Goal: Task Accomplishment & Management: Manage account settings

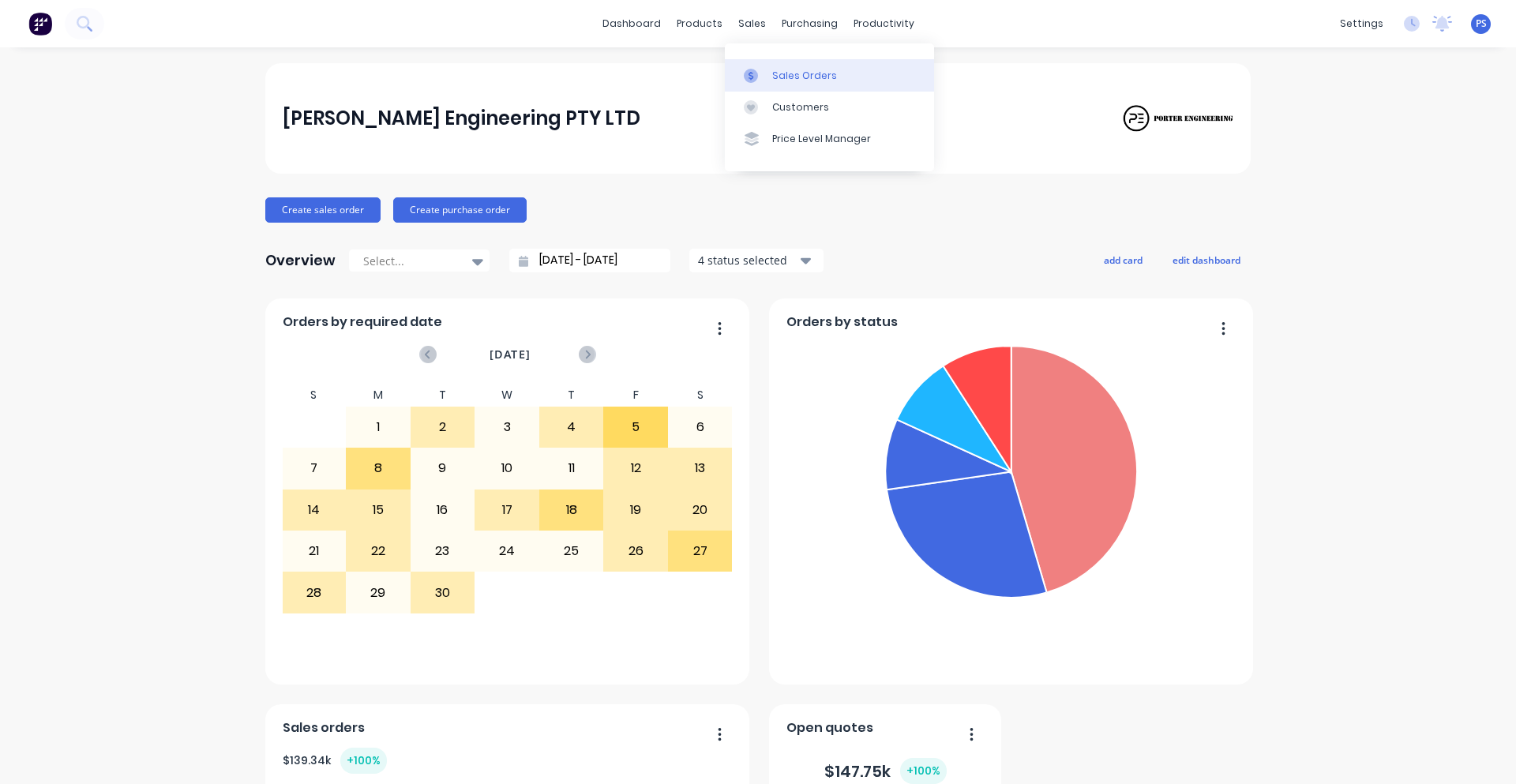
click at [780, 81] on div "Sales Orders" at bounding box center [804, 76] width 65 height 14
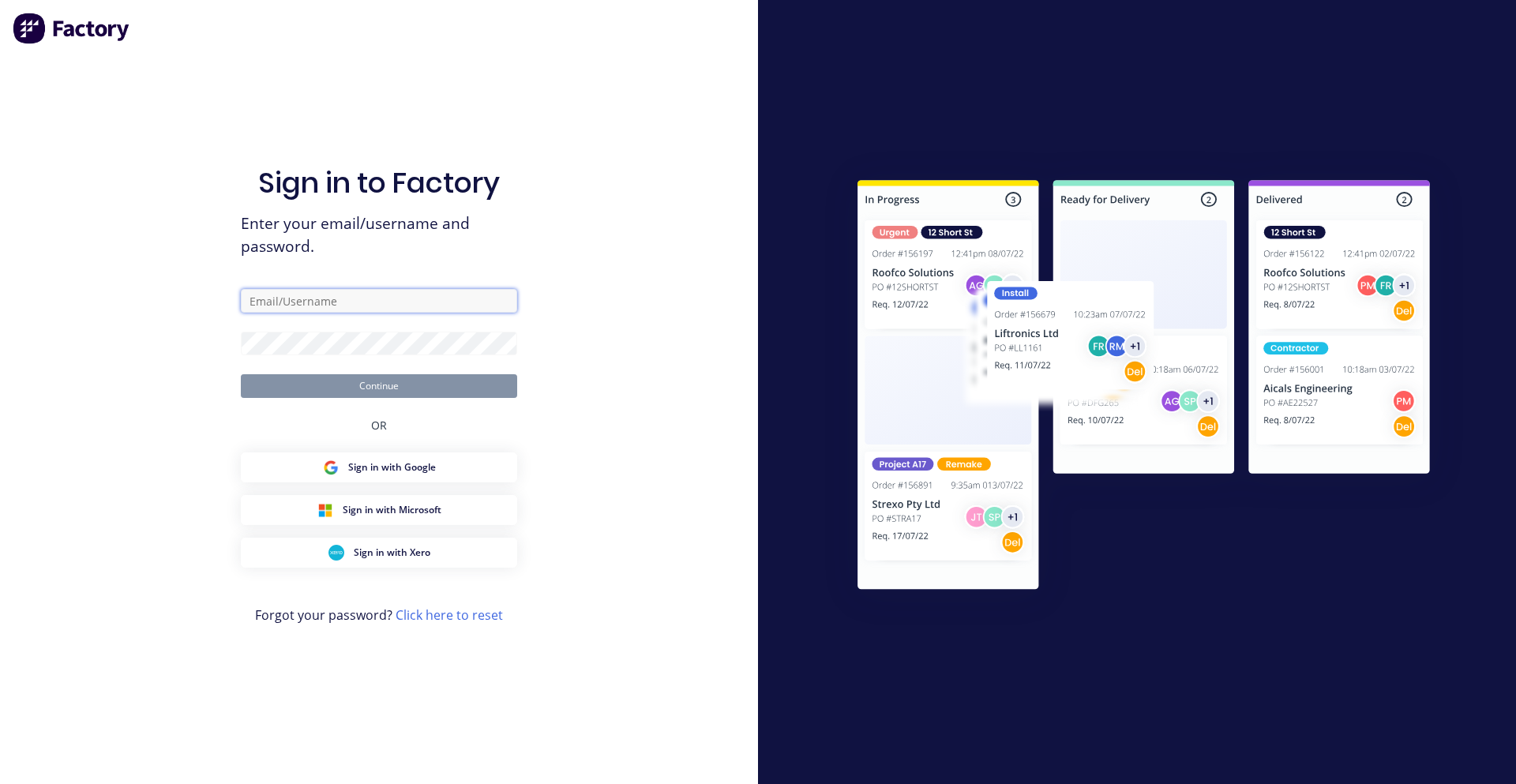
type input "[PERSON_NAME][EMAIL_ADDRESS][DOMAIN_NAME]"
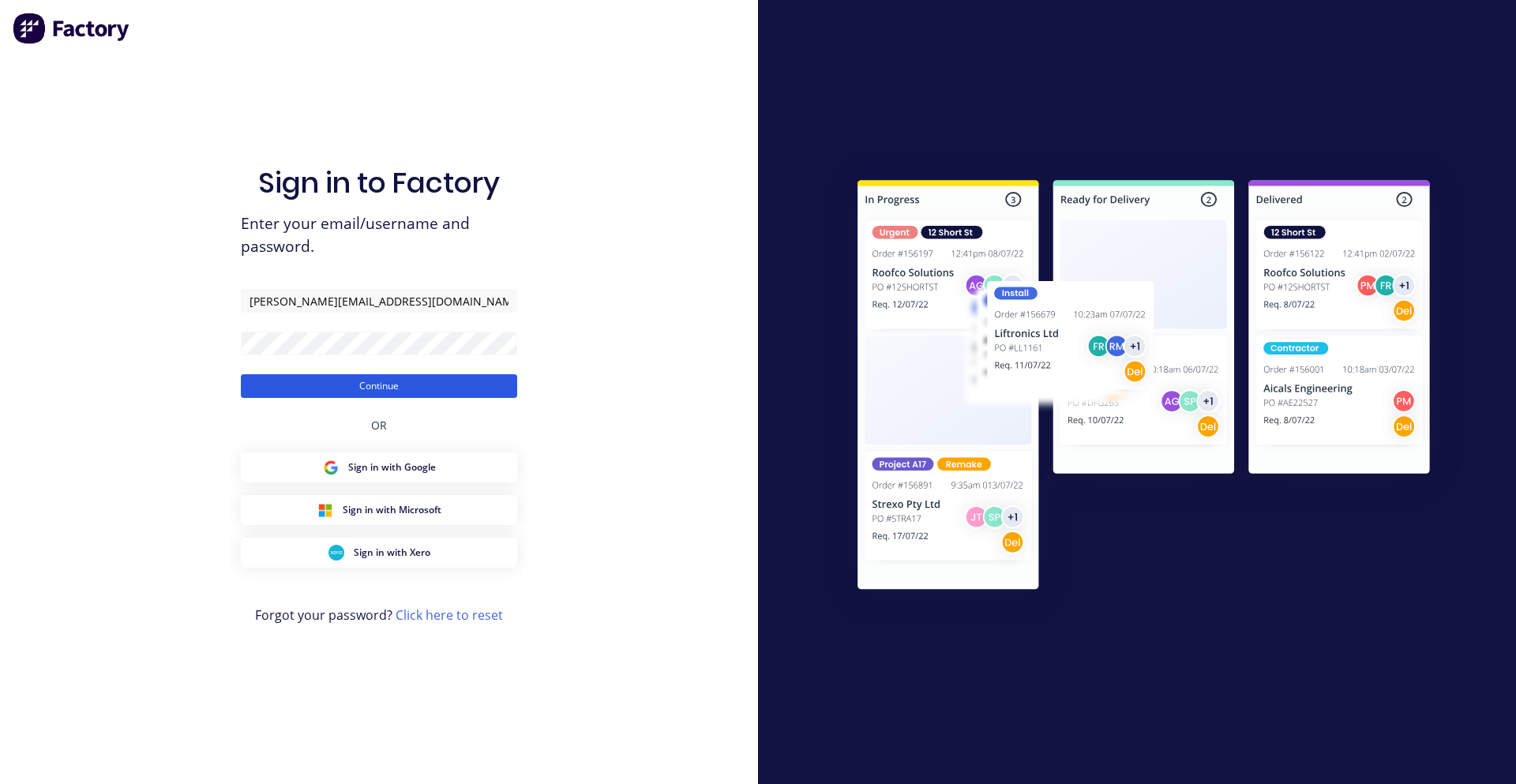
click at [423, 391] on button "Continue" at bounding box center [379, 386] width 277 height 24
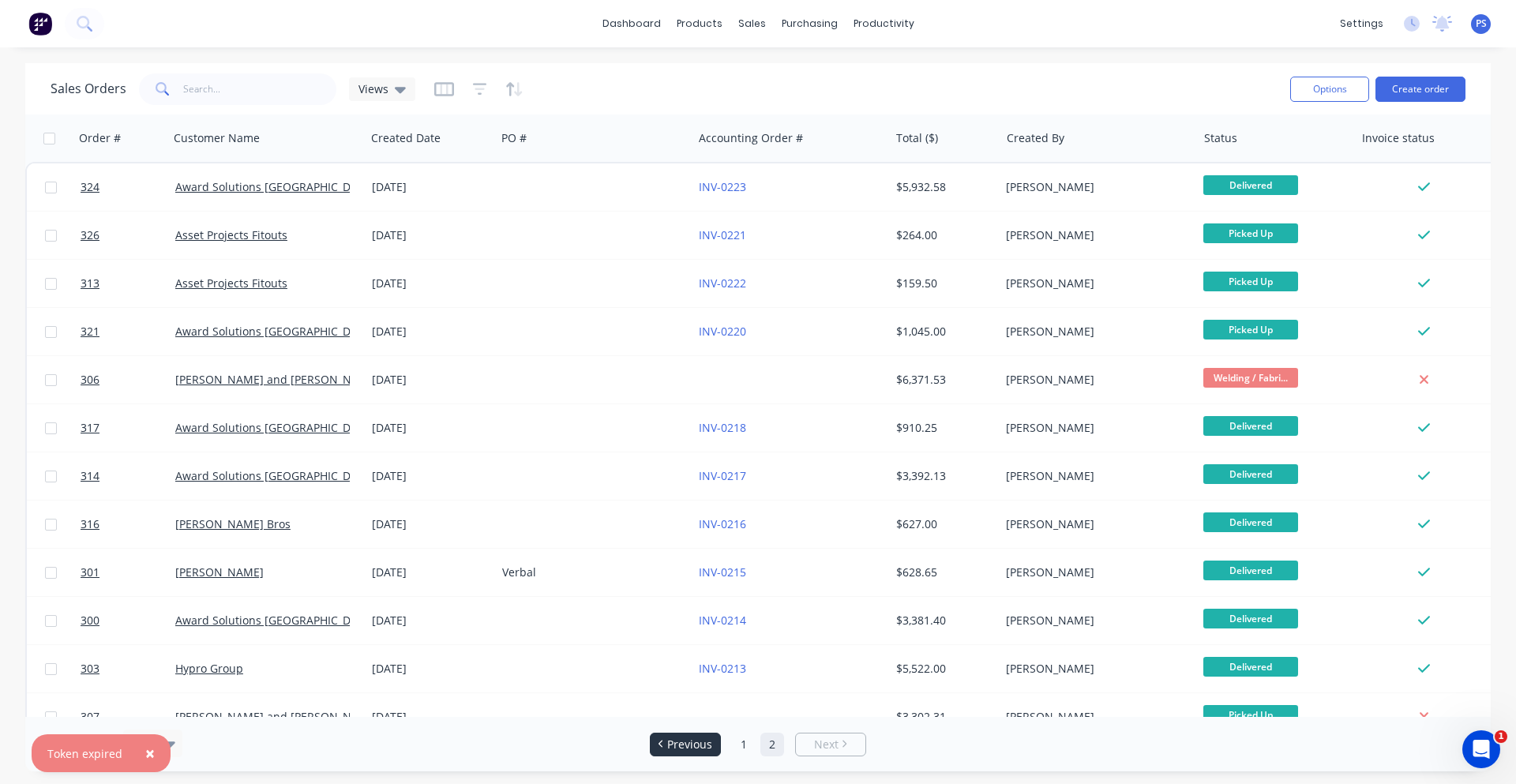
click at [699, 755] on li "Previous" at bounding box center [685, 744] width 71 height 24
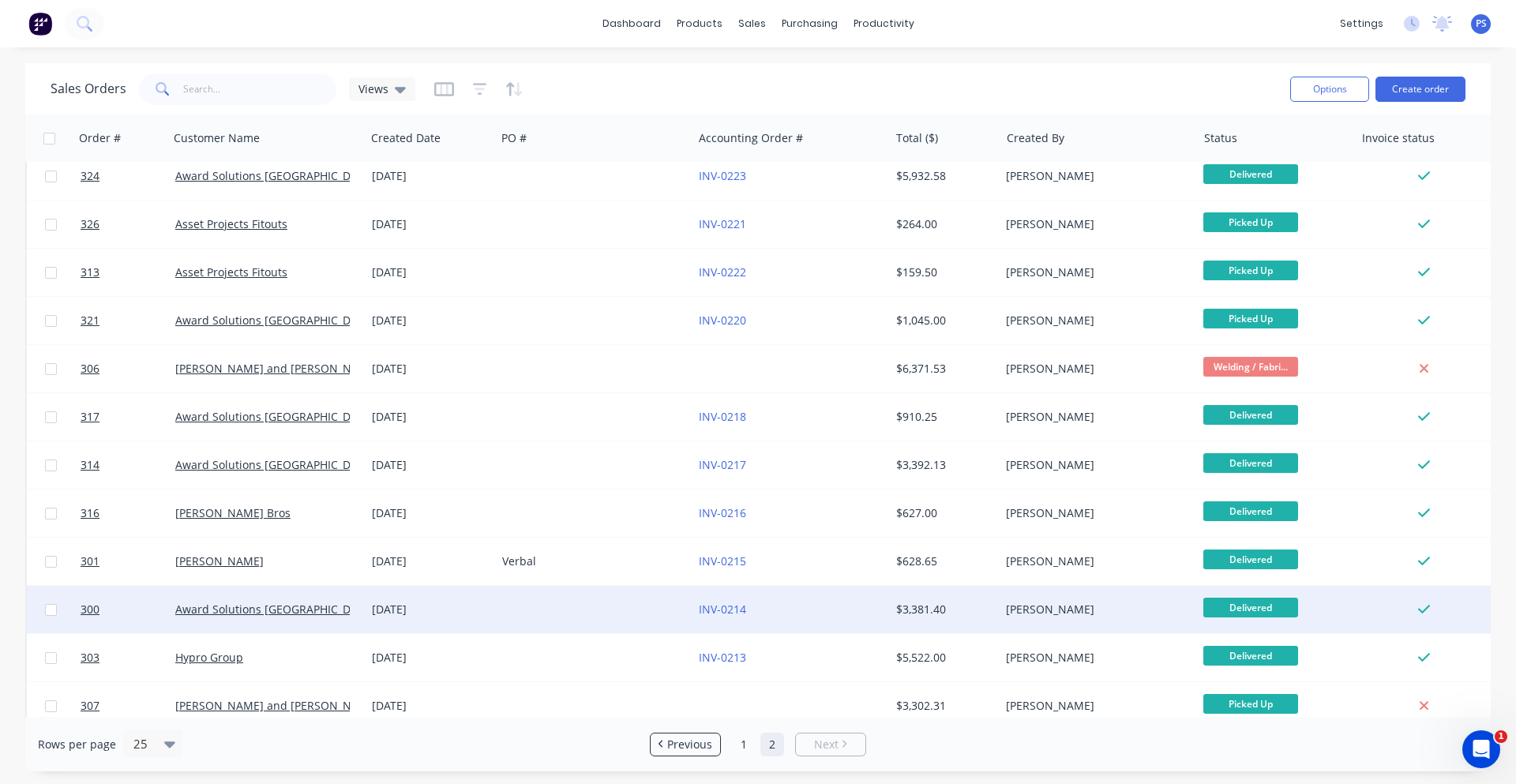
scroll to position [31, 0]
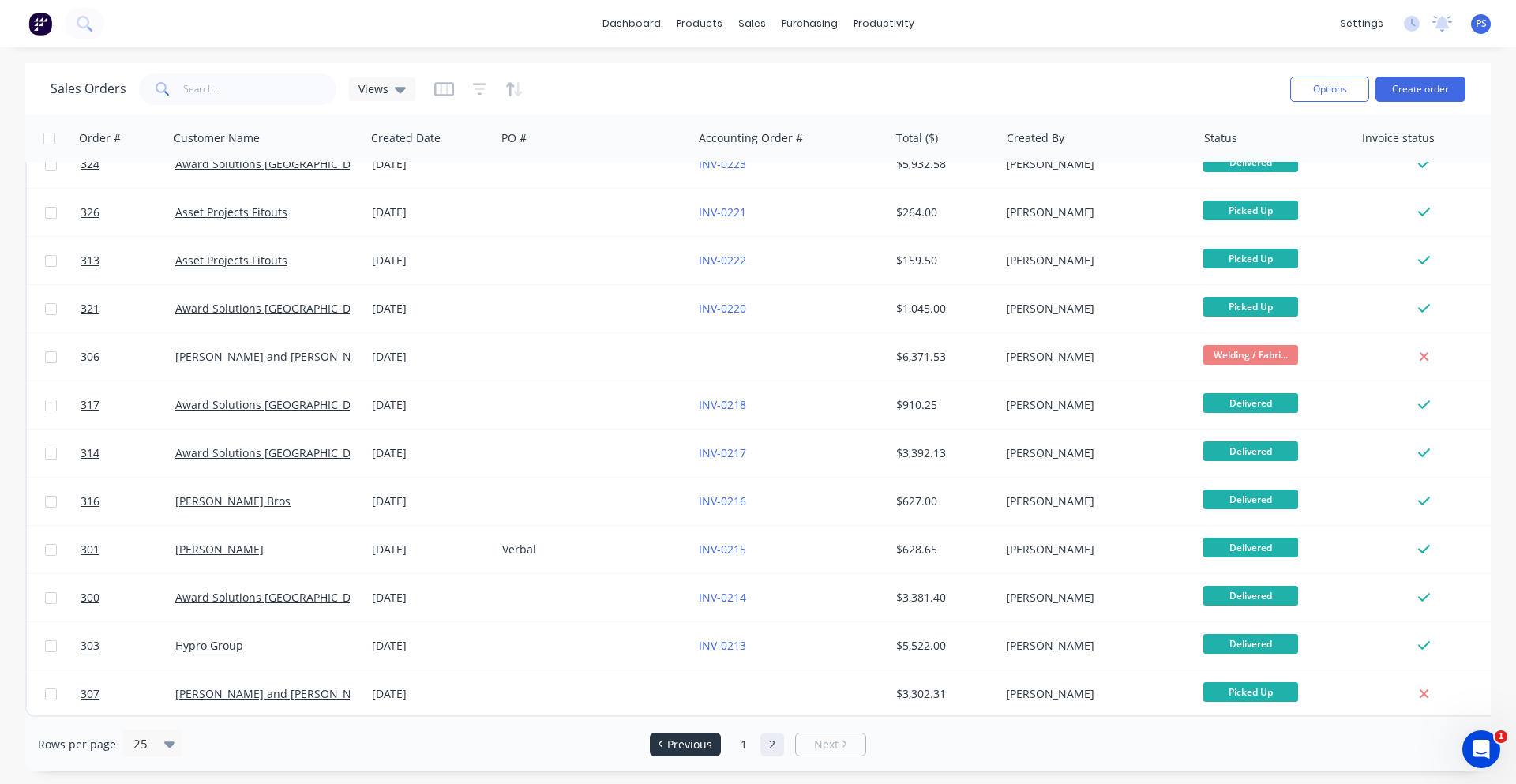
click at [673, 747] on span "Previous" at bounding box center [689, 744] width 45 height 16
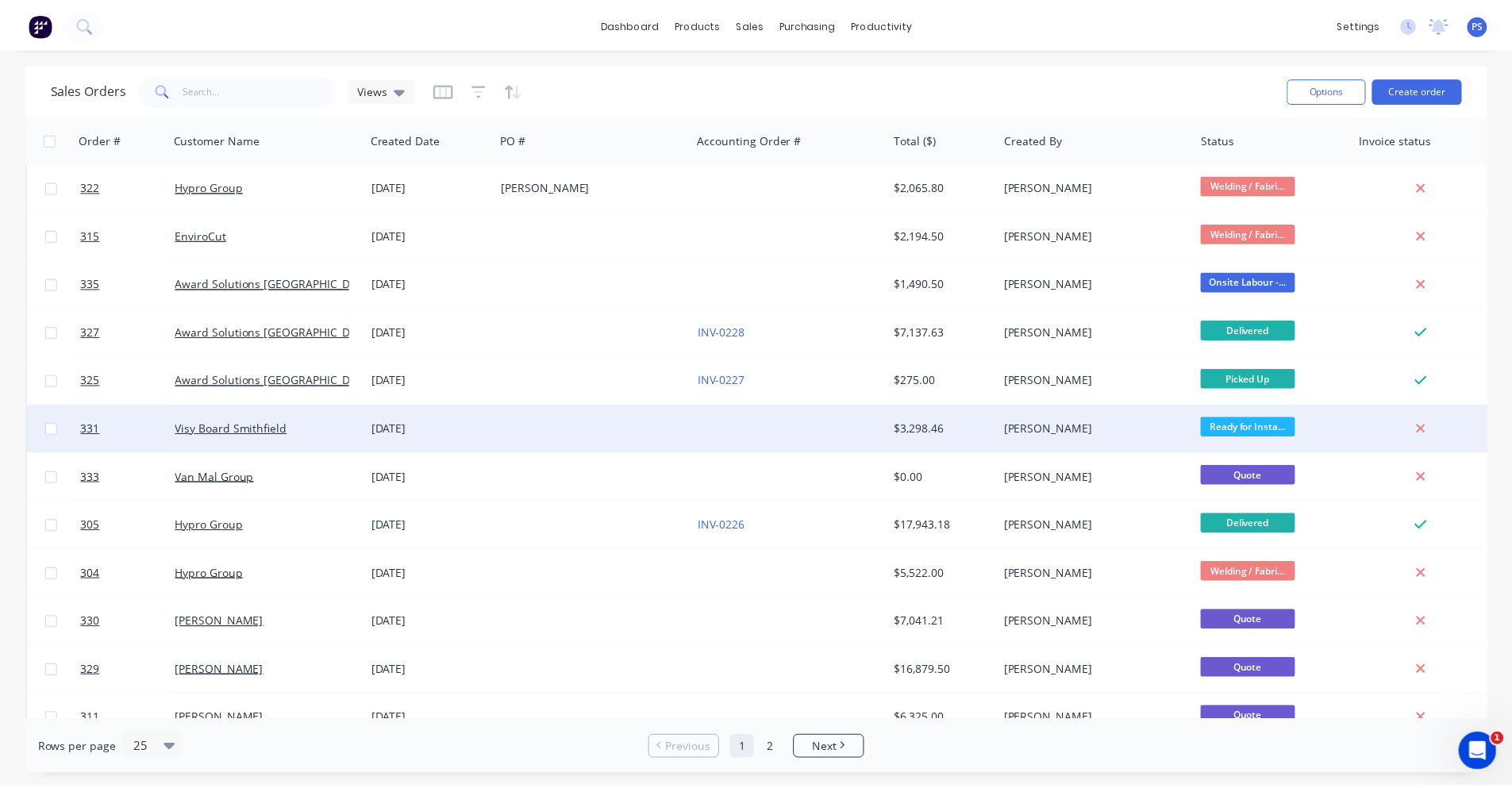
scroll to position [263, 0]
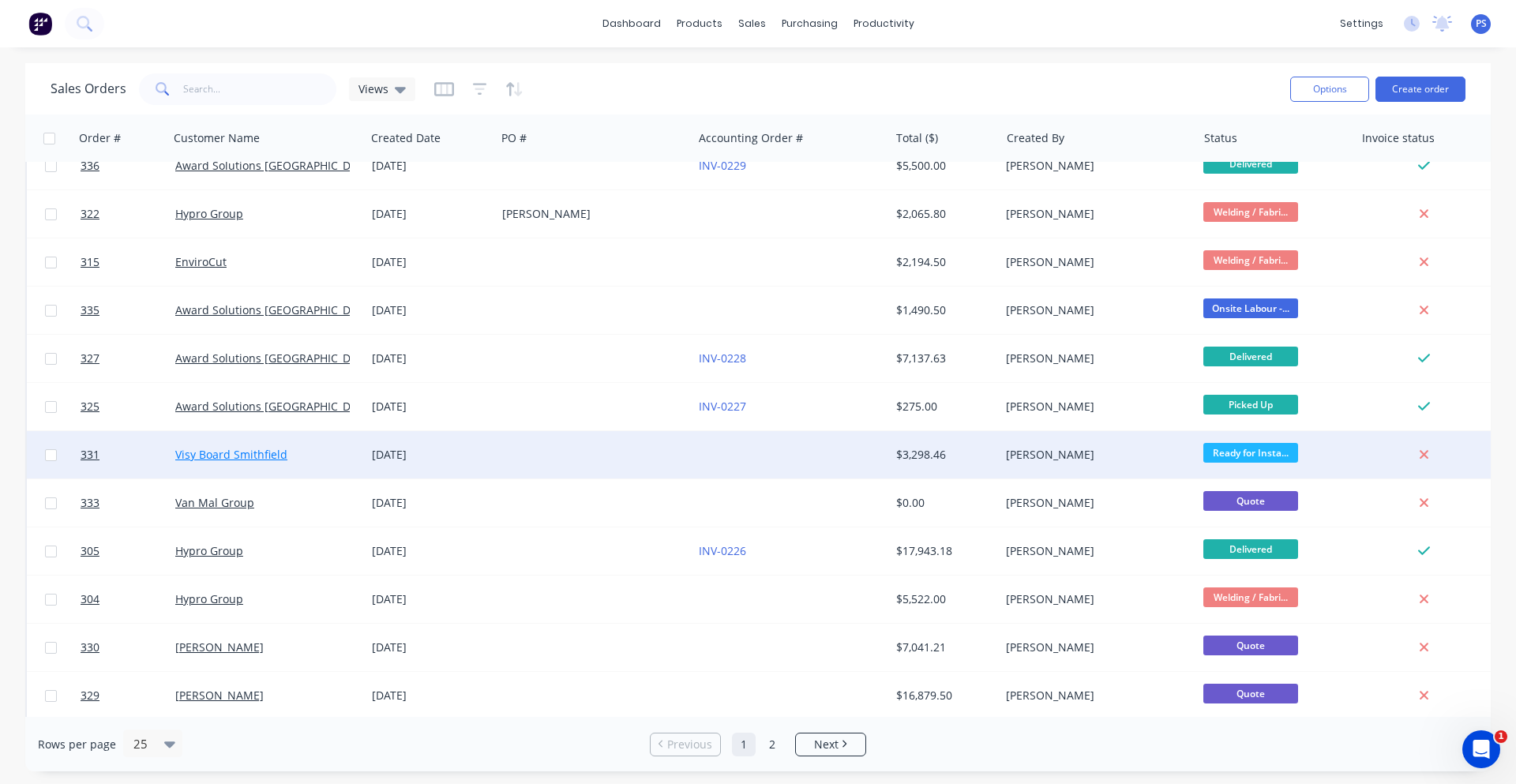
click at [266, 449] on link "Visy Board Smithfield" at bounding box center [231, 454] width 112 height 15
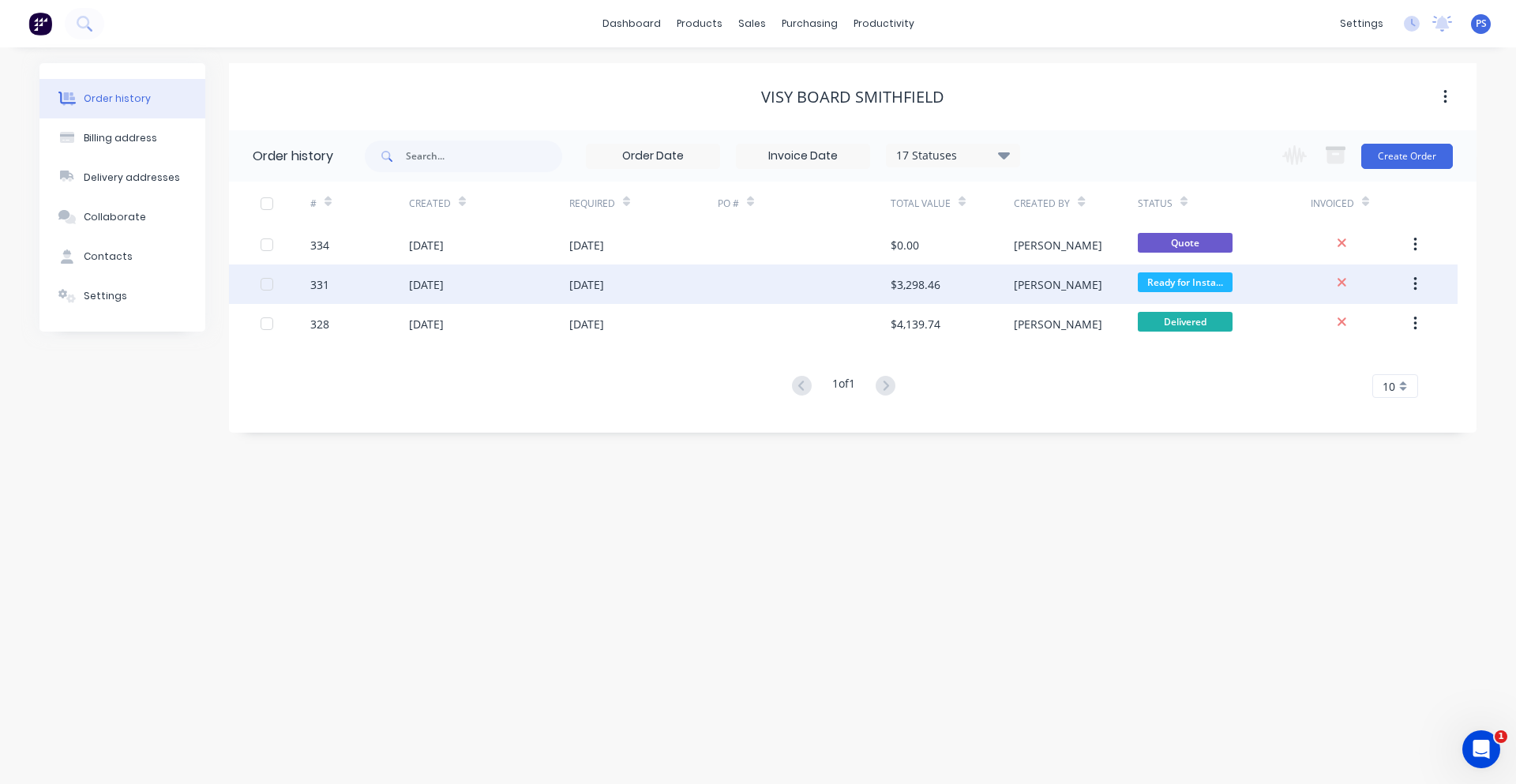
click at [1051, 296] on div "[PERSON_NAME]" at bounding box center [1075, 284] width 124 height 40
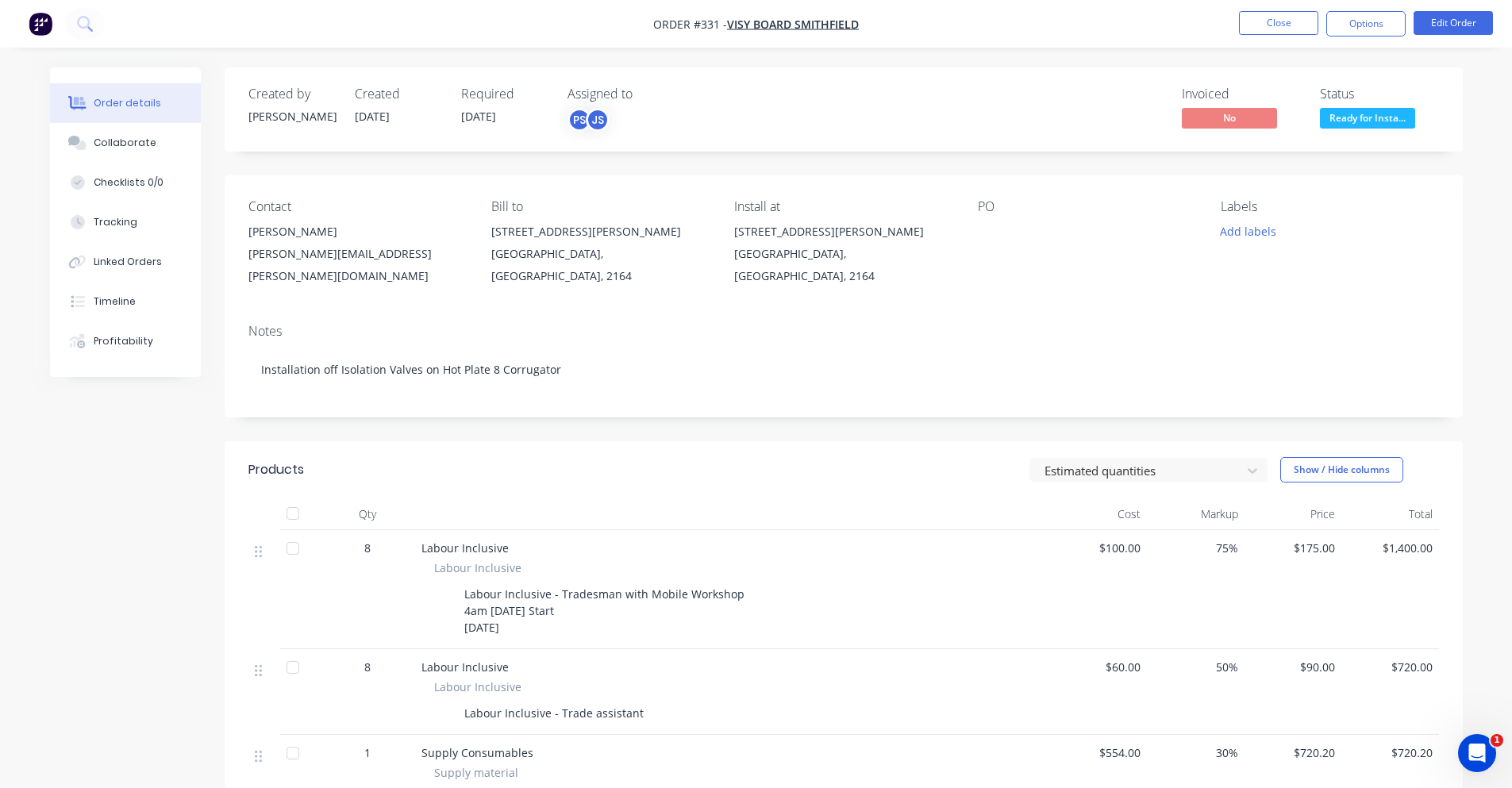
click at [1393, 97] on div "Status" at bounding box center [1380, 94] width 119 height 15
click at [1391, 107] on div "Status Ready for Insta..." at bounding box center [1380, 109] width 119 height 46
click at [1389, 126] on span "Ready for Insta..." at bounding box center [1368, 118] width 95 height 20
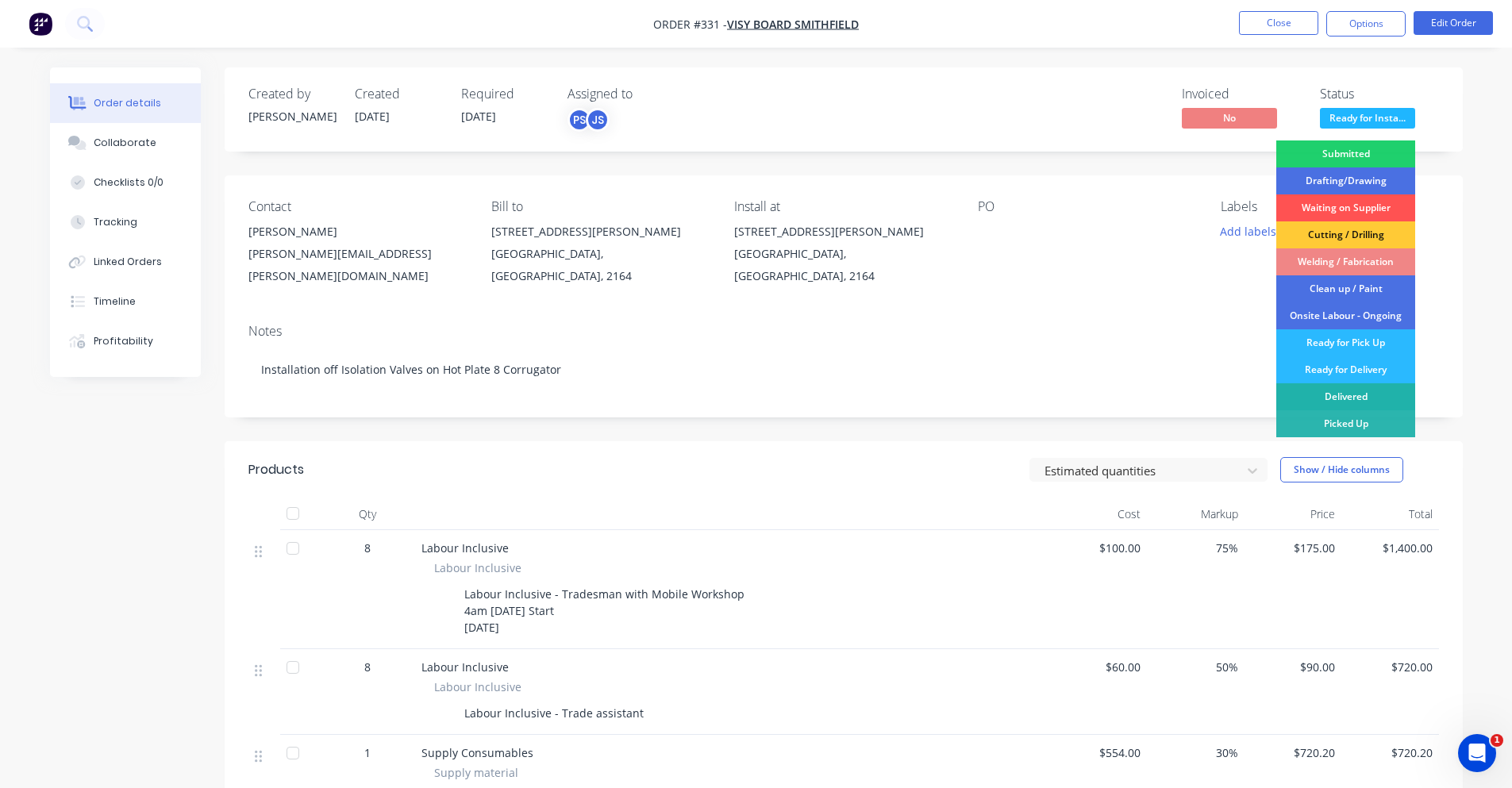
click at [1353, 399] on div "Delivered" at bounding box center [1345, 397] width 139 height 27
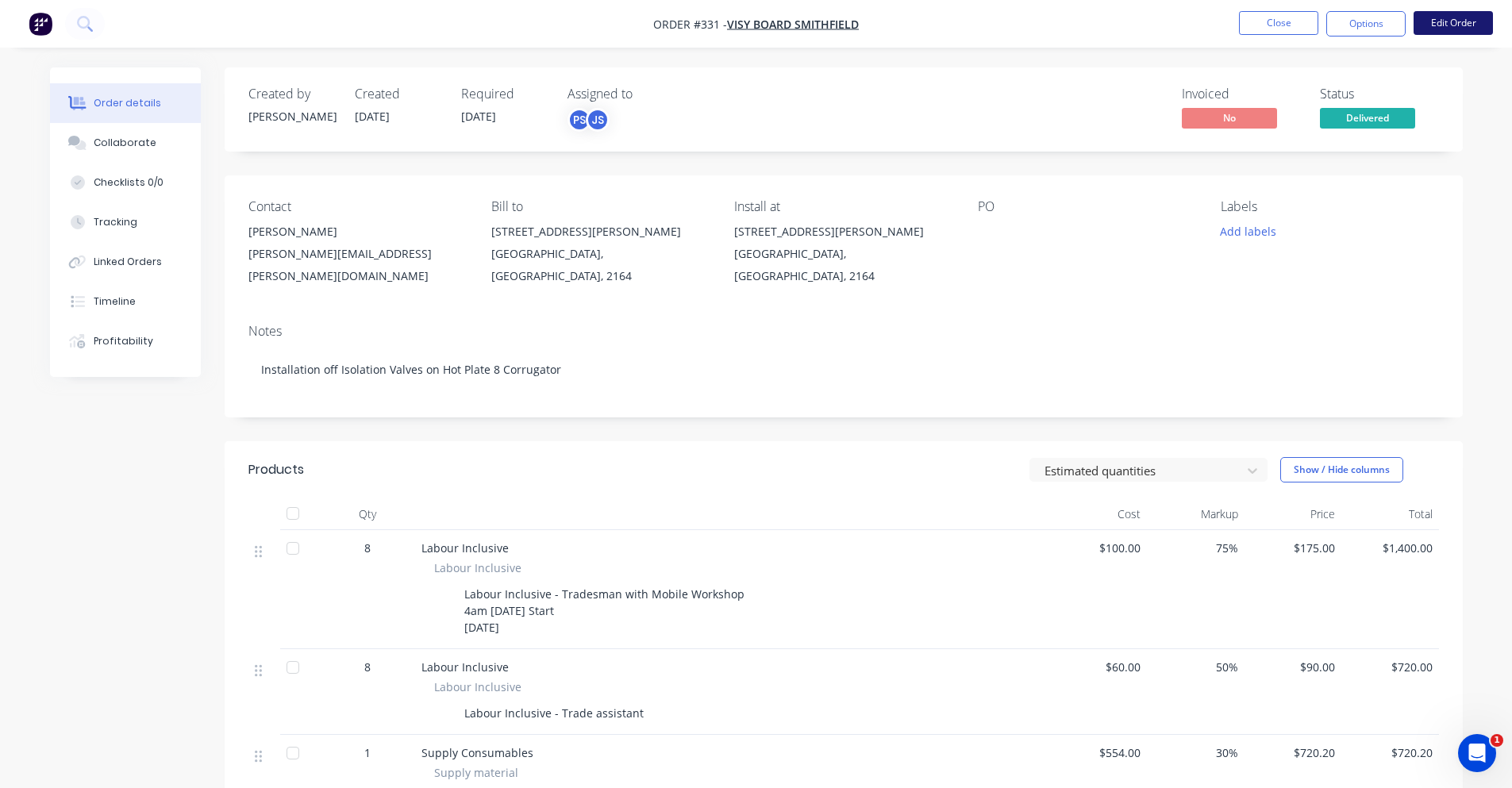
click at [1466, 11] on button "Edit Order" at bounding box center [1453, 23] width 79 height 24
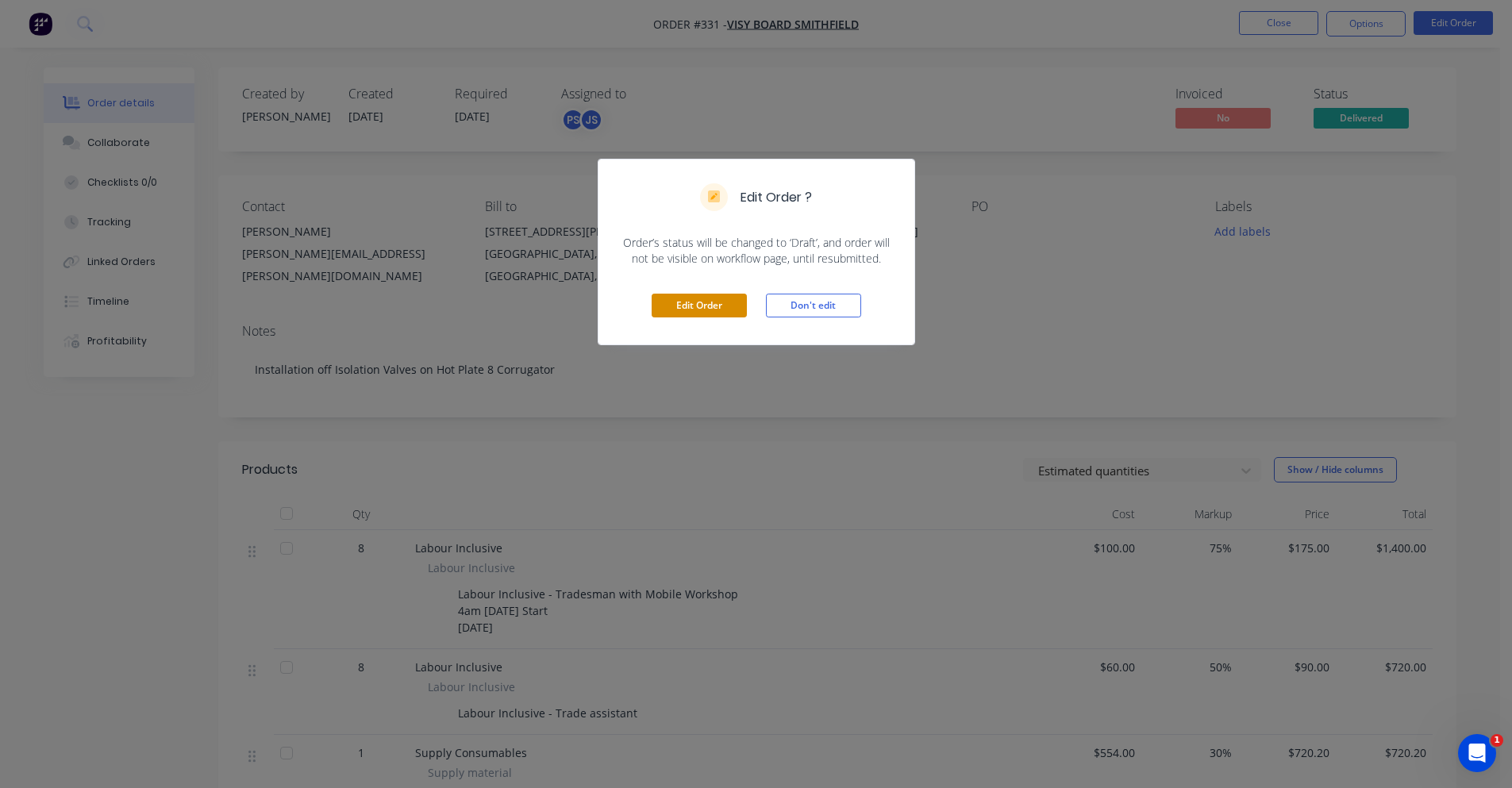
click at [725, 297] on button "Edit Order" at bounding box center [699, 306] width 95 height 24
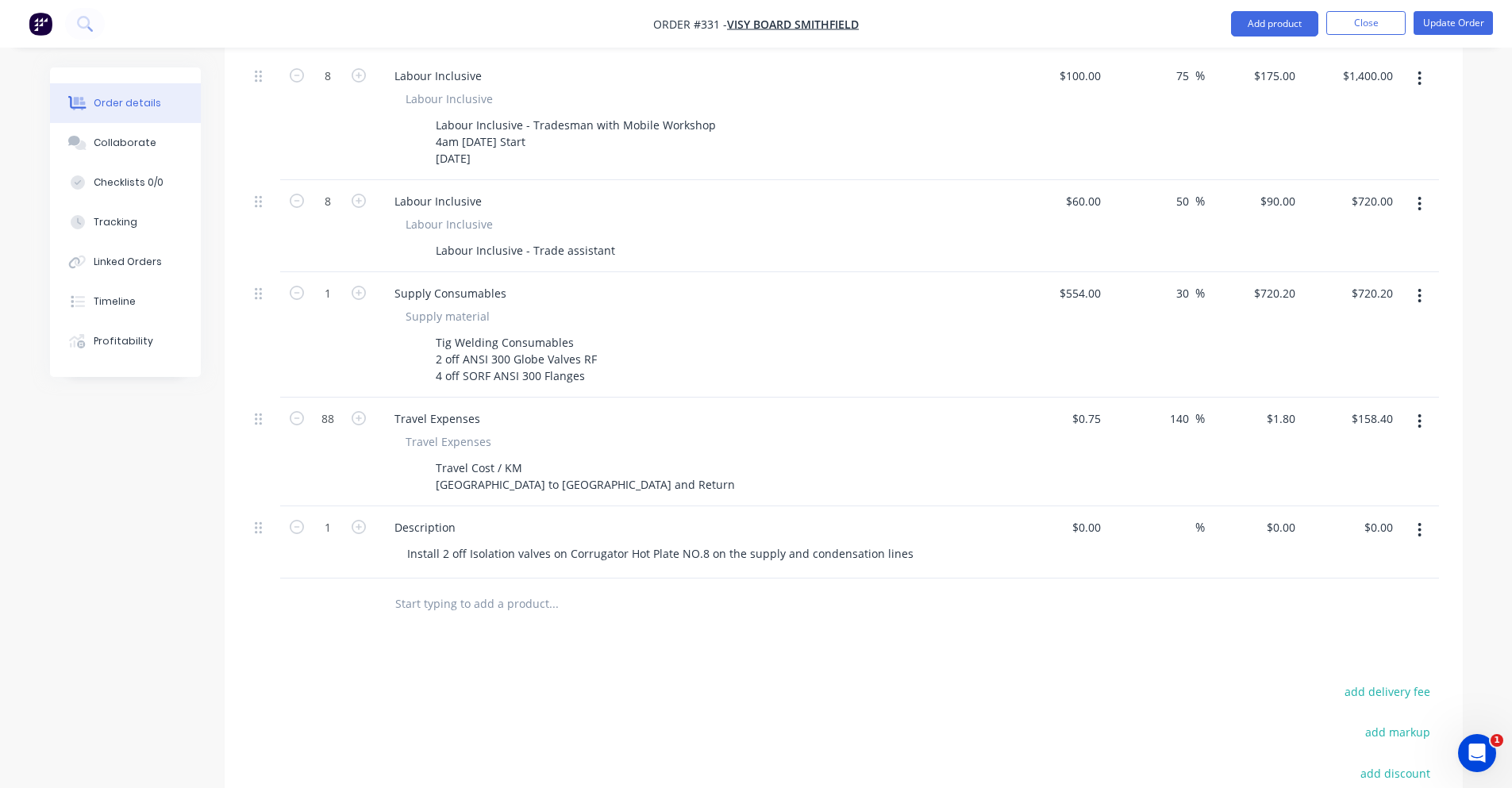
scroll to position [476, 0]
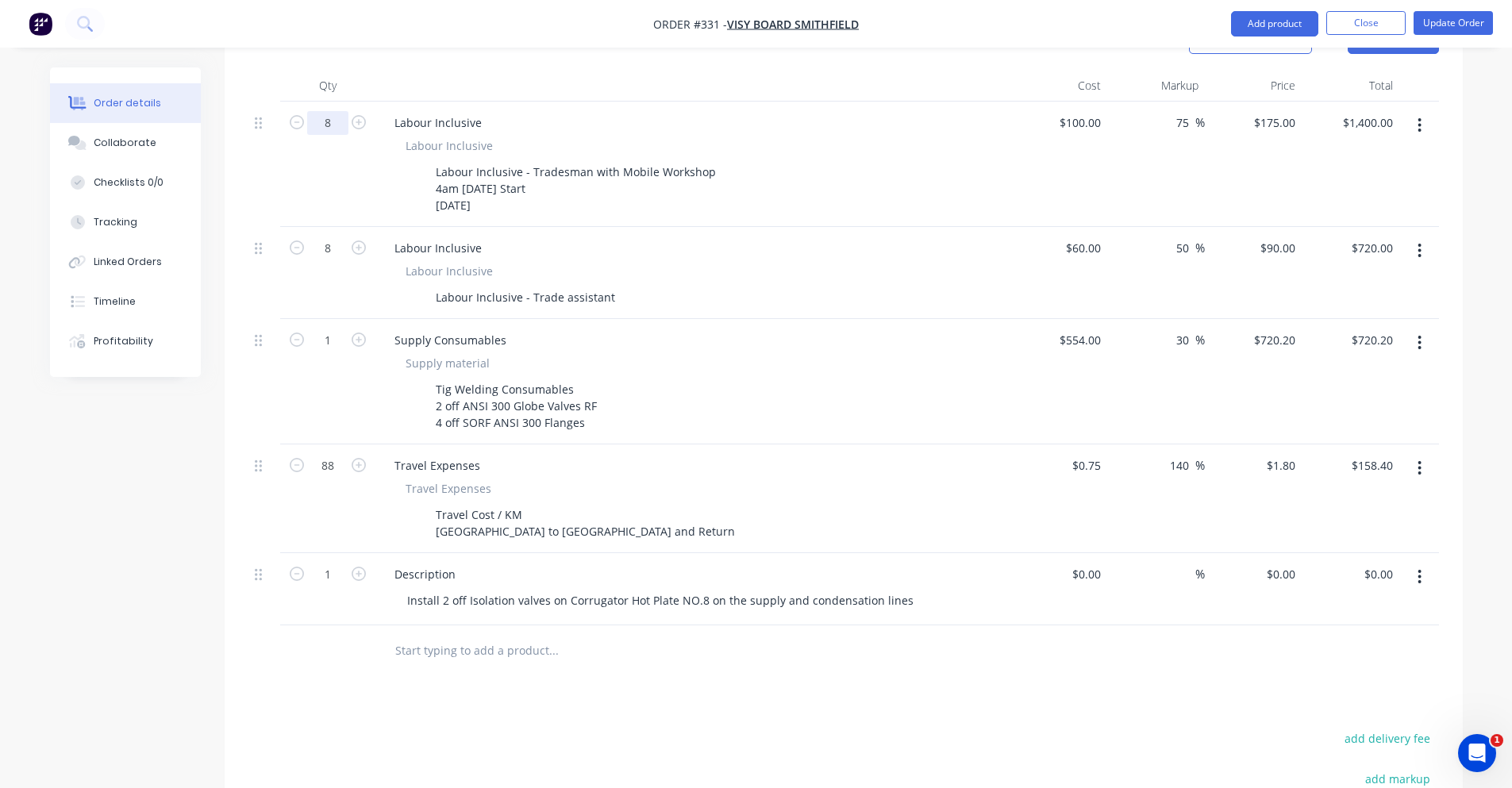
click at [330, 111] on input "8" at bounding box center [328, 123] width 42 height 24
type input "6.5"
type input "$1,137.50"
click at [333, 236] on input "8" at bounding box center [328, 248] width 42 height 24
type input "6.5"
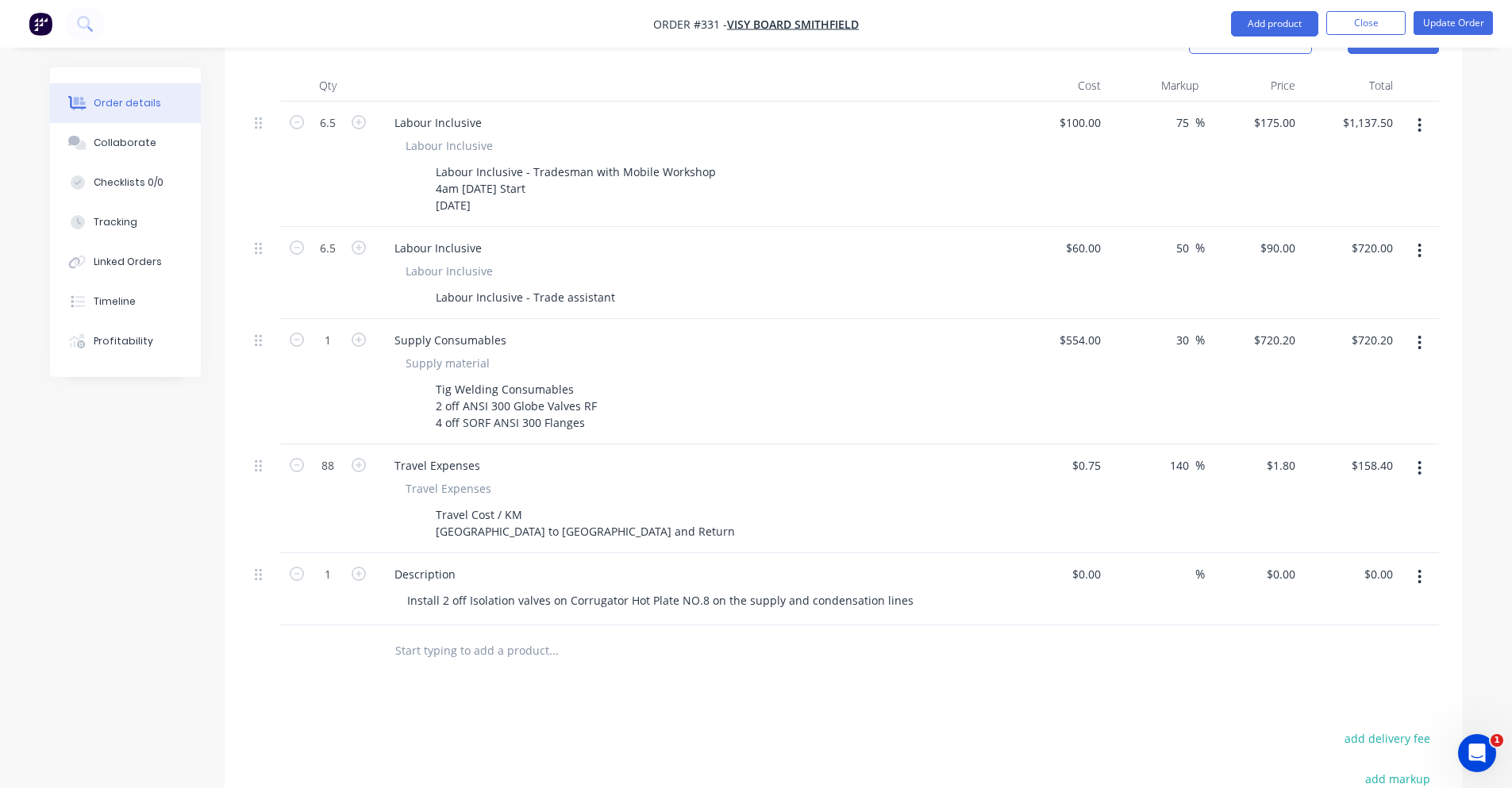
type input "$585.00"
click at [221, 313] on div "Order details Collaborate Checklists 0/0 Tracking Linked Orders Timeline Profit…" at bounding box center [137, 222] width 175 height 309
drag, startPoint x: 434, startPoint y: 343, endPoint x: 587, endPoint y: 379, distance: 157.2
click at [587, 379] on div "Tig Welding Consumables 2 off ANSI 300 Globe Valves RF 4 off SORF ANSI 300 Flan…" at bounding box center [518, 406] width 177 height 56
click at [588, 378] on div "Tig Welding Consumables 2 off ANSI 300 Globe Valves RF 4 off SORF ANSI 300 Flan…" at bounding box center [518, 406] width 177 height 56
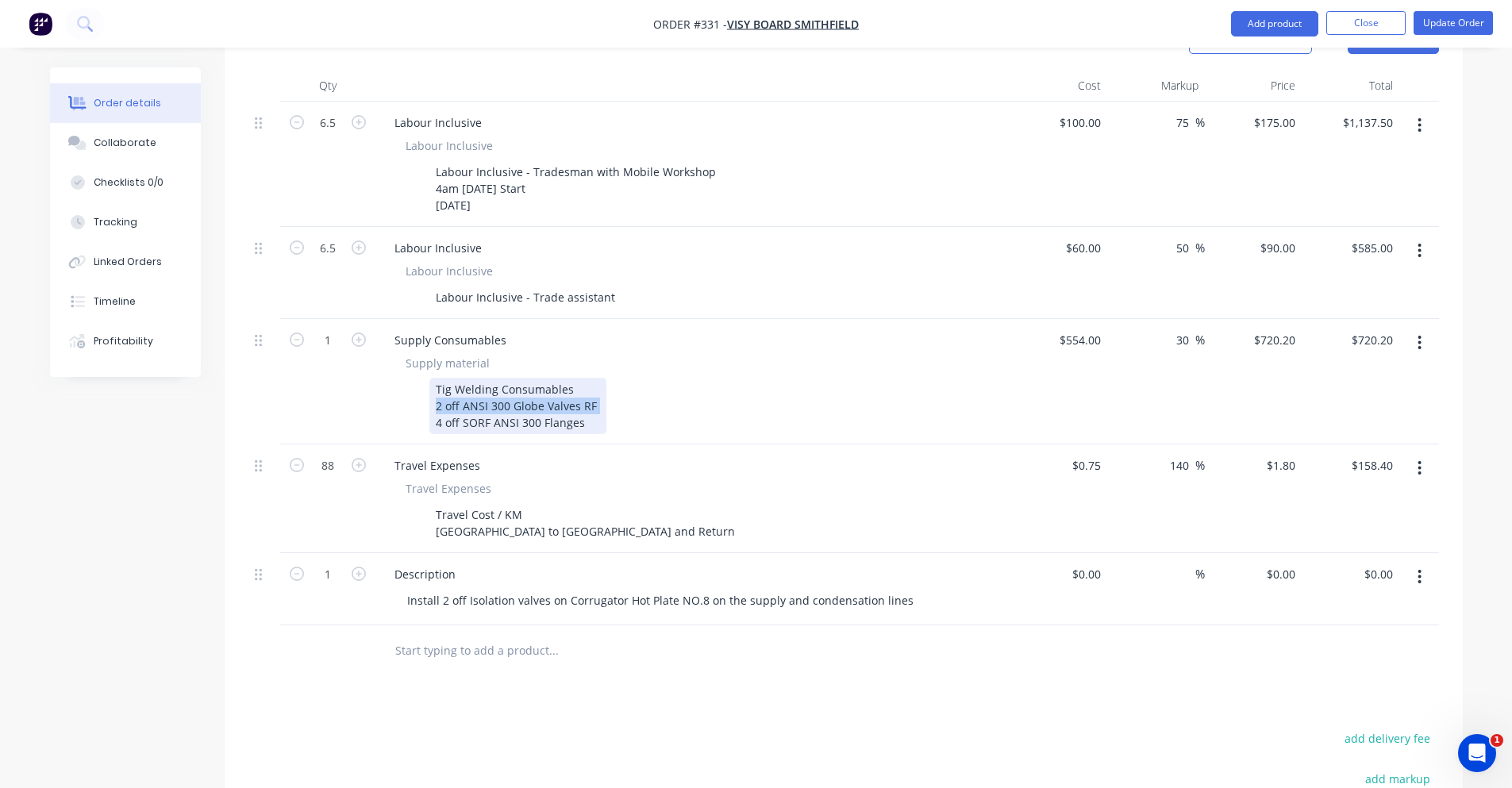
drag, startPoint x: 429, startPoint y: 364, endPoint x: 603, endPoint y: 362, distance: 174.0
click at [603, 378] on div "Tig Welding Consumables 2 off ANSI 300 Globe Valves RF 4 off SORF ANSI 300 Flan…" at bounding box center [689, 406] width 581 height 56
drag, startPoint x: 439, startPoint y: 378, endPoint x: 583, endPoint y: 387, distance: 144.3
click at [583, 387] on div "Tig Welding Consumables 2 off ANSI 300 Globe Valves RF 4 off SORF ANSI 300 Flan…" at bounding box center [518, 406] width 177 height 56
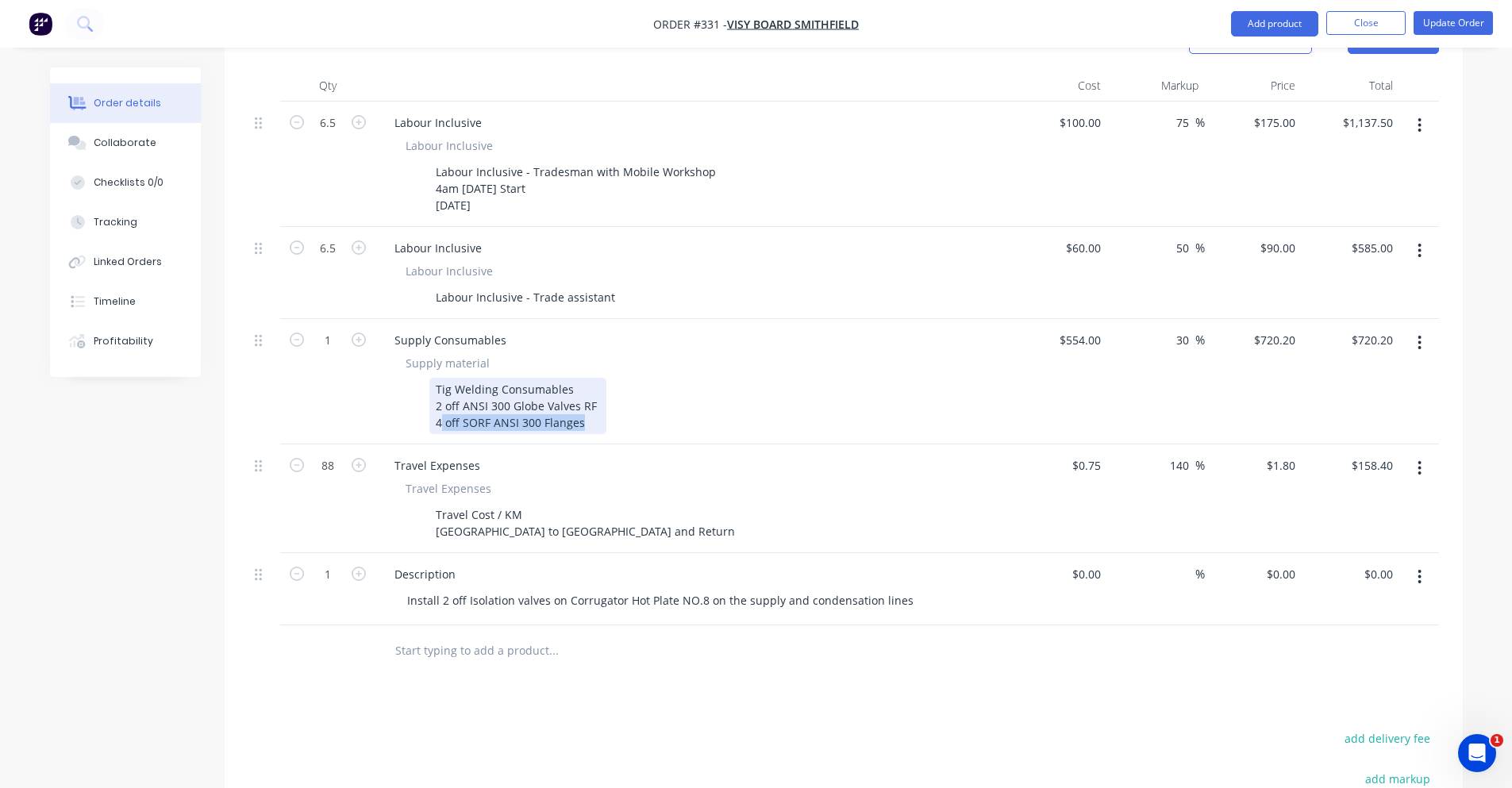
click at [583, 387] on div "Tig Welding Consumables 2 off ANSI 300 Globe Valves RF 4 off SORF ANSI 300 Flan…" at bounding box center [518, 406] width 177 height 56
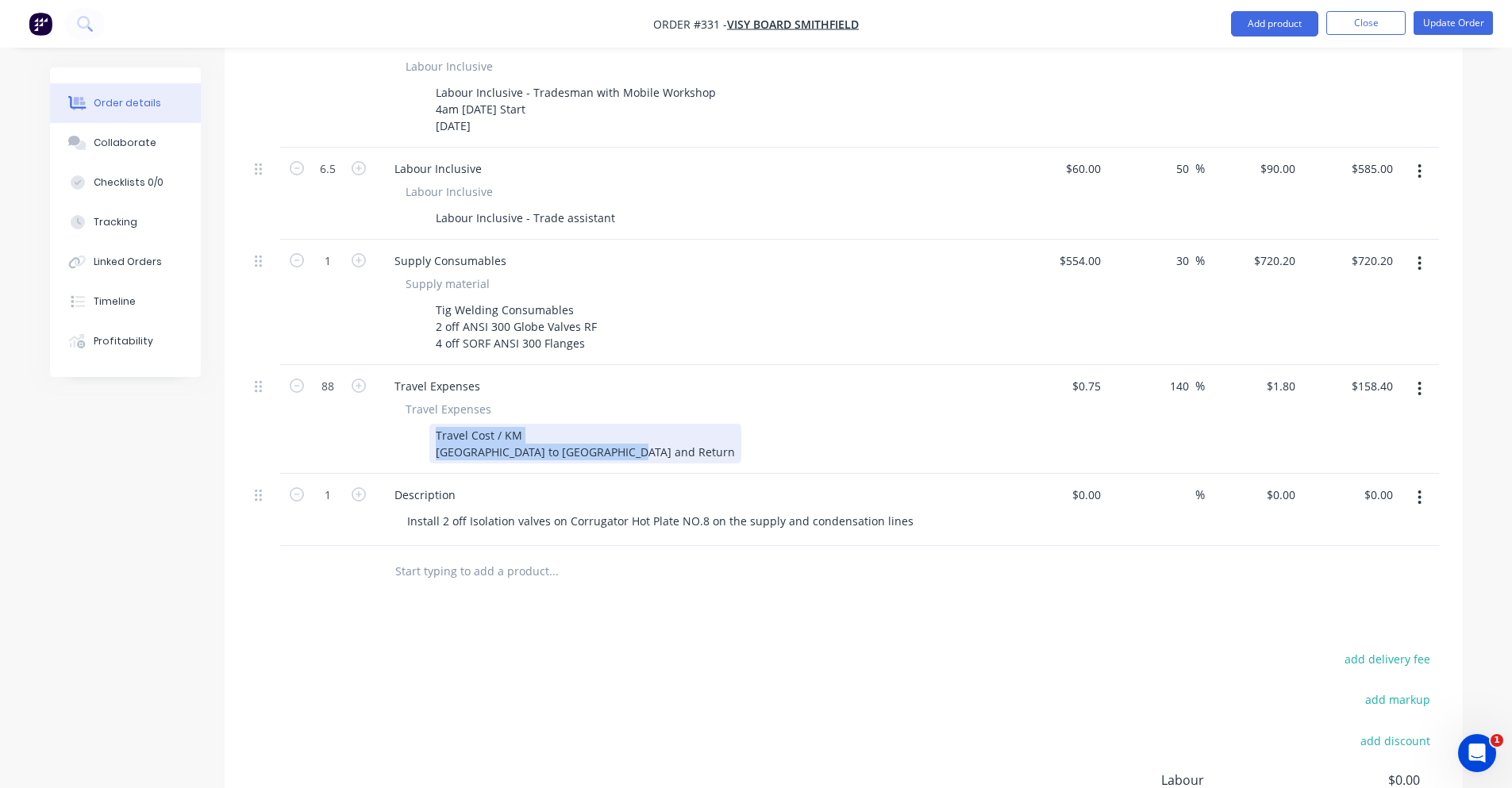
drag, startPoint x: 434, startPoint y: 398, endPoint x: 621, endPoint y: 425, distance: 188.9
click at [621, 425] on div "Travel Expenses Travel Expenses Travel Cost / KM North Richmond to Smithfield a…" at bounding box center [693, 420] width 635 height 109
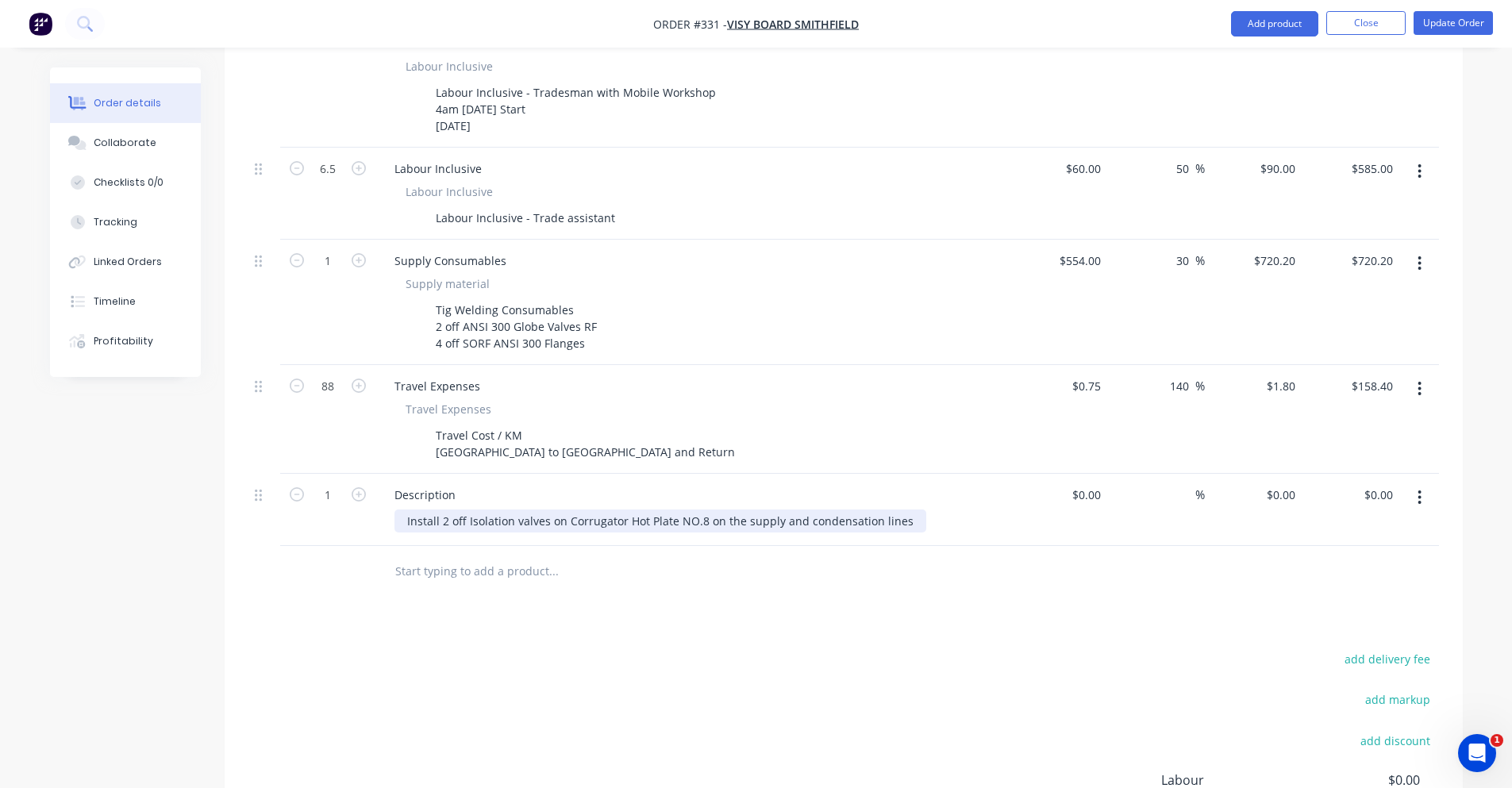
click at [643, 509] on div "Install 2 off Isolation valves on Corrugator Hot Plate NO.8 on the supply and c…" at bounding box center [660, 521] width 532 height 23
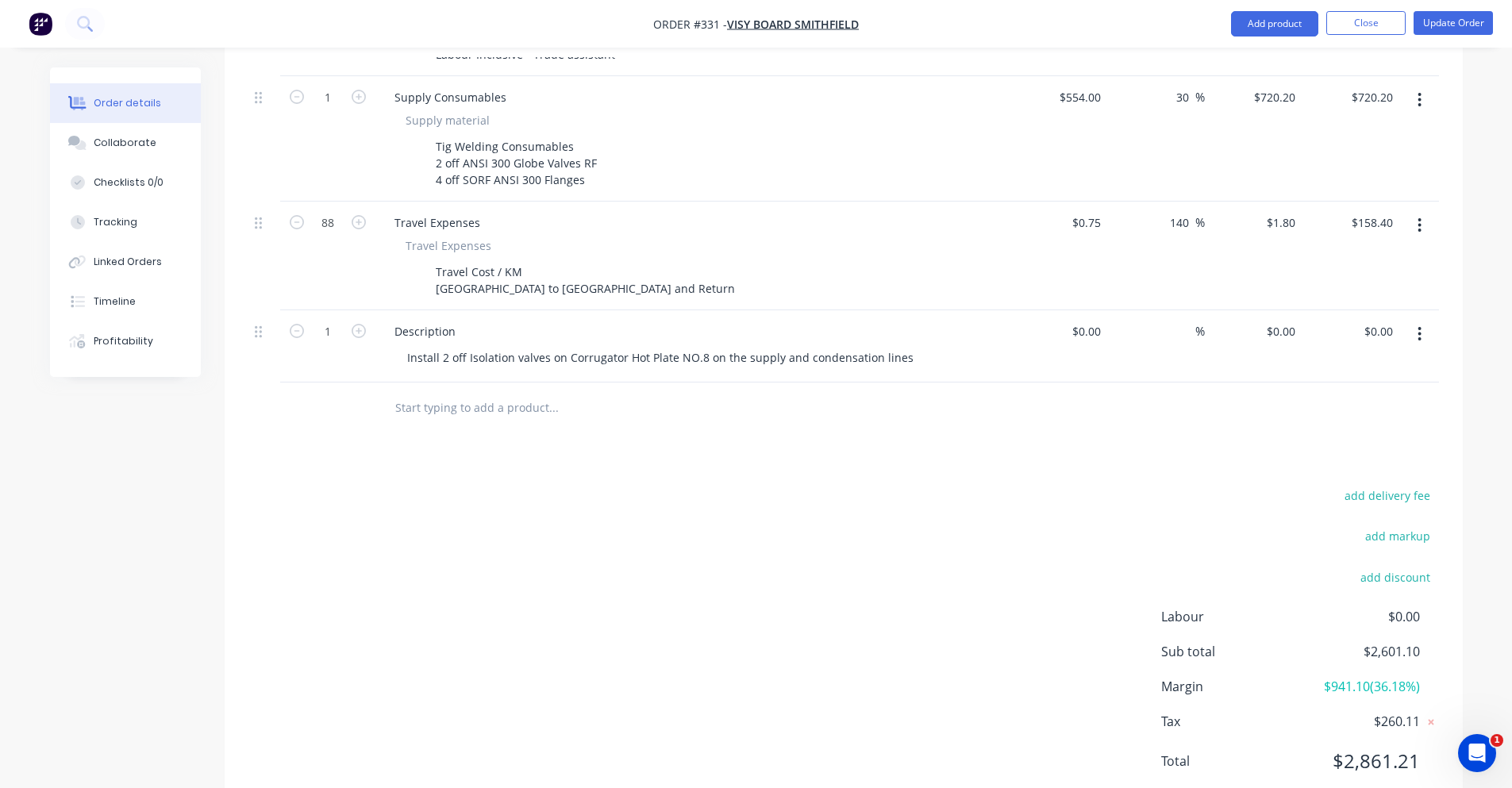
scroll to position [725, 0]
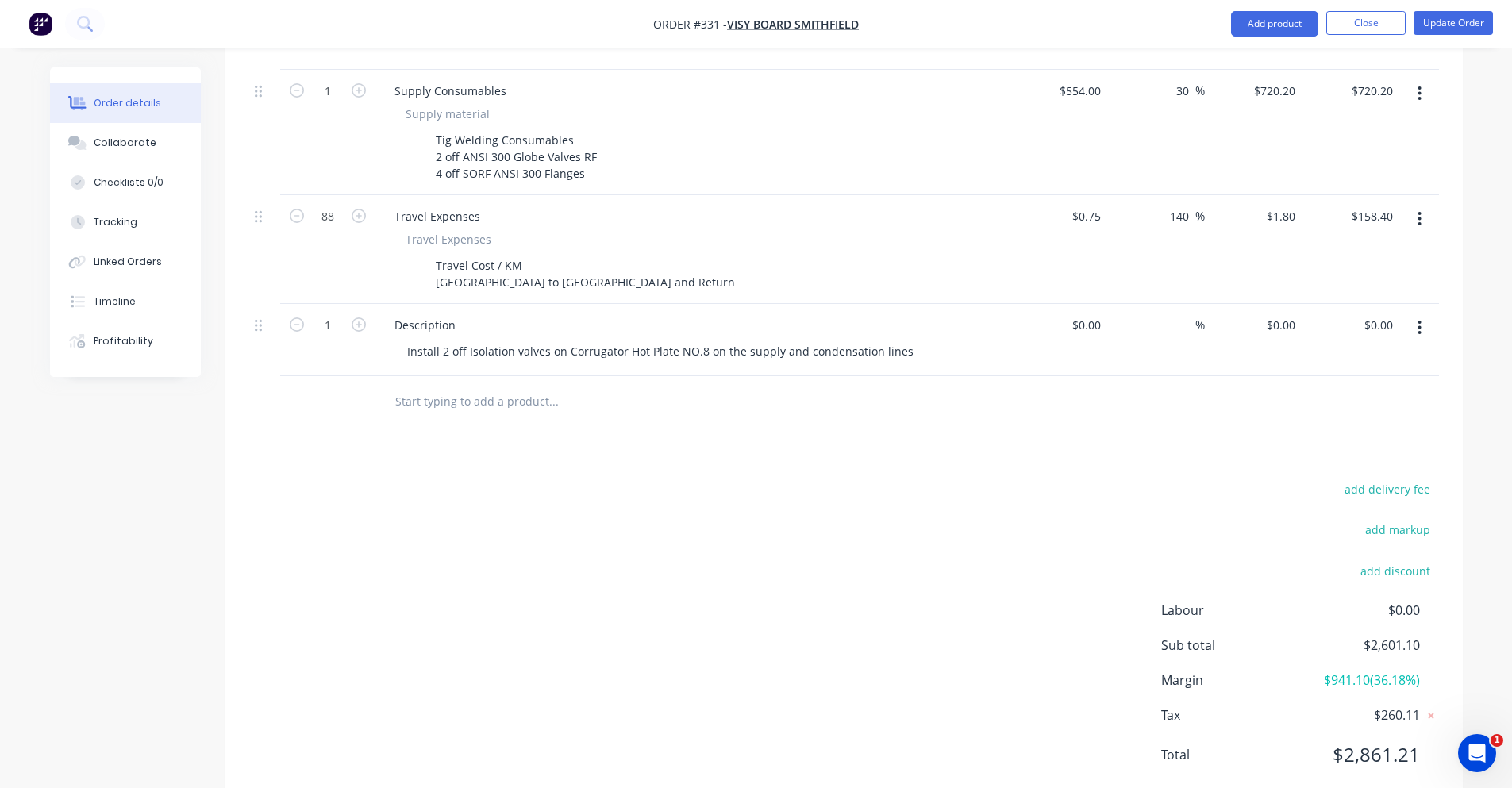
click at [851, 567] on div "add delivery fee add markup add discount Labour $0.00 Sub total $2,601.10 Margi…" at bounding box center [844, 631] width 1191 height 306
drag, startPoint x: 1333, startPoint y: 709, endPoint x: 1466, endPoint y: 721, distance: 133.5
click at [1470, 722] on div "Order details Collaborate Checklists 0/0 Tracking Linked Orders Timeline Profit…" at bounding box center [756, 87] width 1445 height 1490
drag, startPoint x: 1356, startPoint y: 597, endPoint x: 1450, endPoint y: 601, distance: 94.1
click at [1450, 601] on div "add delivery fee add markup add discount Labour $0.00 Sub total $2,601.10 Margi…" at bounding box center [843, 631] width 1238 height 306
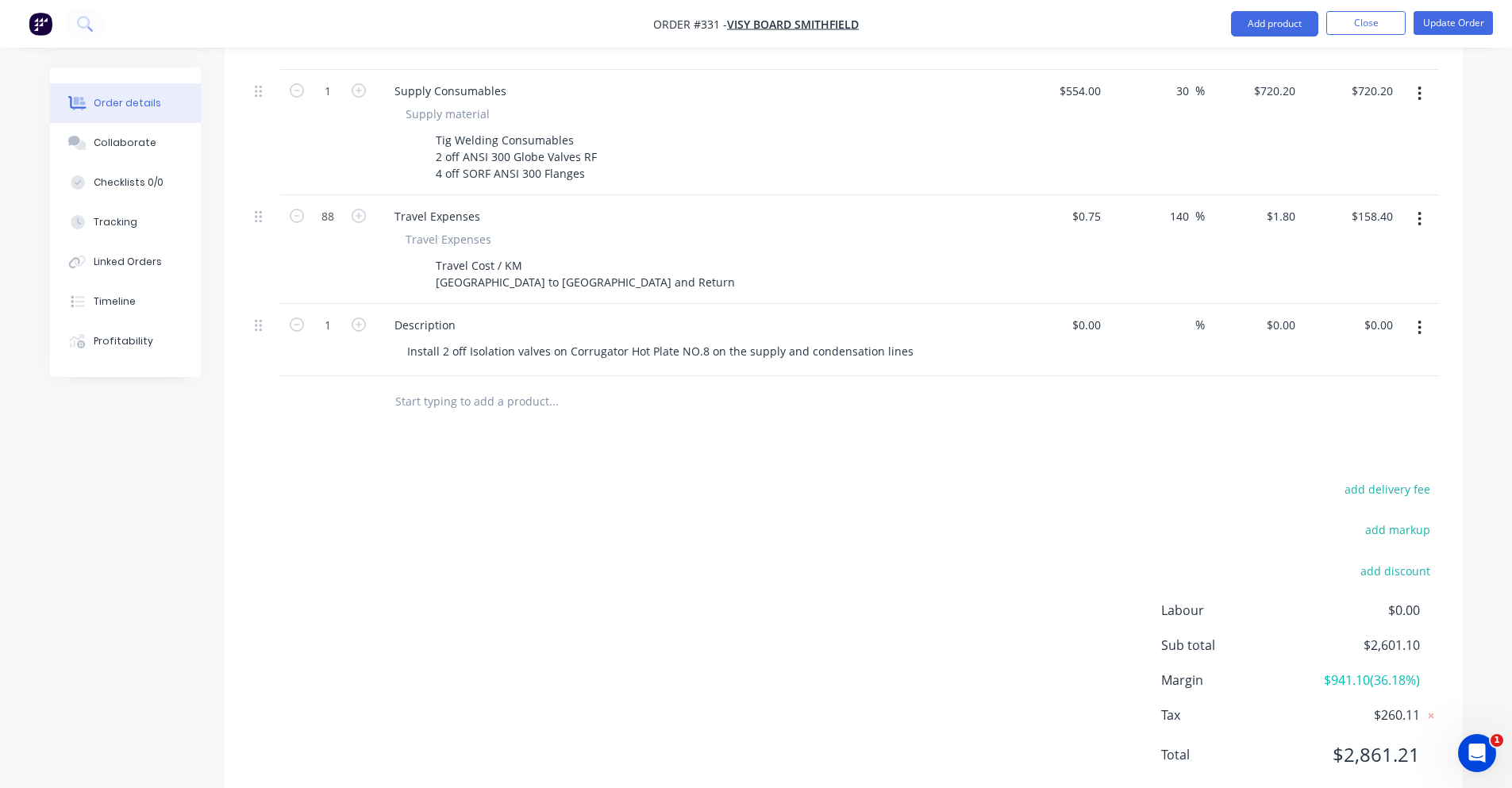
click at [1327, 658] on div "Labour $0.00 Sub total $2,601.10 Margin $941.10 ( 36.18 %) Tax $260.11 Total $2…" at bounding box center [1300, 693] width 278 height 184
drag, startPoint x: 1367, startPoint y: 609, endPoint x: 1438, endPoint y: 599, distance: 71.7
click at [1438, 636] on div "Sub total $2,601.10" at bounding box center [1300, 645] width 278 height 19
click at [1436, 636] on div "Sub total $2,601.10" at bounding box center [1300, 645] width 278 height 19
drag, startPoint x: 1328, startPoint y: 640, endPoint x: 1366, endPoint y: 641, distance: 38.0
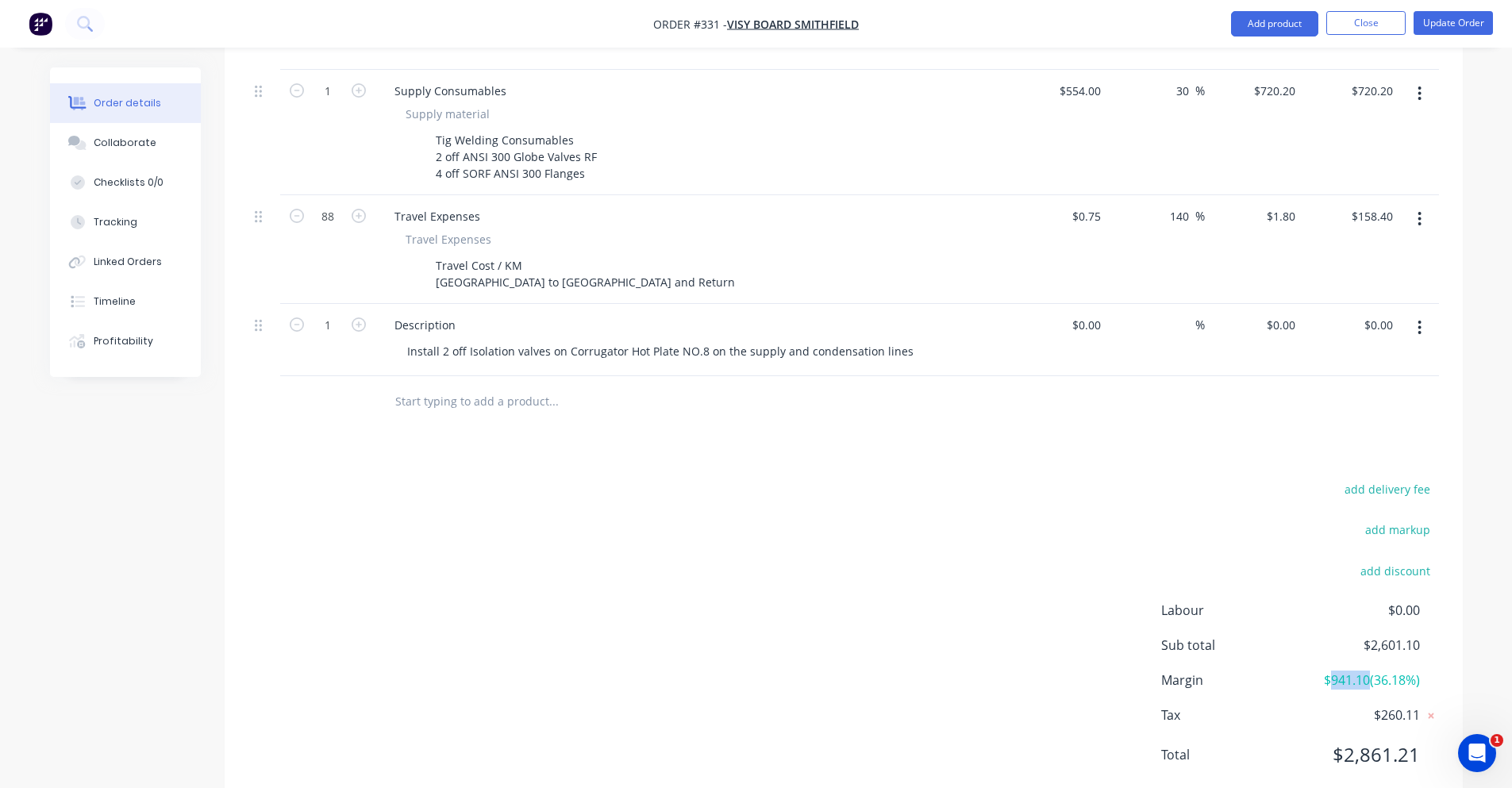
click at [1366, 670] on span "$941.10 ( 36.18 %)" at bounding box center [1361, 680] width 118 height 19
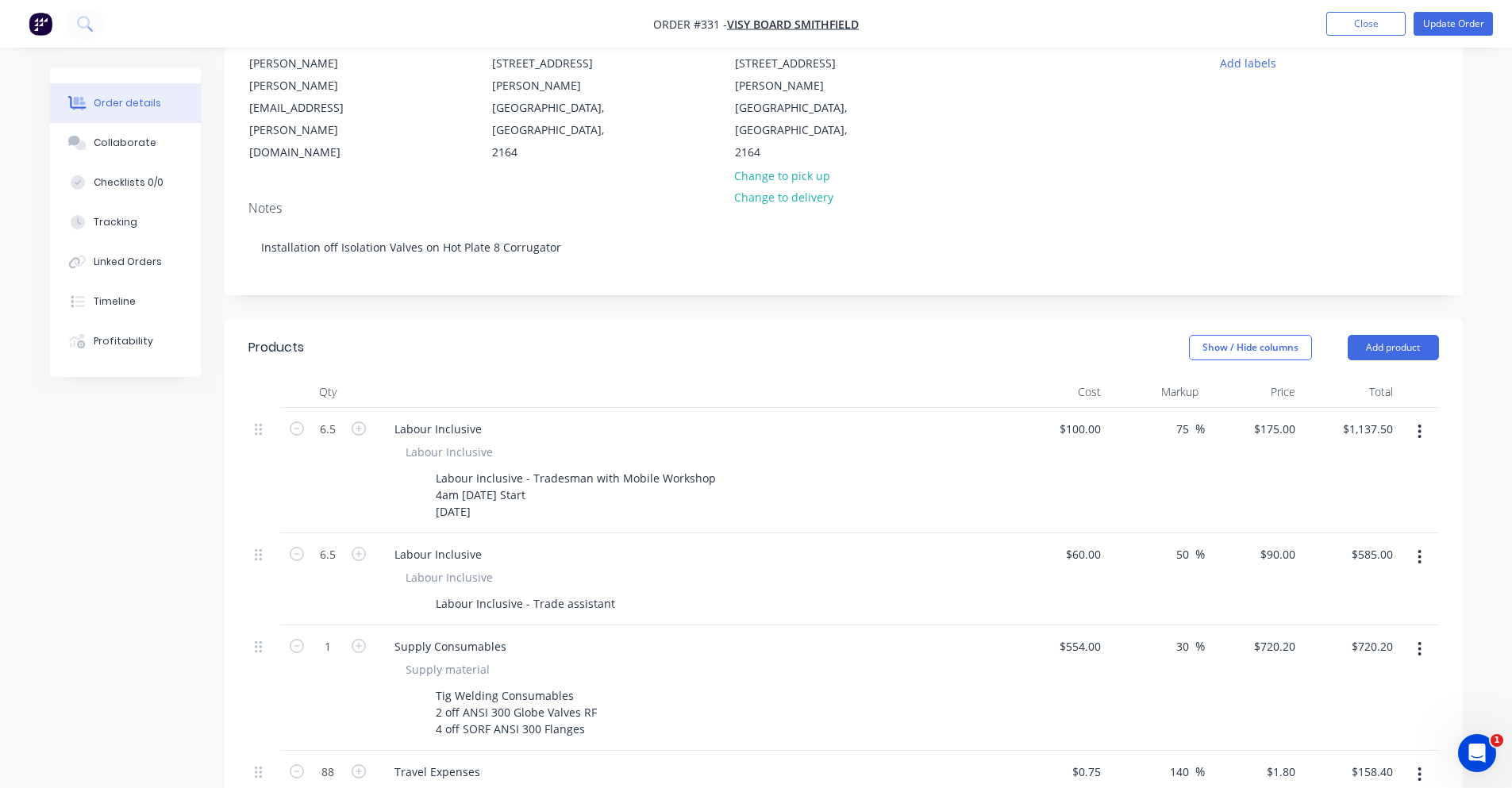
click at [1490, 501] on div "Order details Collaborate Checklists 0/0 Tracking Linked Orders Timeline Profit…" at bounding box center [756, 609] width 1512 height 1558
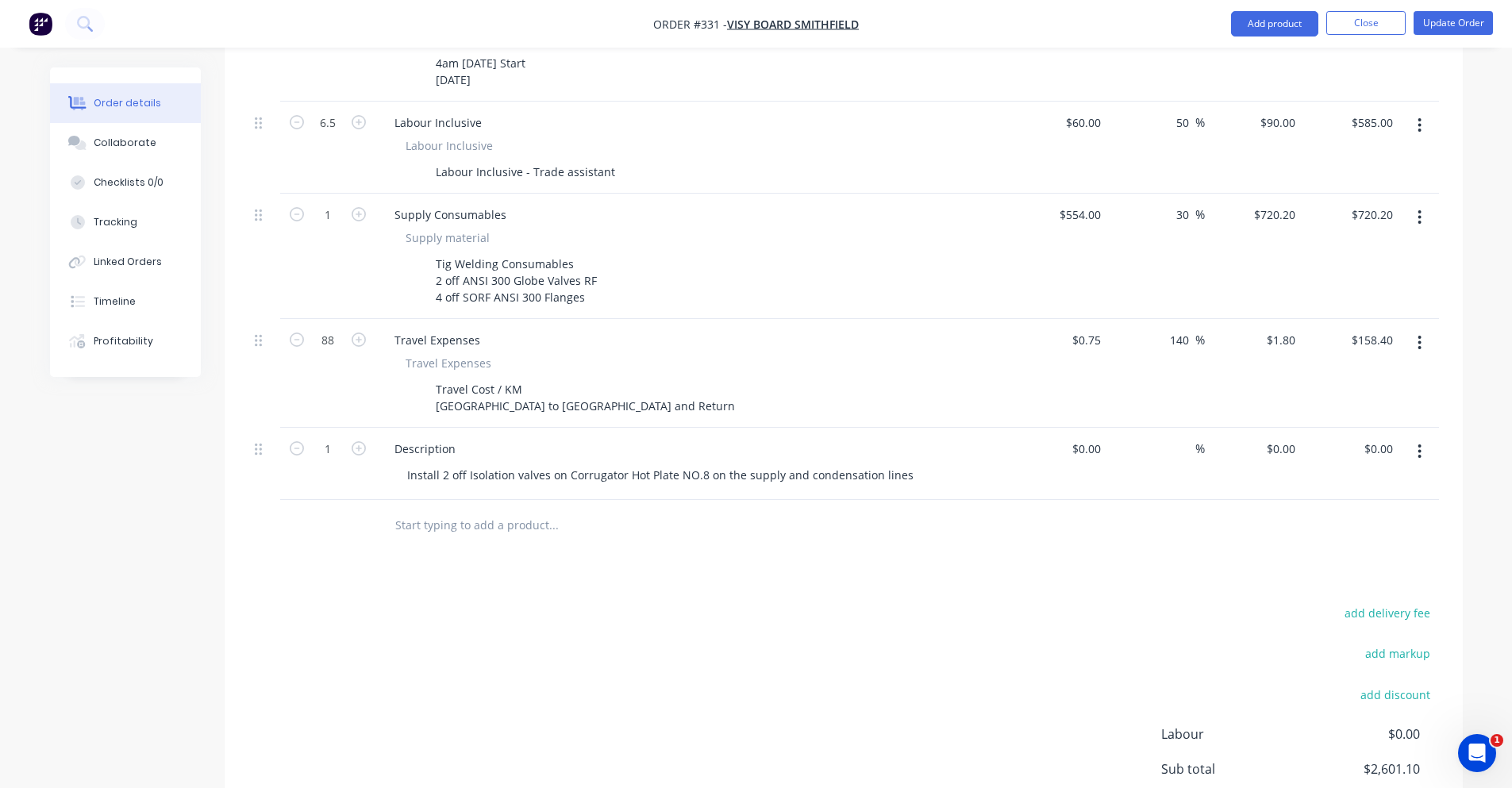
scroll to position [725, 0]
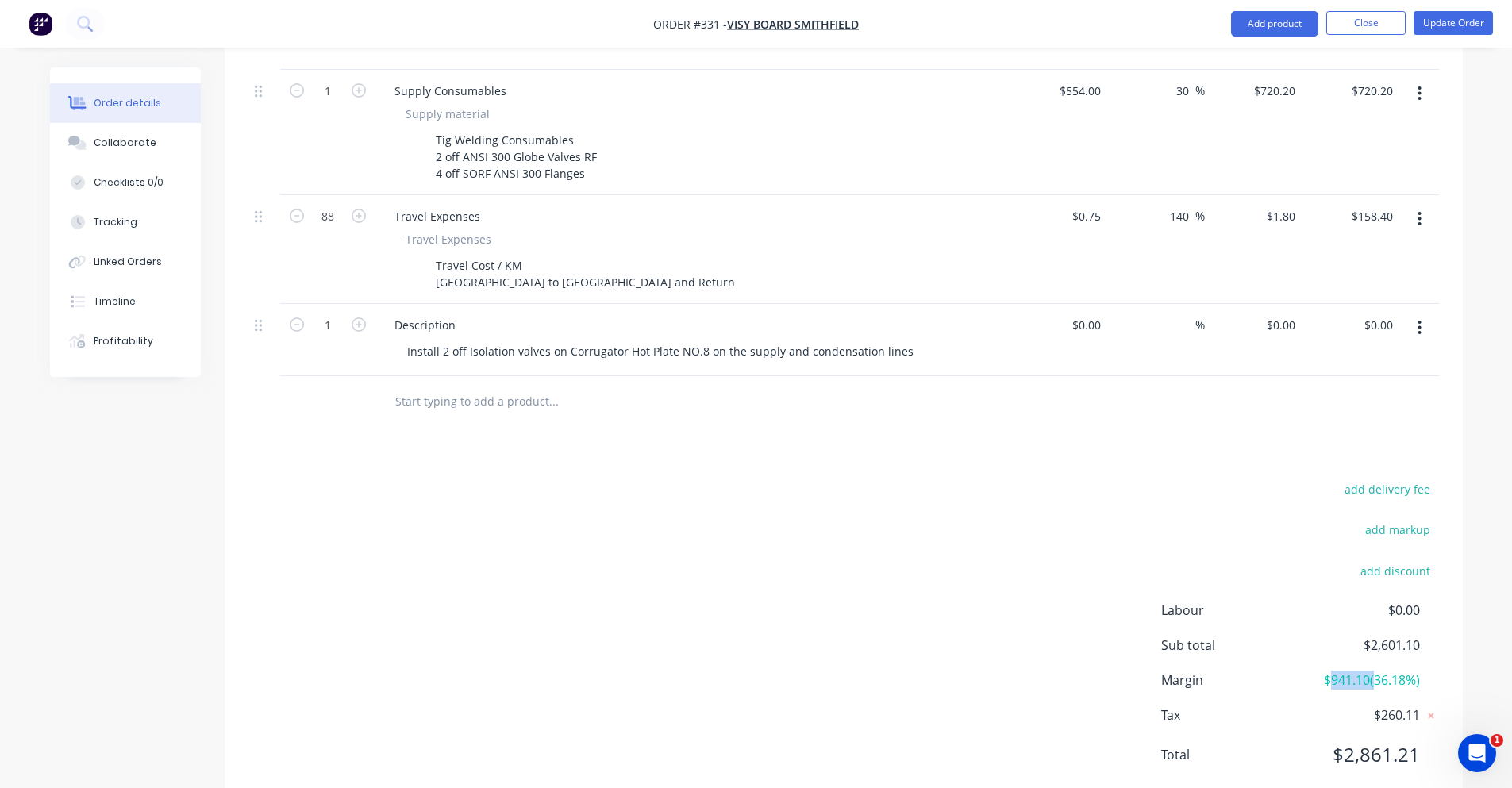
drag, startPoint x: 1350, startPoint y: 631, endPoint x: 1368, endPoint y: 629, distance: 18.1
click at [1368, 670] on span "$941.10 ( 36.18 %)" at bounding box center [1361, 680] width 118 height 19
click at [708, 547] on div "add delivery fee add markup add discount Labour $0.00 Sub total $2,601.10 Margi…" at bounding box center [844, 631] width 1191 height 306
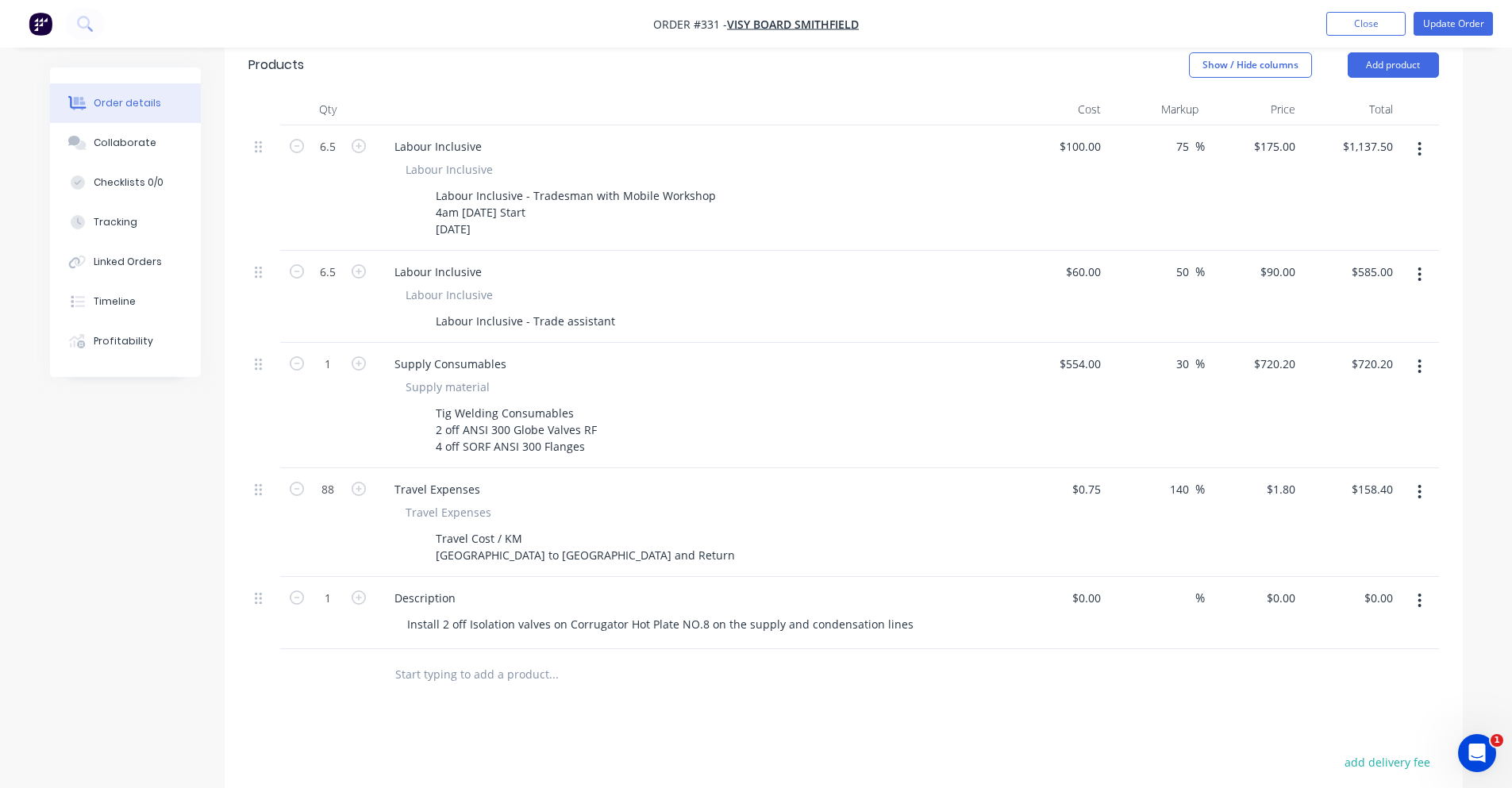
scroll to position [249, 0]
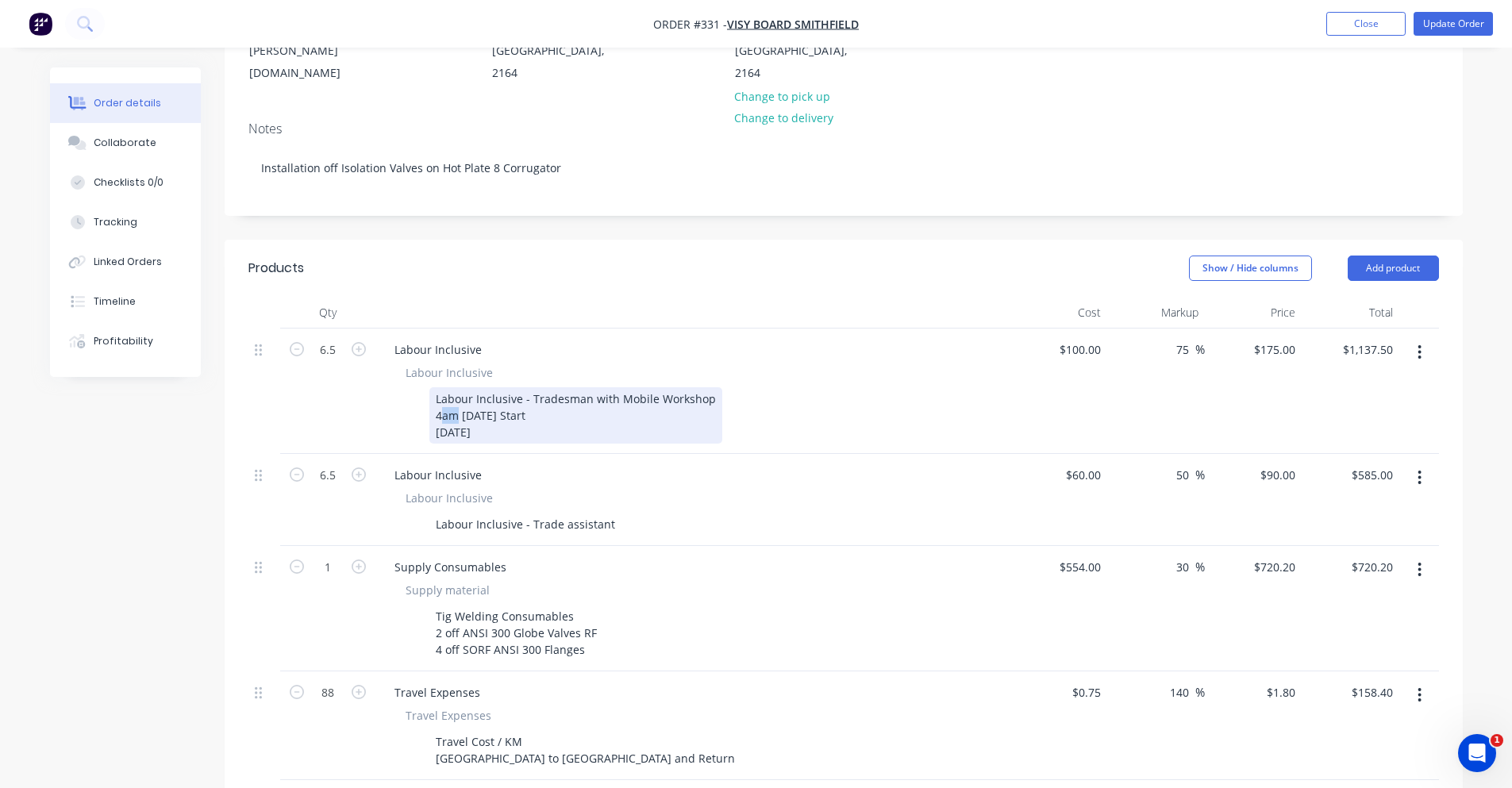
drag, startPoint x: 458, startPoint y: 377, endPoint x: 439, endPoint y: 370, distance: 20.2
click at [439, 387] on div "Labour Inclusive - Tradesman with Mobile Workshop 4am [DATE] Start [DATE]" at bounding box center [576, 415] width 293 height 56
click at [447, 387] on div "Labour Inclusive - Tradesman with Mobile Workshop 4am [DATE] Start [DATE]" at bounding box center [576, 415] width 293 height 56
click at [442, 387] on div "Labour Inclusive - Tradesman with Mobile Workshop 4am [DATE] Start [DATE]" at bounding box center [576, 415] width 293 height 56
click at [556, 387] on div "Labour Inclusive - Tradesman with Mobile Workshop 4am [DATE] Start [DATE]" at bounding box center [576, 415] width 293 height 56
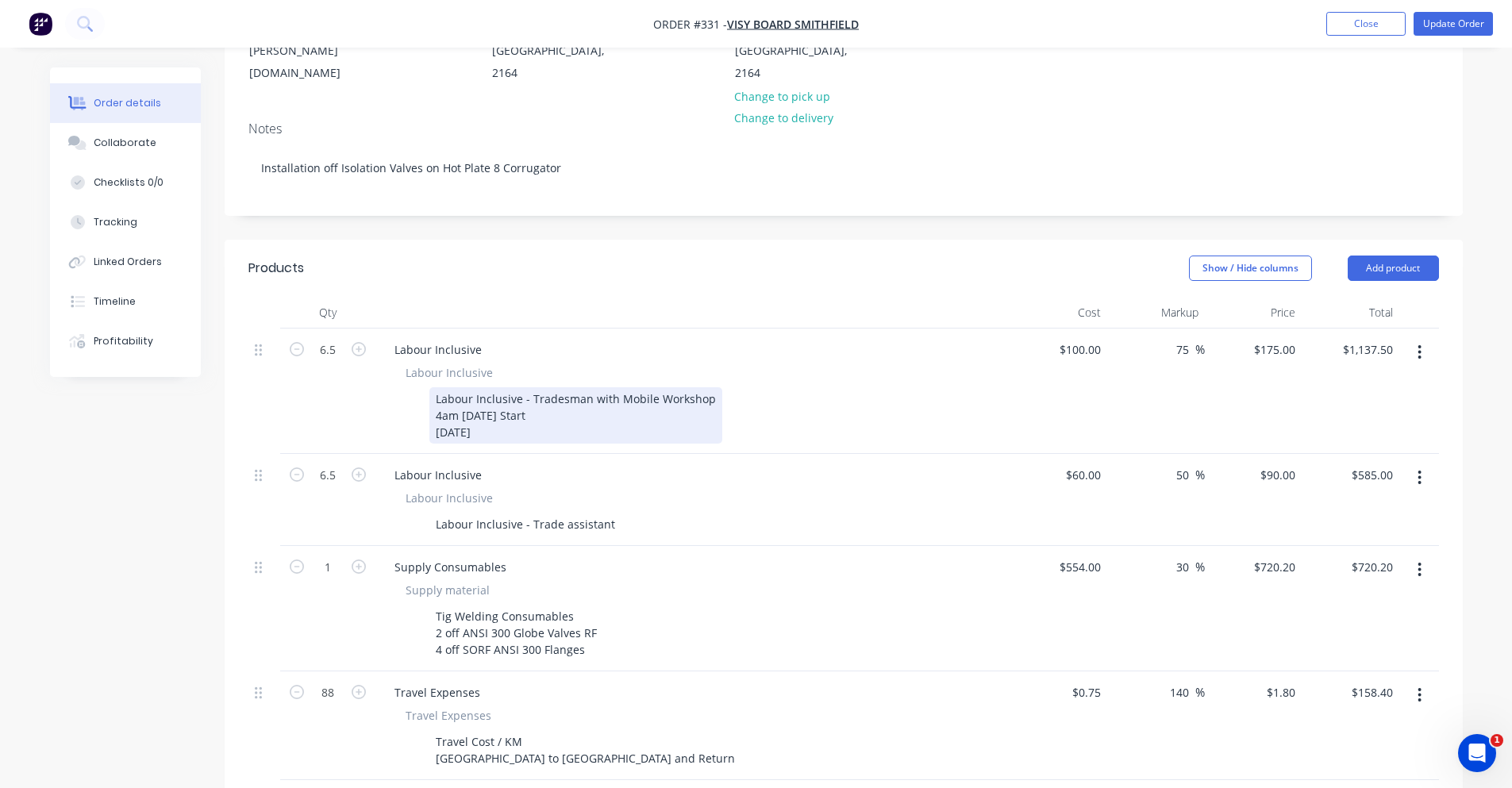
click at [444, 387] on div "Labour Inclusive - Tradesman with Mobile Workshop 4am [DATE] Start [DATE]" at bounding box center [576, 415] width 293 height 56
click at [562, 396] on div "Labour Inclusive - Tradesman with Mobile Workshop 3:45am [DATE] Start [DATE]" at bounding box center [576, 415] width 293 height 56
drag, startPoint x: 433, startPoint y: 373, endPoint x: 457, endPoint y: 375, distance: 24.1
click at [457, 387] on div "Labour Inclusive - Tradesman with Mobile Workshop 3:45am [DATE] Start [DATE]" at bounding box center [576, 415] width 293 height 56
click at [462, 387] on div "Labour Inclusive - Tradesman with Mobile Workshop 4am [DATE] Start [DATE]" at bounding box center [576, 415] width 293 height 56
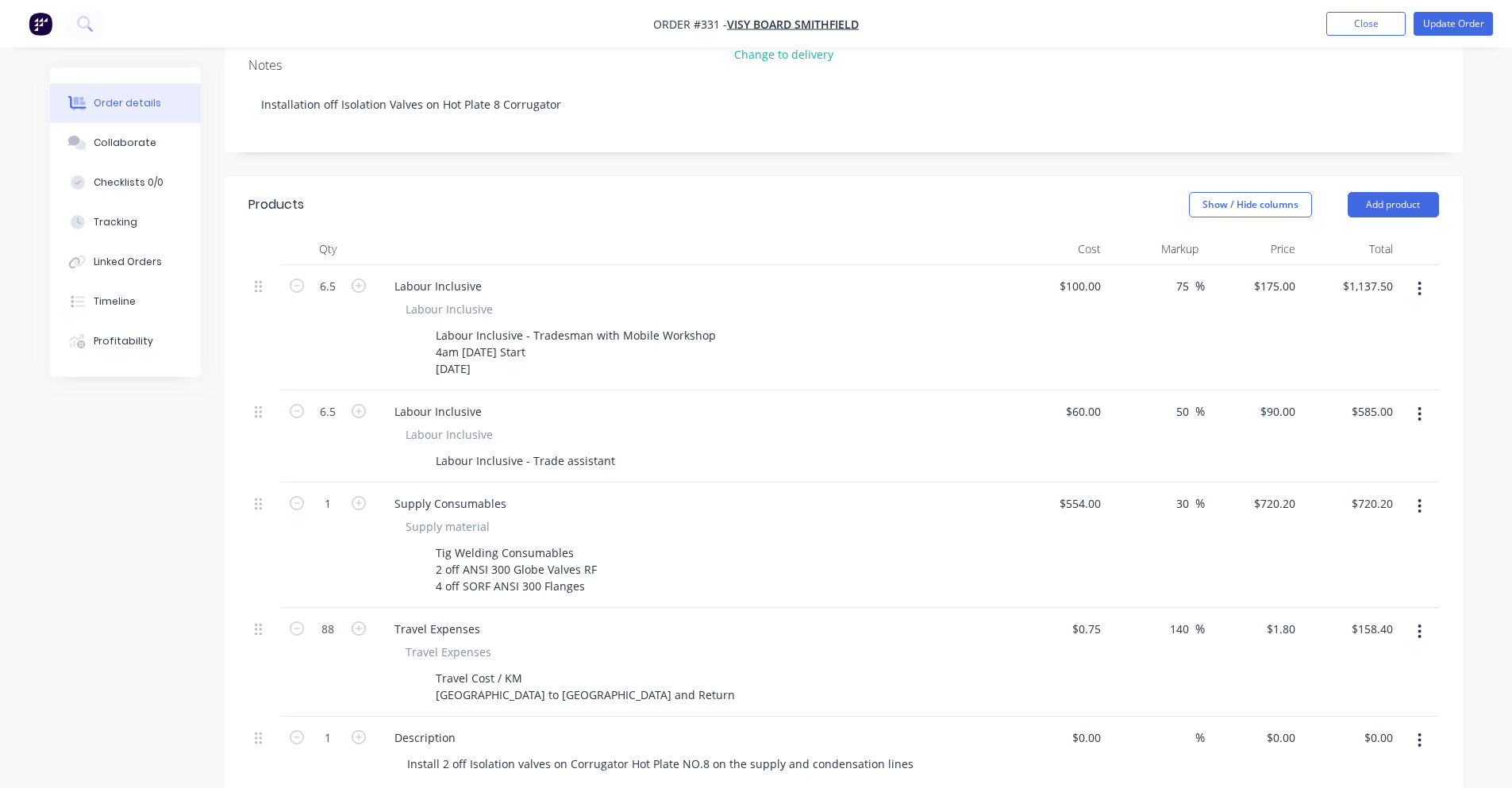
scroll to position [317, 0]
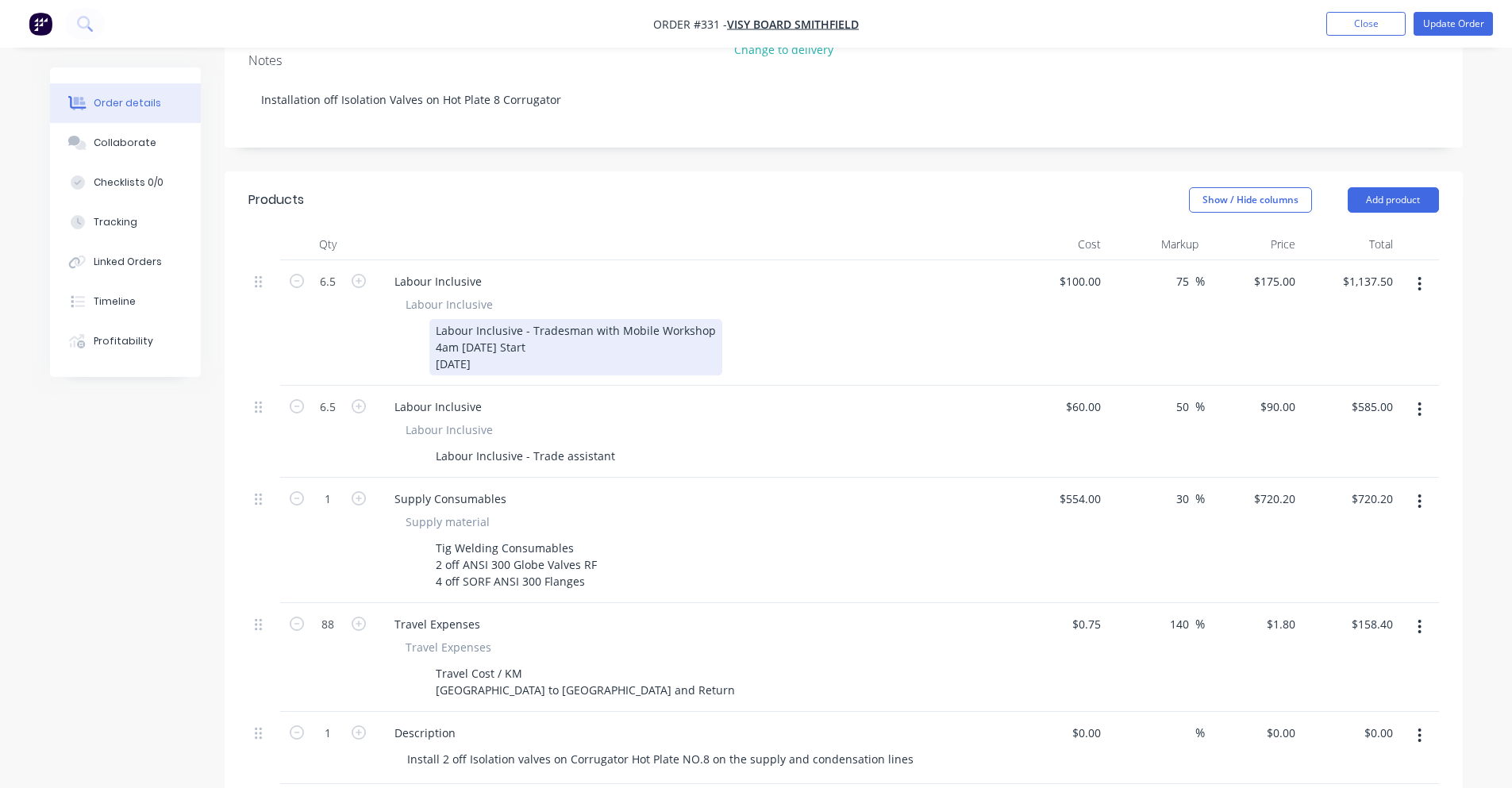
click at [443, 319] on div "Labour Inclusive - Tradesman with Mobile Workshop 4am [DATE] Start [DATE]" at bounding box center [576, 347] width 293 height 56
click at [409, 319] on div "Labour Inclusive - Tradesman with Mobile Workshop 3:45am [DATE] Start [DATE]" at bounding box center [689, 347] width 581 height 56
click at [456, 319] on div "Labour Inclusive - Tradesman with Mobile Workshop 3:45am [DATE] Start [DATE]" at bounding box center [576, 347] width 293 height 56
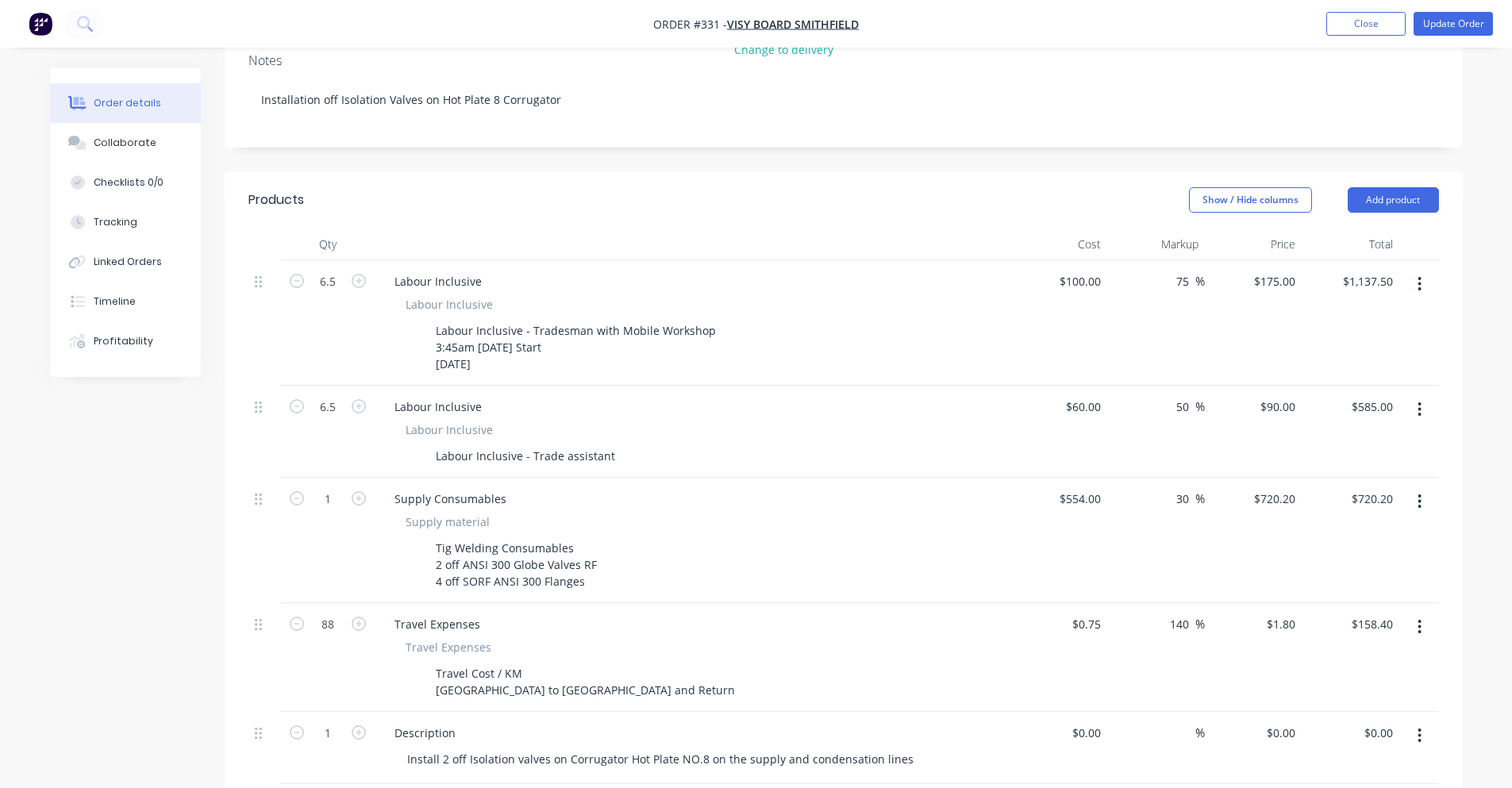
click at [646, 260] on div "Labour Inclusive Labour Inclusive Labour Inclusive - Tradesman with Mobile Work…" at bounding box center [693, 323] width 635 height 126
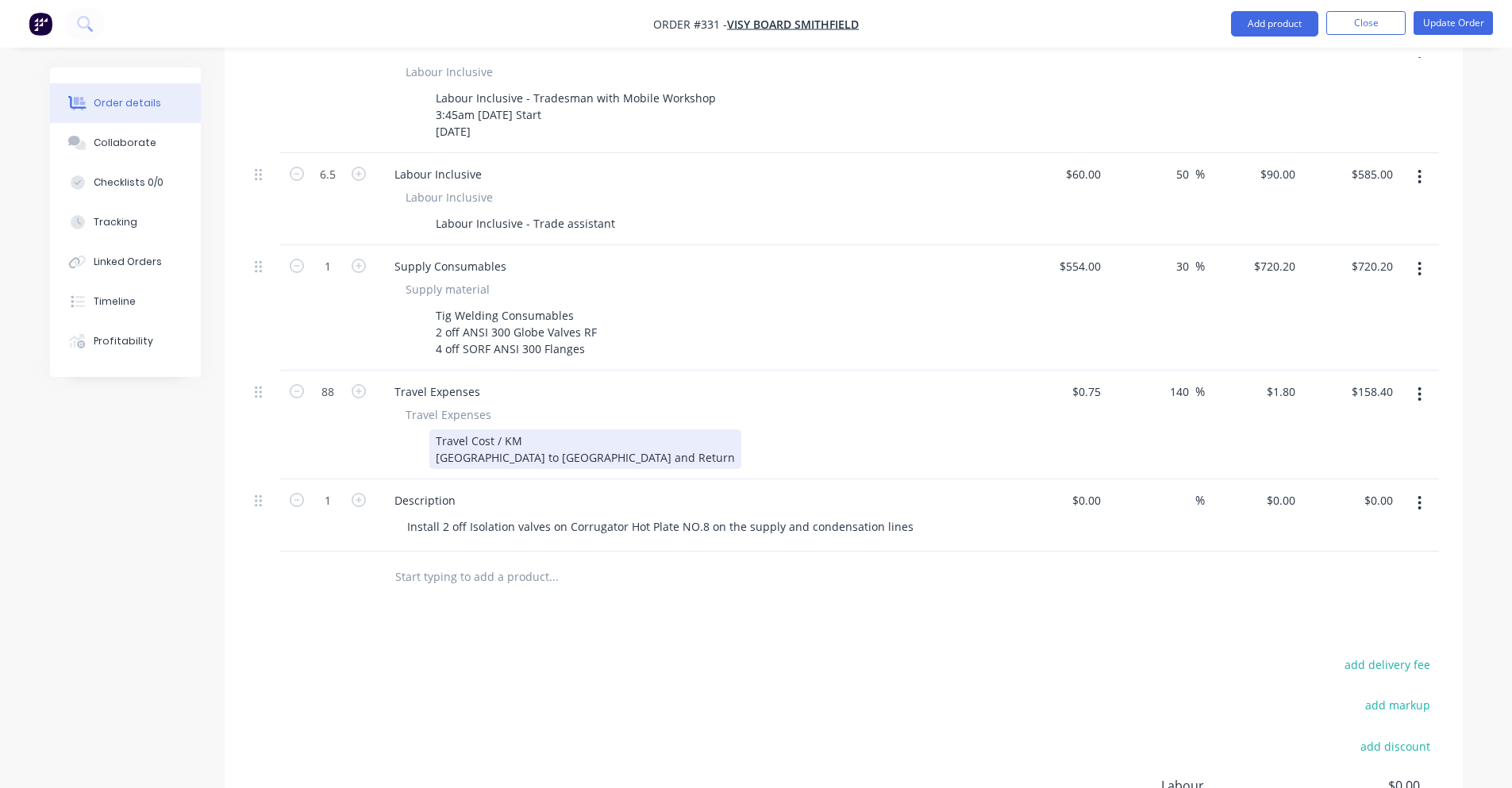
scroll to position [555, 0]
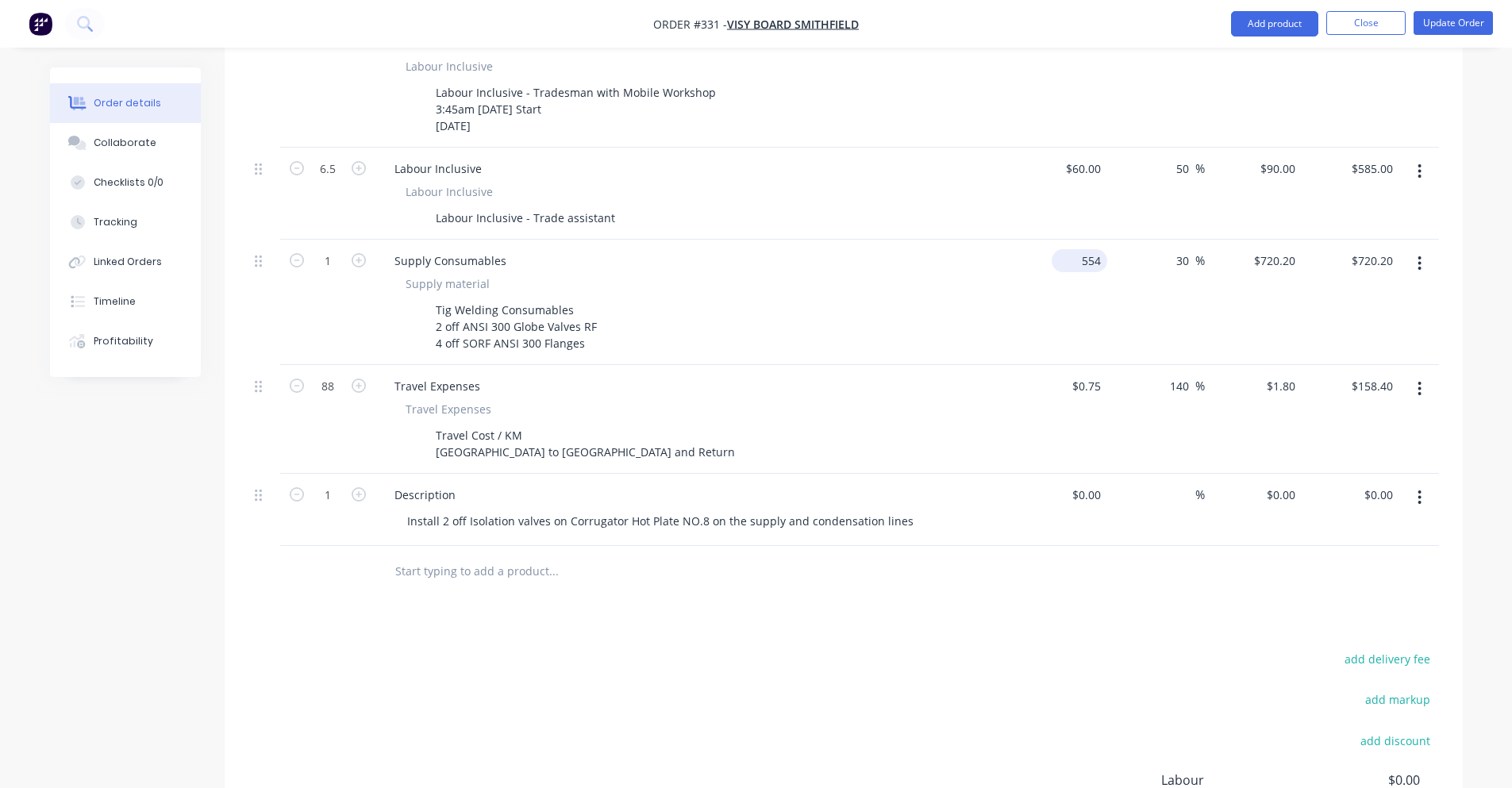
click at [1098, 249] on input "554" at bounding box center [1083, 260] width 49 height 23
click at [1095, 249] on input "554" at bounding box center [1094, 260] width 27 height 23
click at [1093, 249] on input "554" at bounding box center [1094, 260] width 27 height 23
click at [1106, 249] on input "554" at bounding box center [1094, 260] width 27 height 23
click at [1103, 249] on input "554" at bounding box center [1094, 260] width 27 height 23
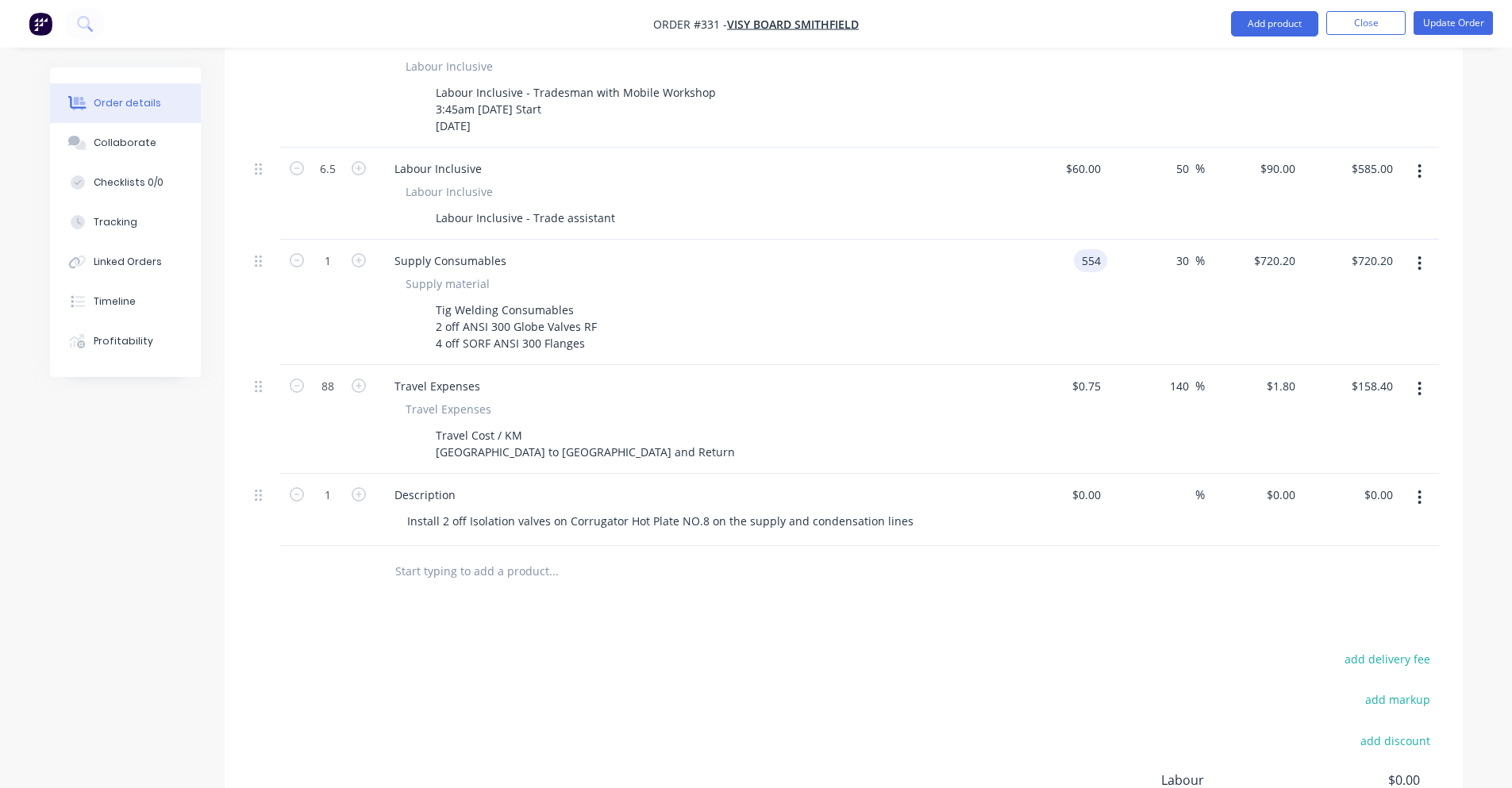
click at [1091, 249] on input "554" at bounding box center [1094, 260] width 27 height 23
type input "5"
type input "$600.00"
type input "$780.00"
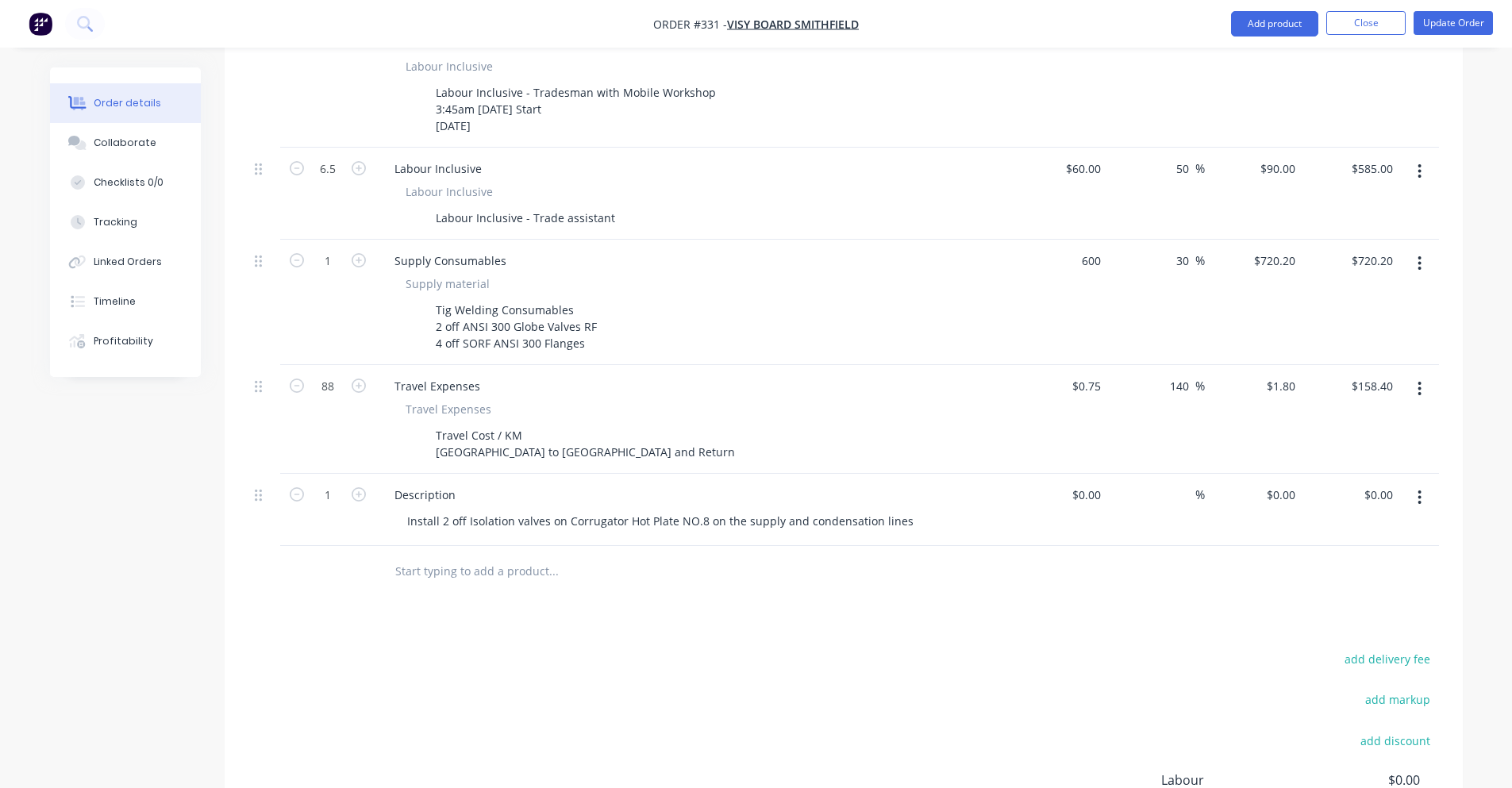
type input "$780.00"
click at [1491, 315] on div "Order details Collaborate Checklists 0/0 Tracking Linked Orders Timeline Profit…" at bounding box center [756, 223] width 1512 height 1558
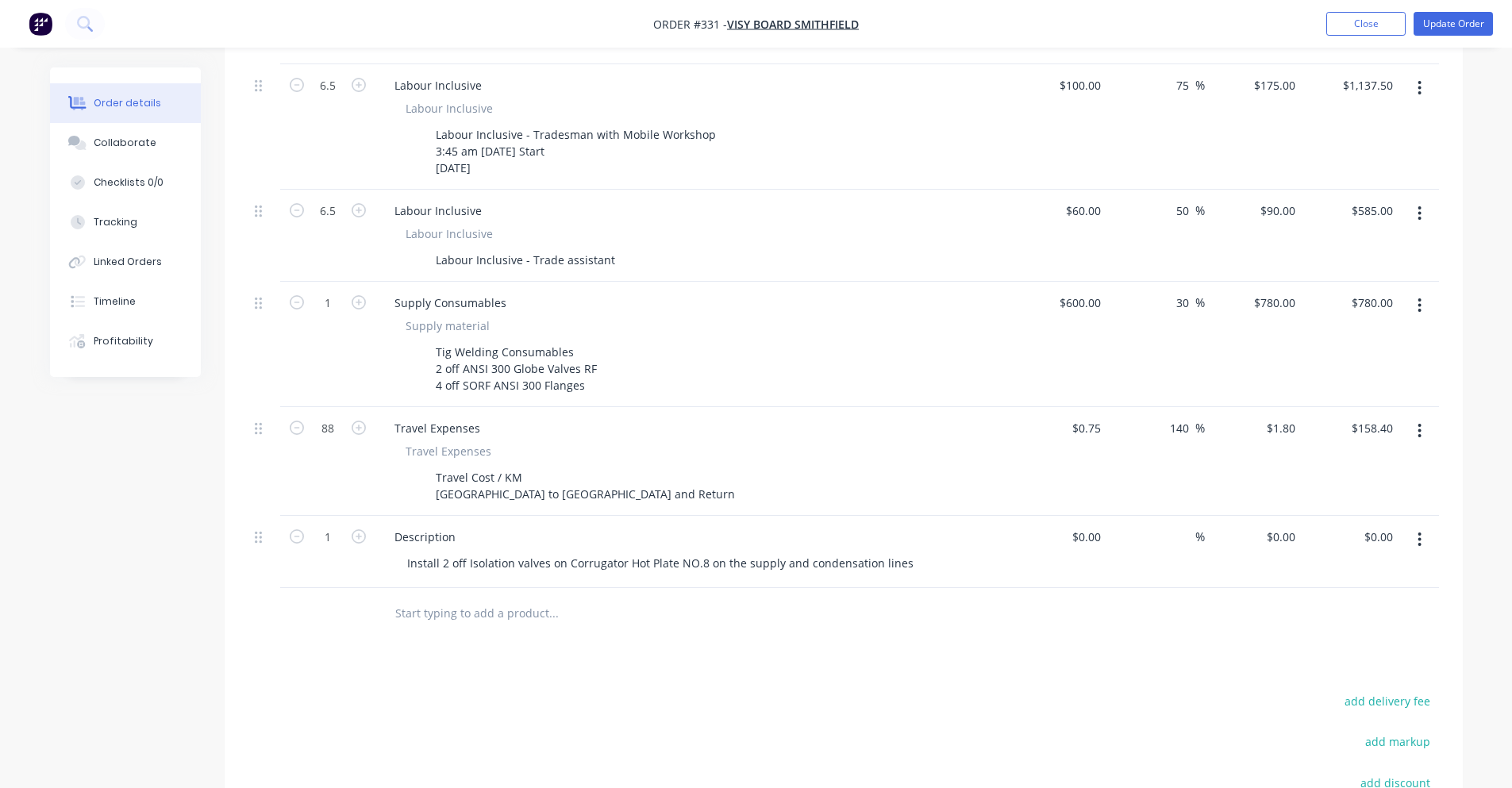
scroll to position [725, 0]
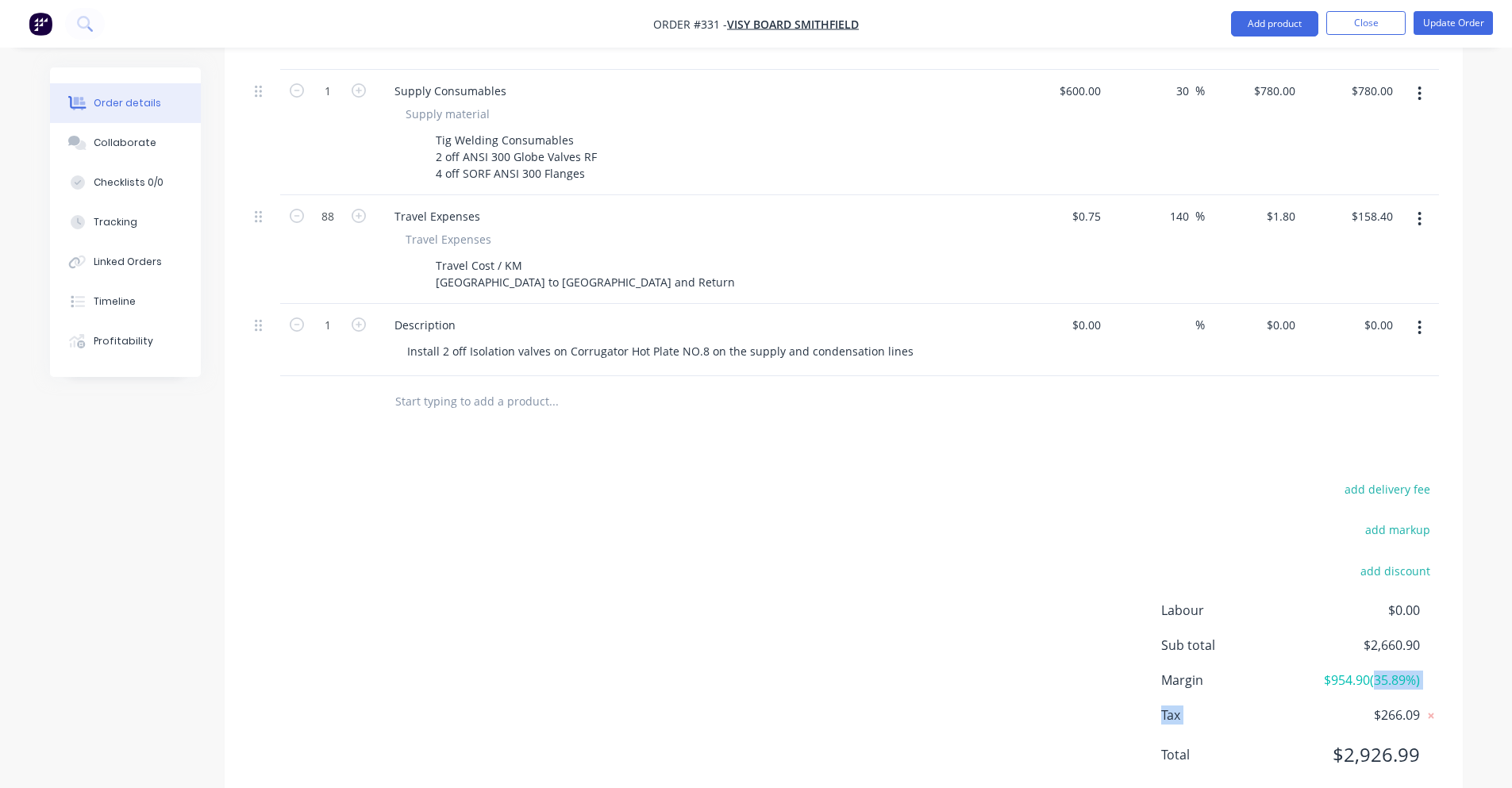
drag, startPoint x: 1329, startPoint y: 645, endPoint x: 1371, endPoint y: 640, distance: 42.3
click at [1371, 640] on div "Labour $0.00 Sub total $2,660.90 Margin $954.90 ( 35.89 %) Tax $266.09 Total $2…" at bounding box center [1300, 693] width 278 height 184
click at [1371, 670] on span "$954.90 ( 35.89 %)" at bounding box center [1361, 680] width 118 height 19
click at [1420, 740] on div "Total $2,926.99" at bounding box center [1300, 754] width 278 height 29
click at [1422, 740] on div "Total $2,926.99" at bounding box center [1300, 754] width 278 height 29
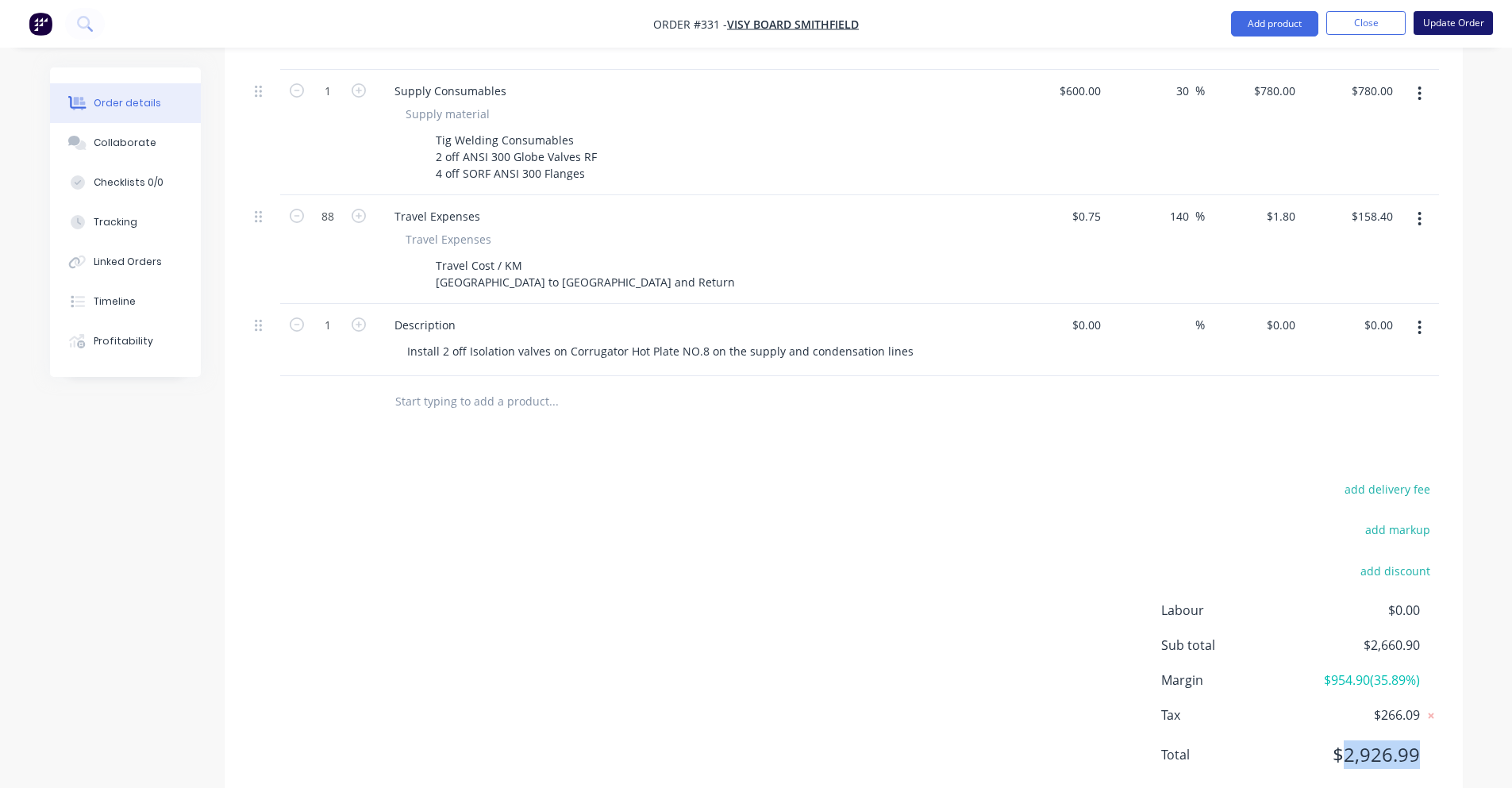
click at [1419, 17] on button "Update Order" at bounding box center [1453, 23] width 79 height 24
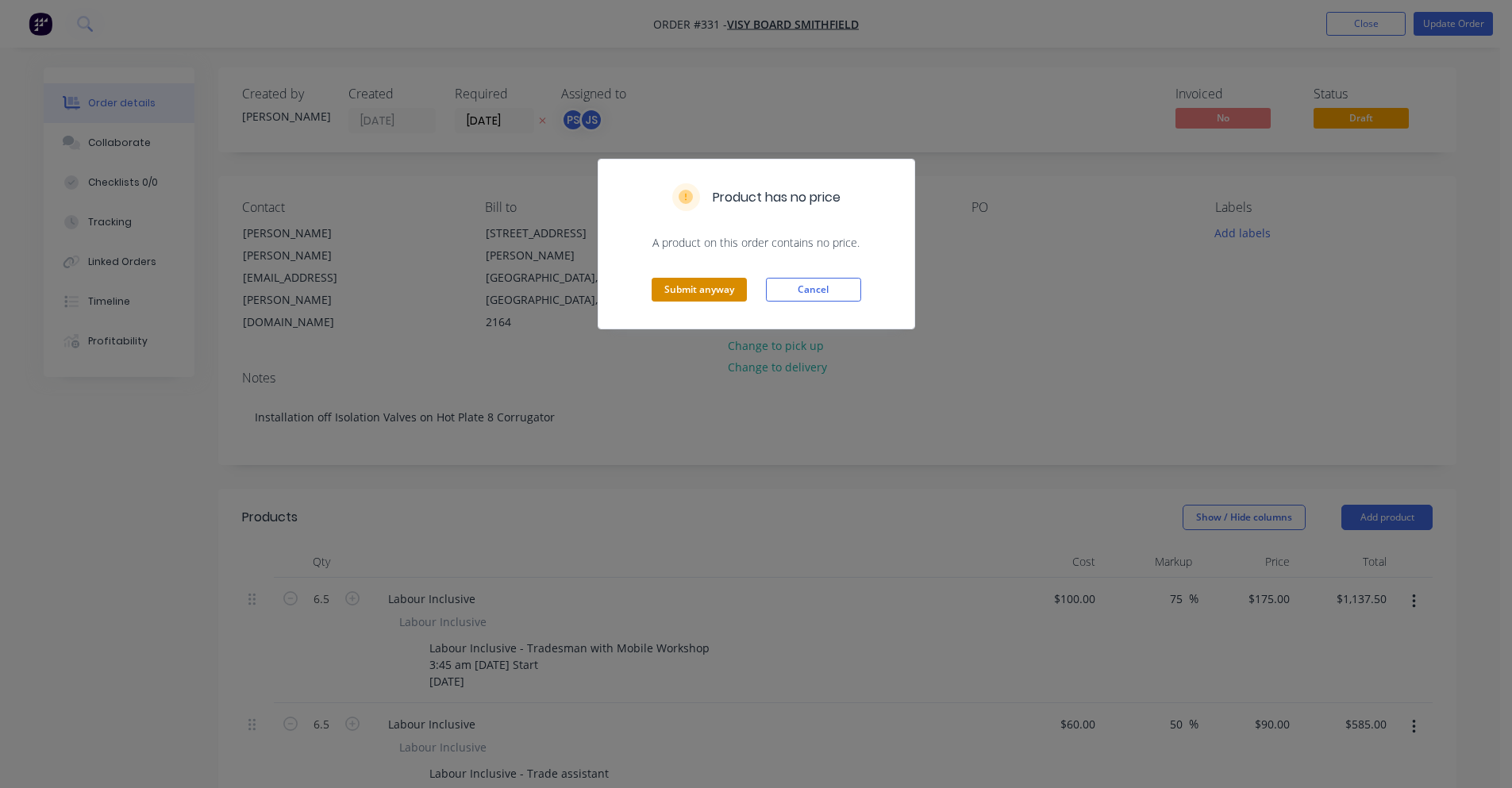
click at [717, 296] on button "Submit anyway" at bounding box center [699, 290] width 95 height 24
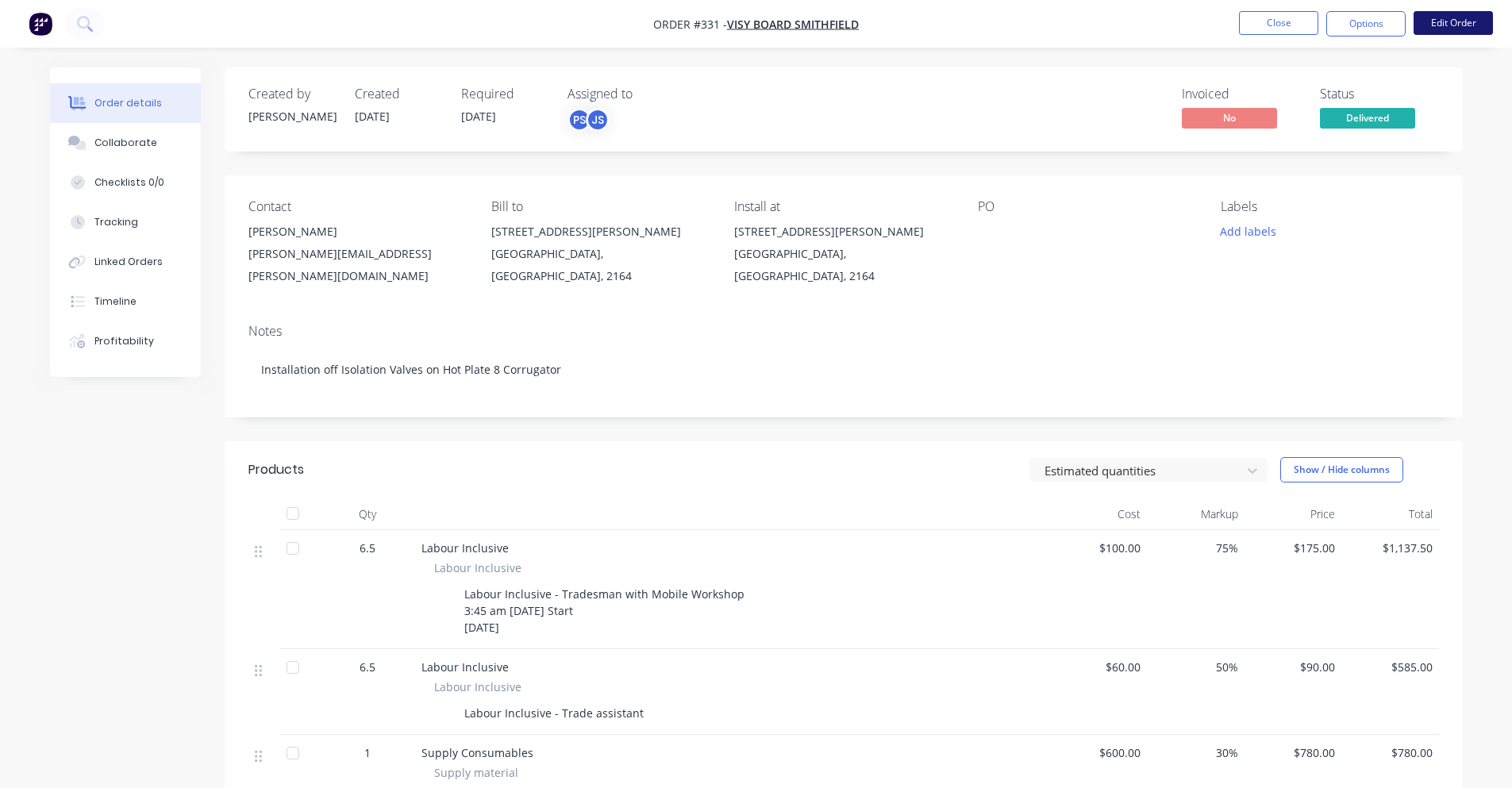
click at [1450, 27] on button "Edit Order" at bounding box center [1453, 23] width 79 height 24
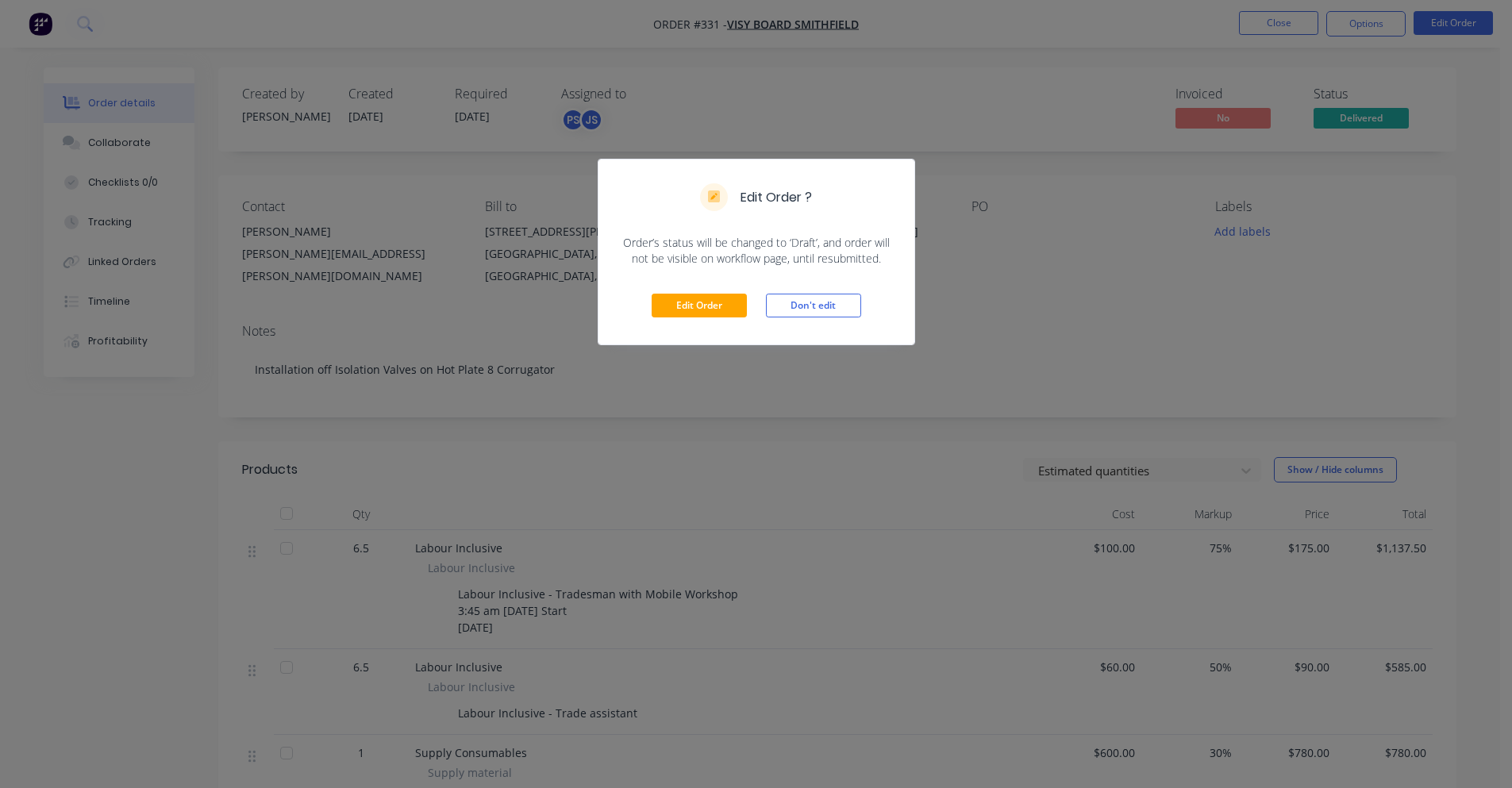
drag, startPoint x: 1395, startPoint y: 18, endPoint x: 1103, endPoint y: 118, distance: 308.6
click at [1365, 26] on div "Edit Order ? Order’s status will be changed to ‘Draft’, and order will not be v…" at bounding box center [756, 394] width 1512 height 788
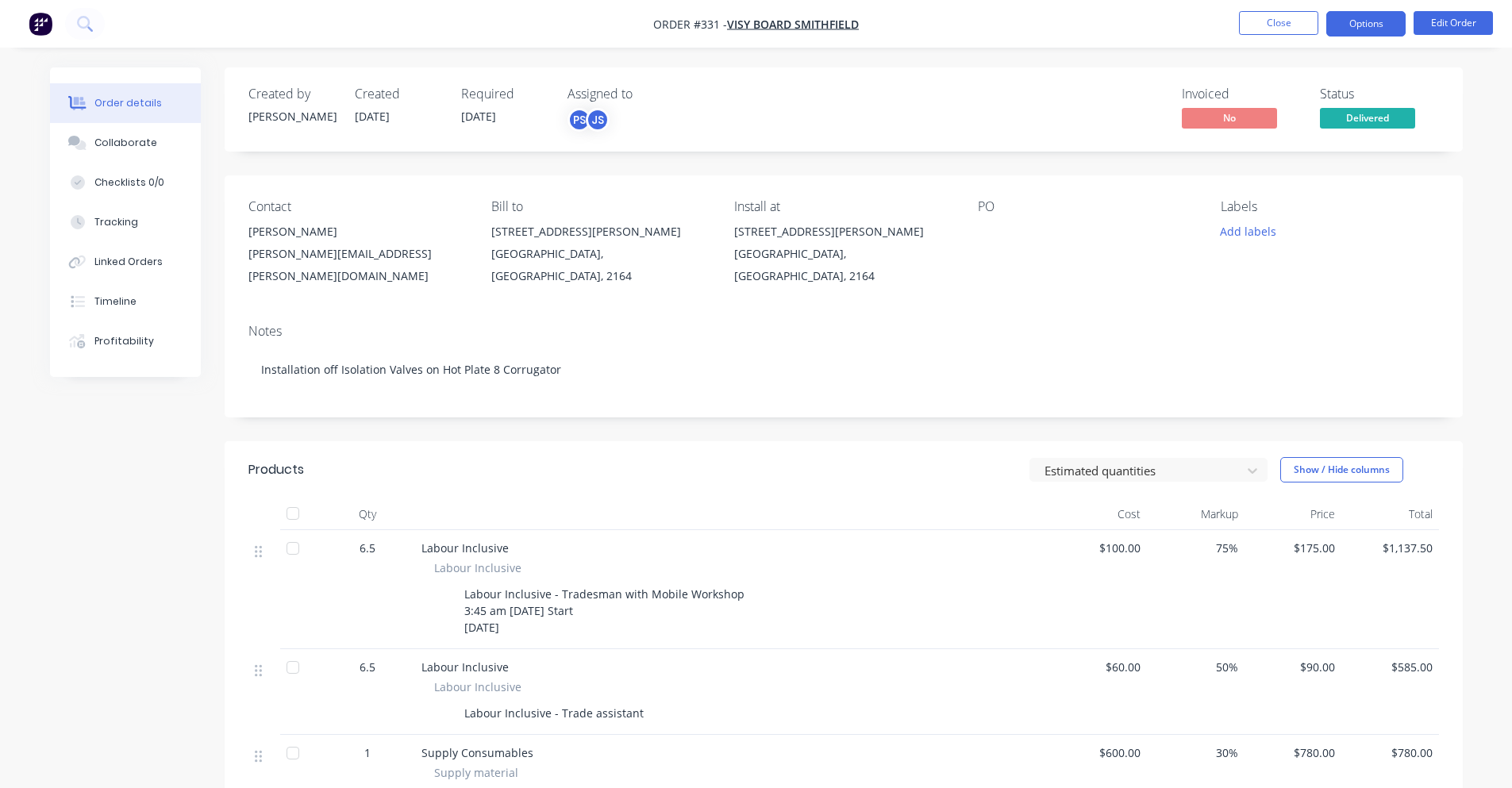
click at [1401, 26] on button "Options" at bounding box center [1365, 24] width 79 height 26
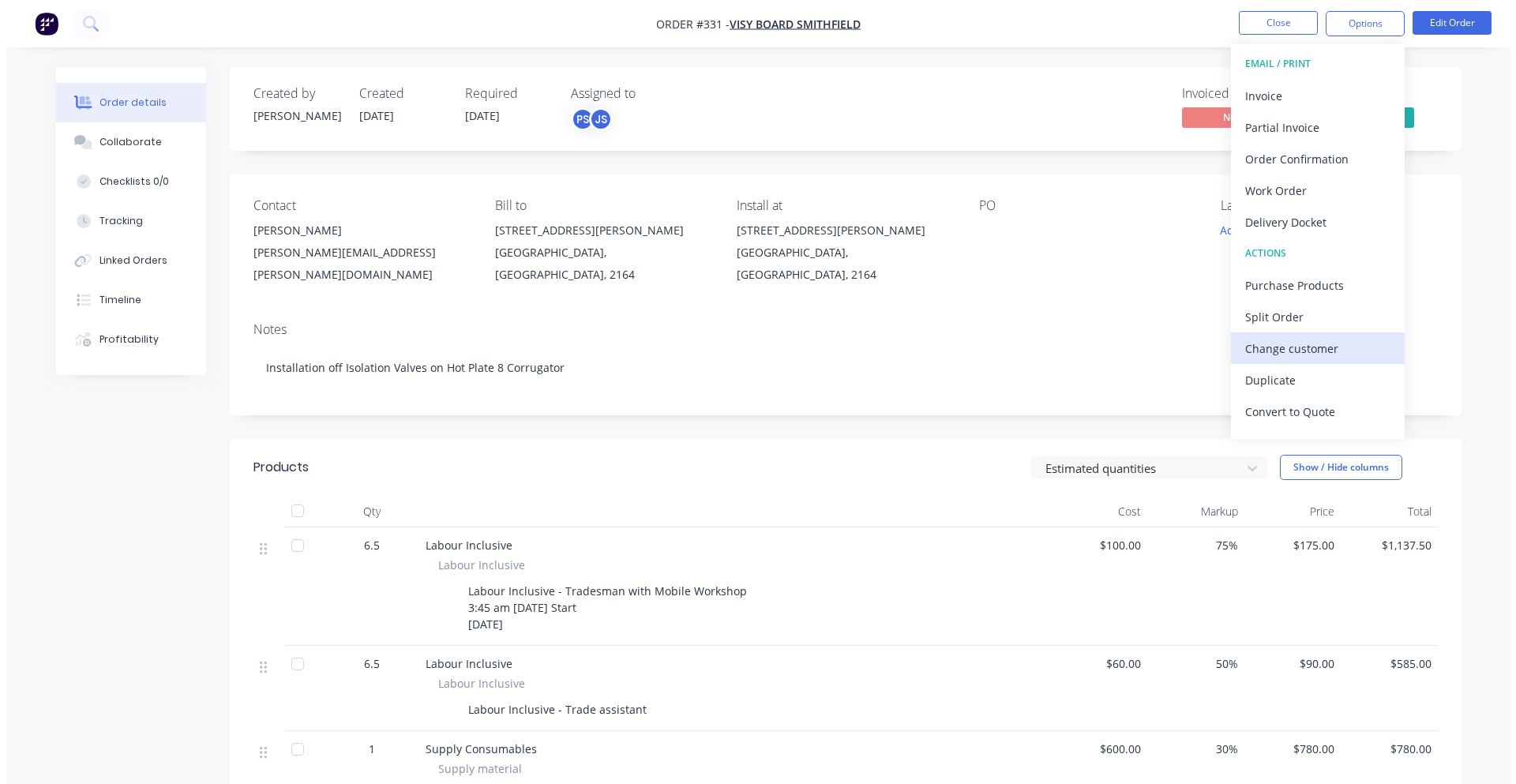
scroll to position [24, 0]
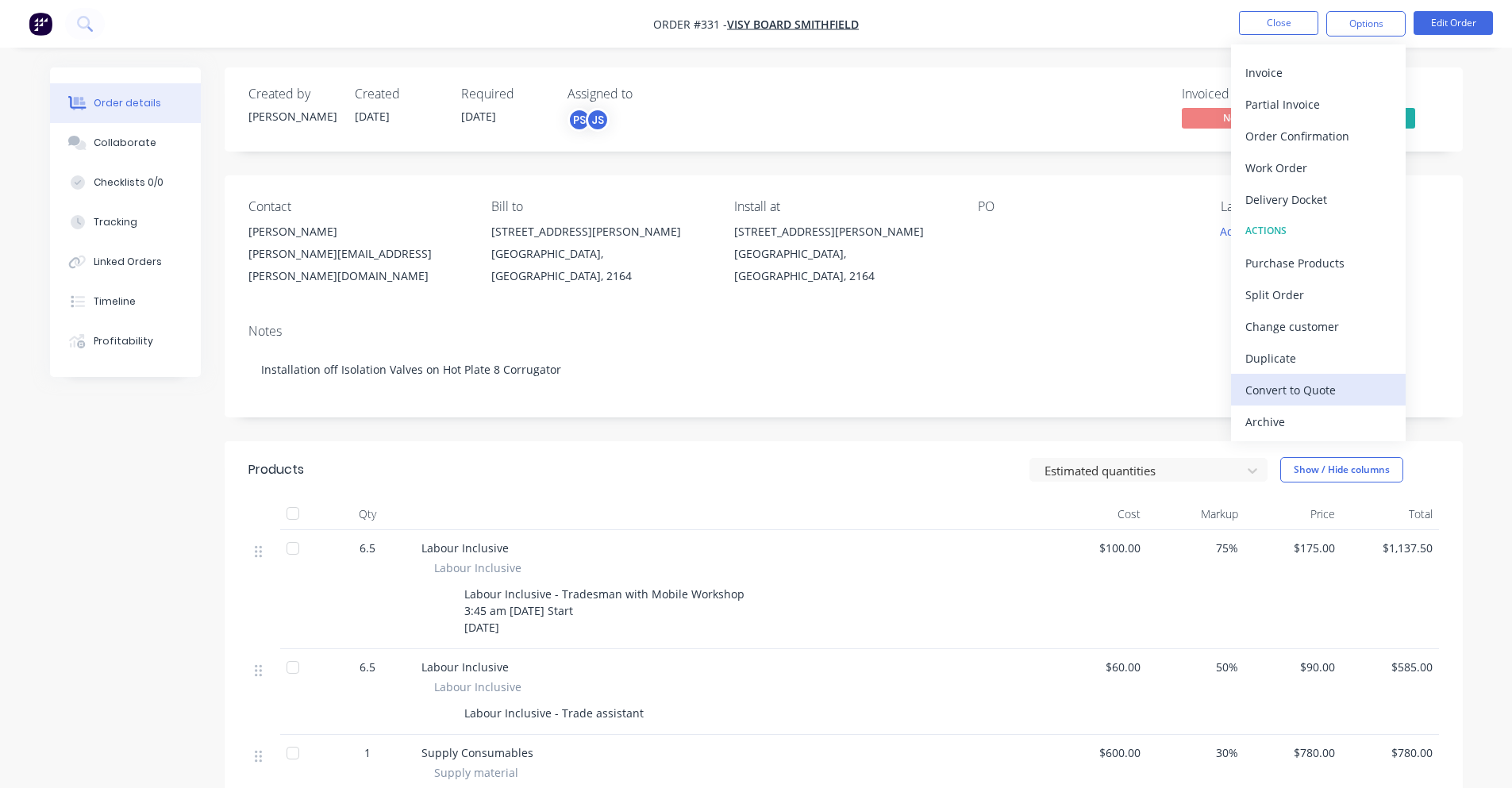
click at [1293, 395] on div "Convert to Quote" at bounding box center [1318, 390] width 146 height 23
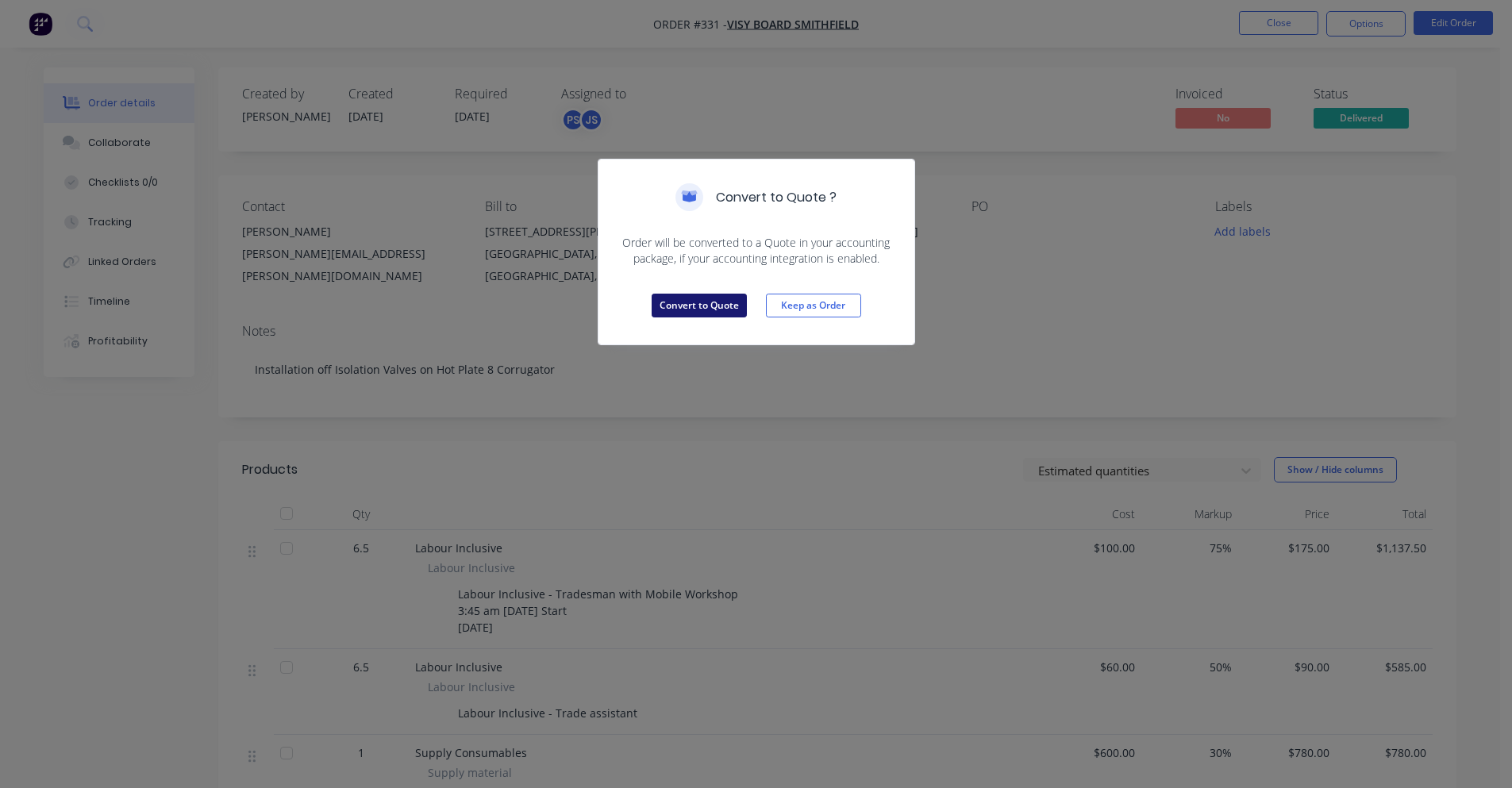
click at [713, 312] on button "Convert to Quote" at bounding box center [699, 306] width 95 height 24
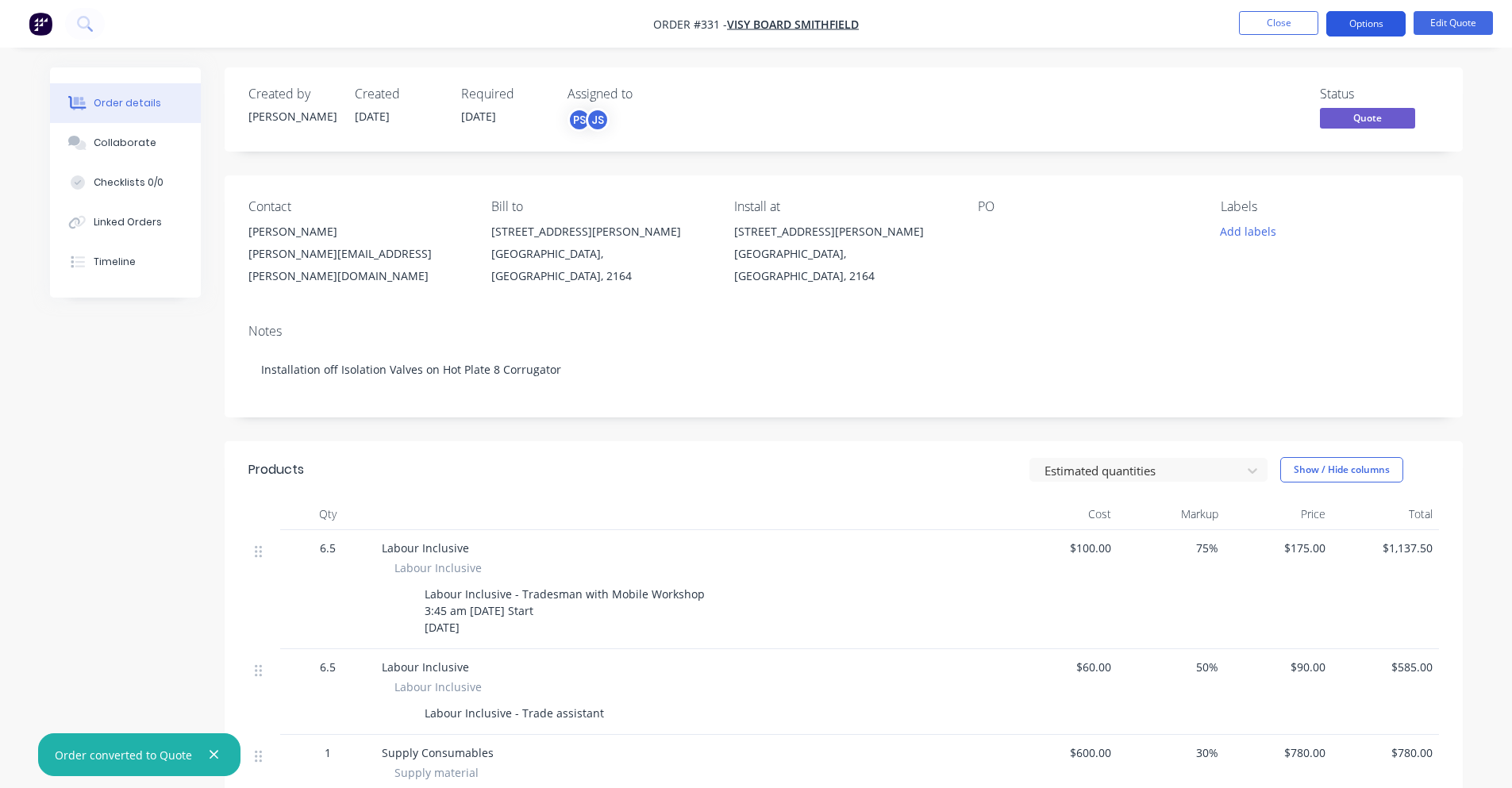
click at [1379, 30] on button "Options" at bounding box center [1365, 24] width 79 height 26
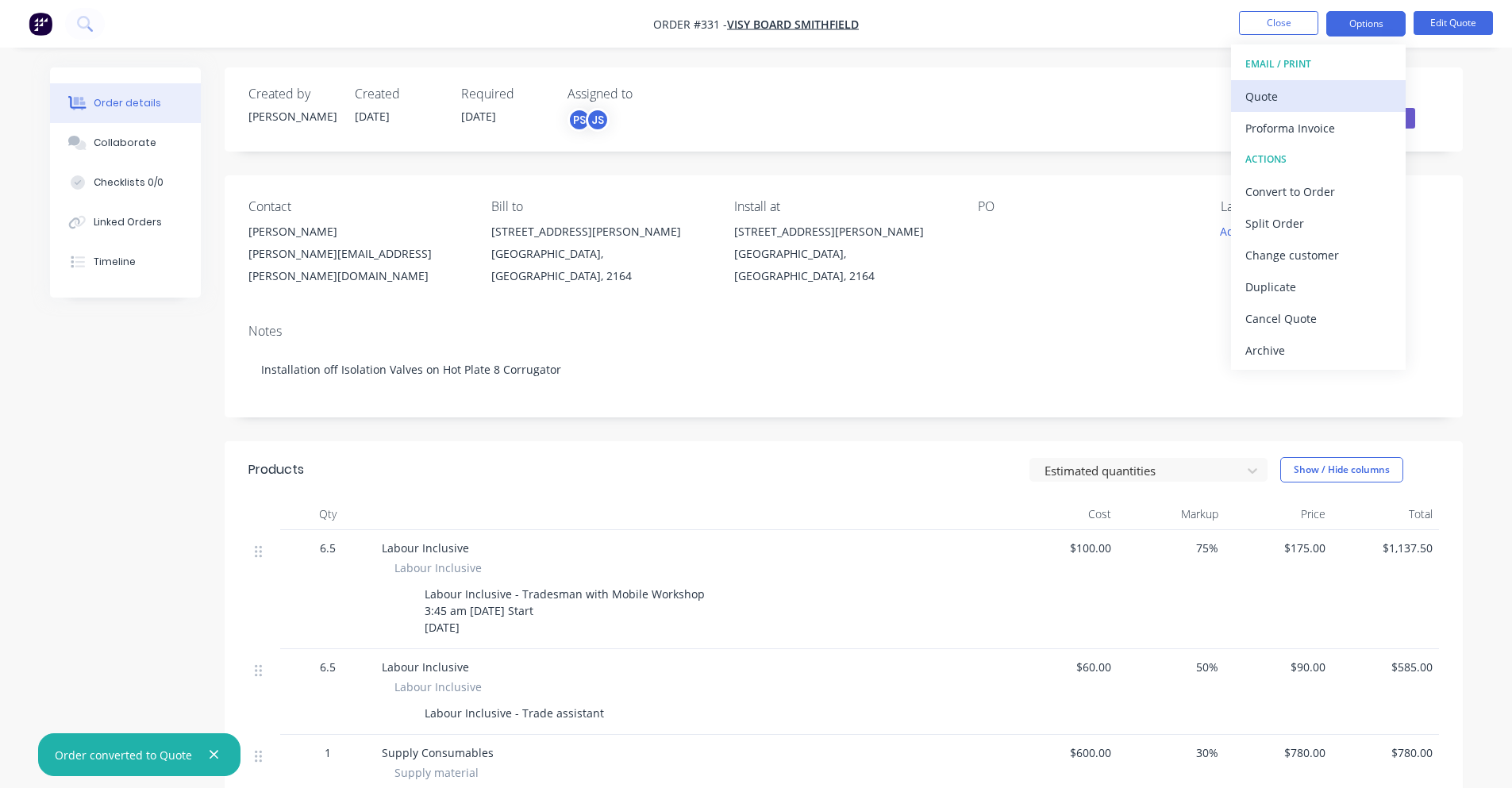
click at [1324, 90] on div "Quote" at bounding box center [1318, 96] width 146 height 23
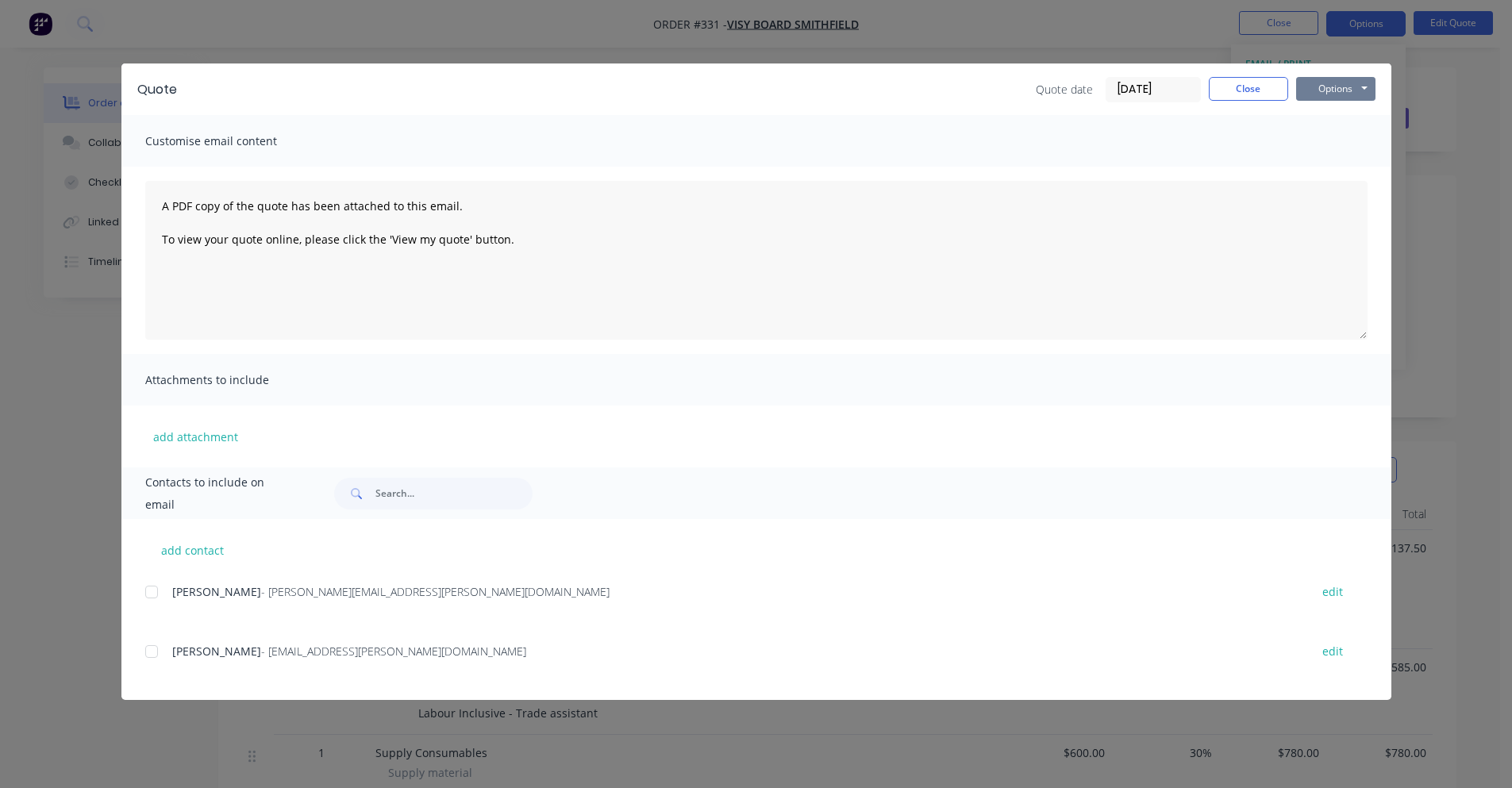
click at [1332, 91] on button "Options" at bounding box center [1336, 89] width 79 height 24
click at [1350, 133] on button "Print" at bounding box center [1347, 143] width 102 height 26
click at [1235, 91] on button "Close" at bounding box center [1248, 89] width 79 height 24
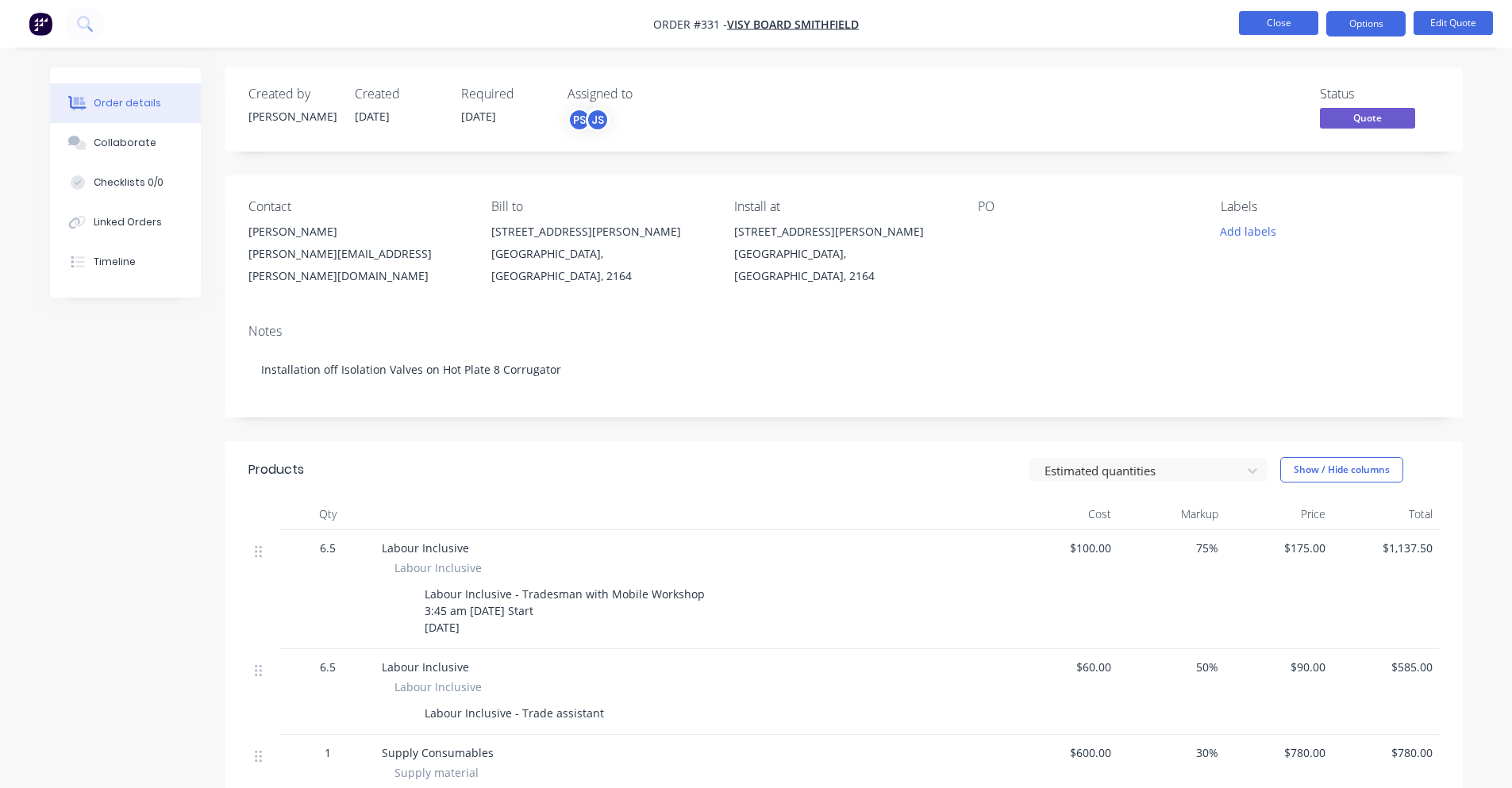
click at [1268, 22] on button "Close" at bounding box center [1278, 23] width 79 height 24
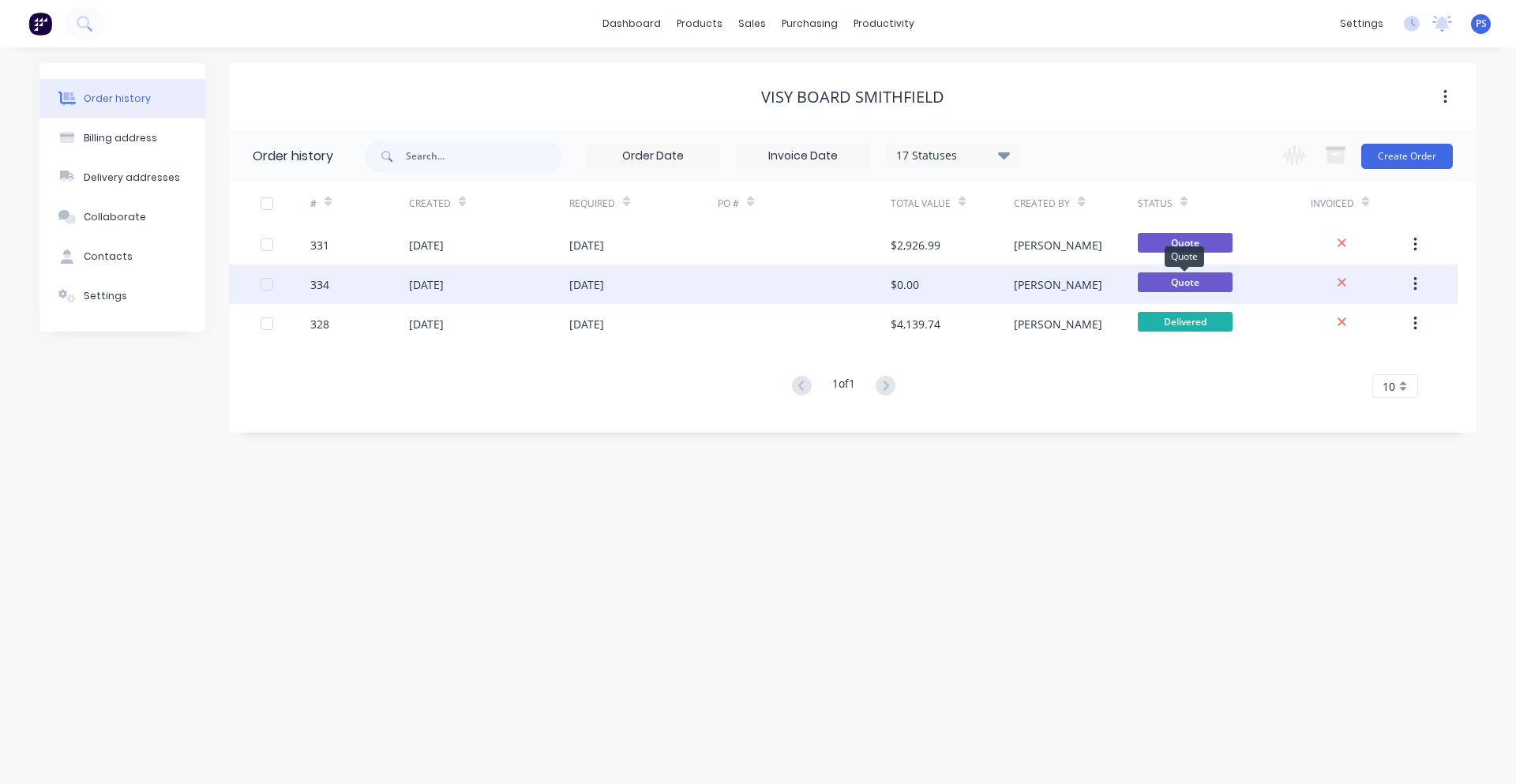
click at [1165, 280] on span "Quote" at bounding box center [1185, 282] width 95 height 20
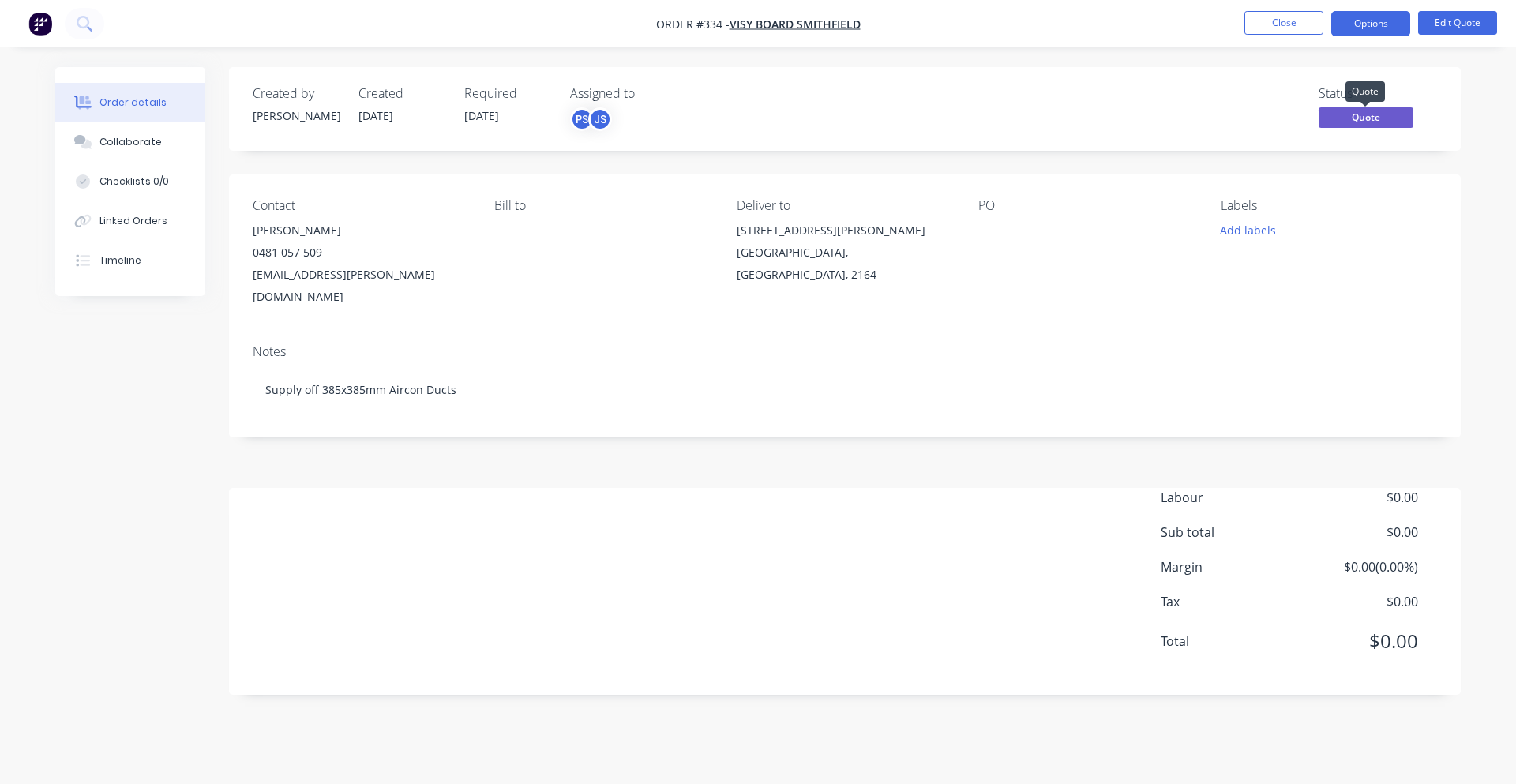
click at [1330, 117] on span "Quote" at bounding box center [1365, 117] width 95 height 20
click at [1462, 13] on button "Edit Quote" at bounding box center [1457, 23] width 79 height 24
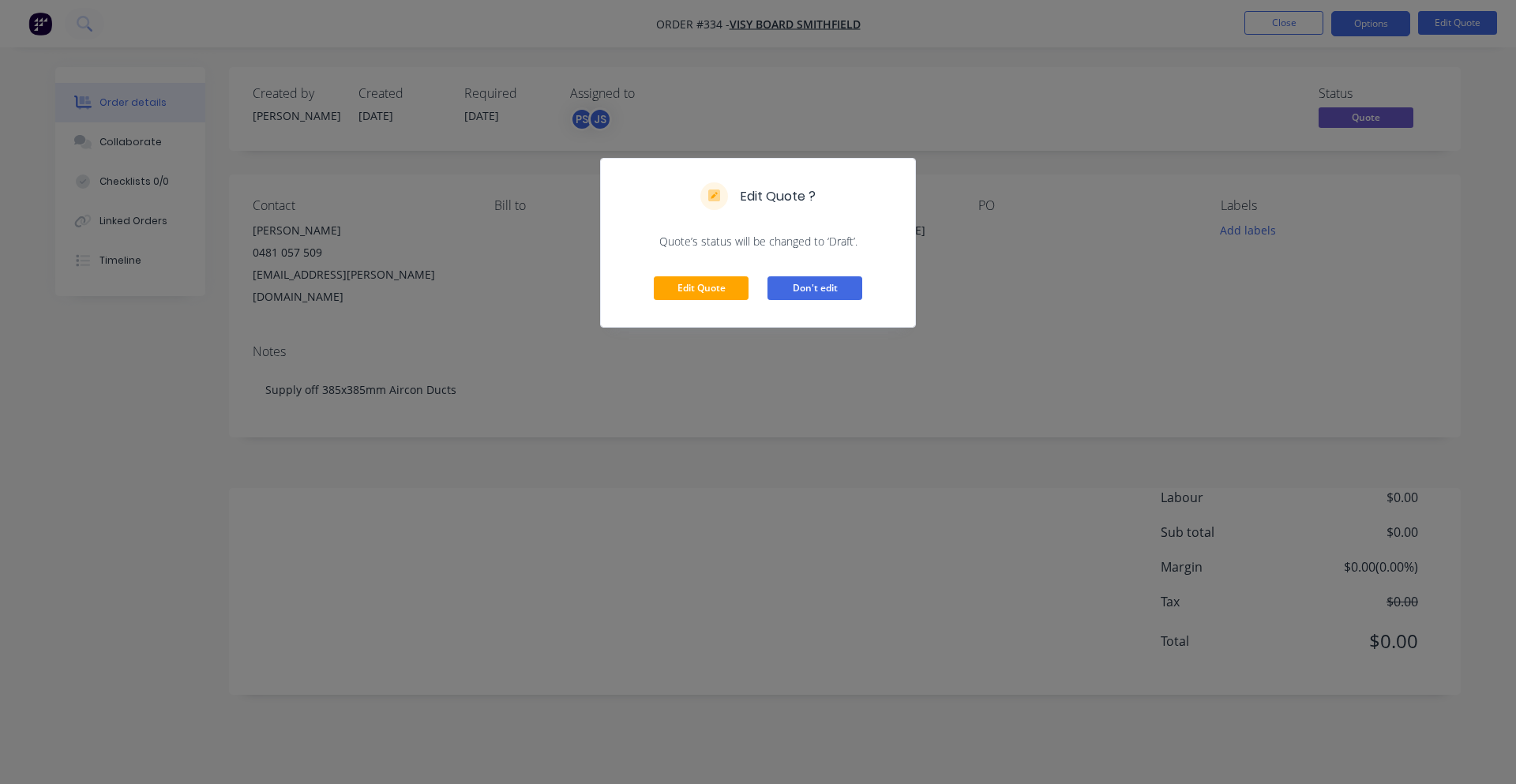
click at [785, 284] on button "Don't edit" at bounding box center [815, 288] width 95 height 24
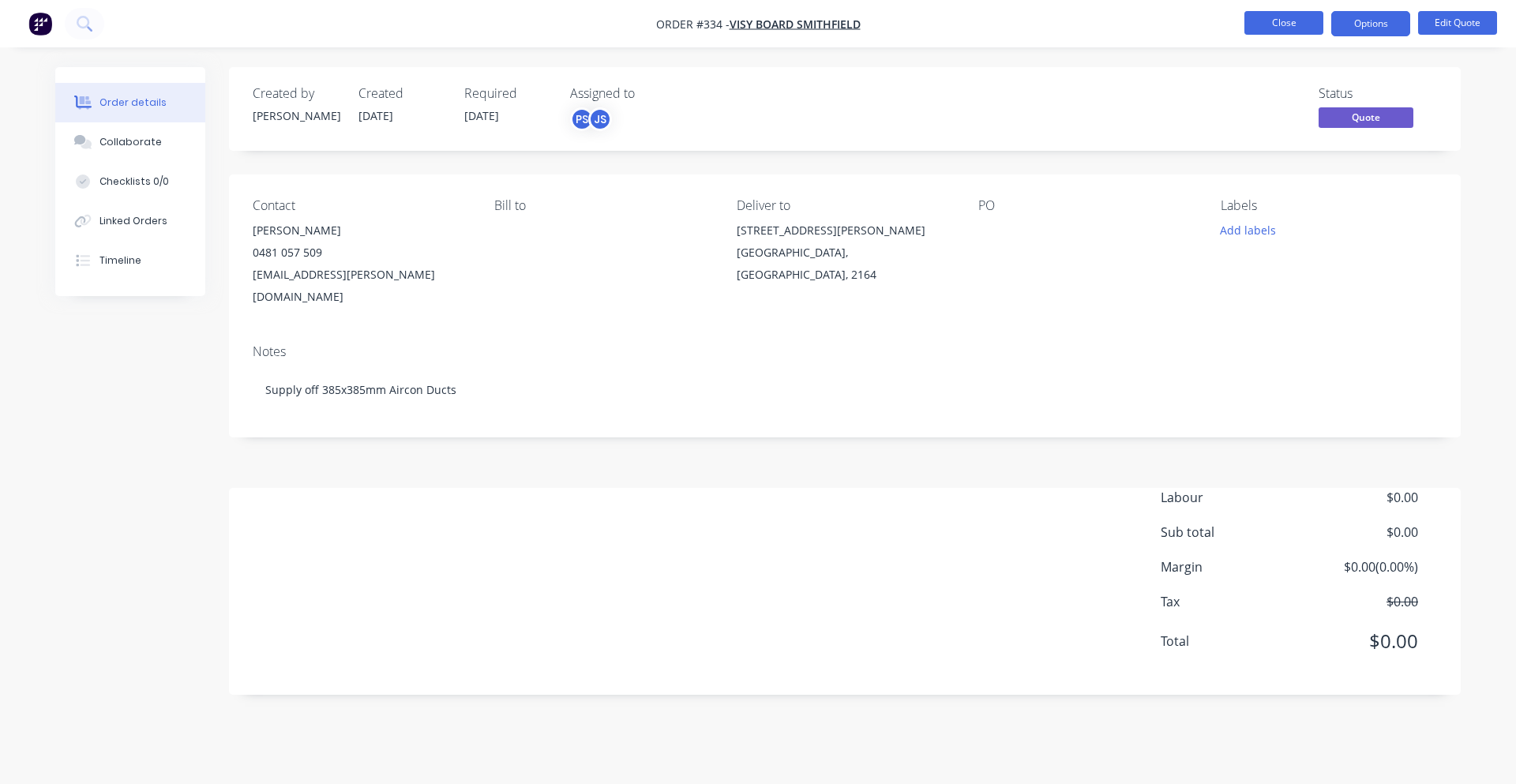
click at [1289, 26] on button "Close" at bounding box center [1283, 23] width 79 height 24
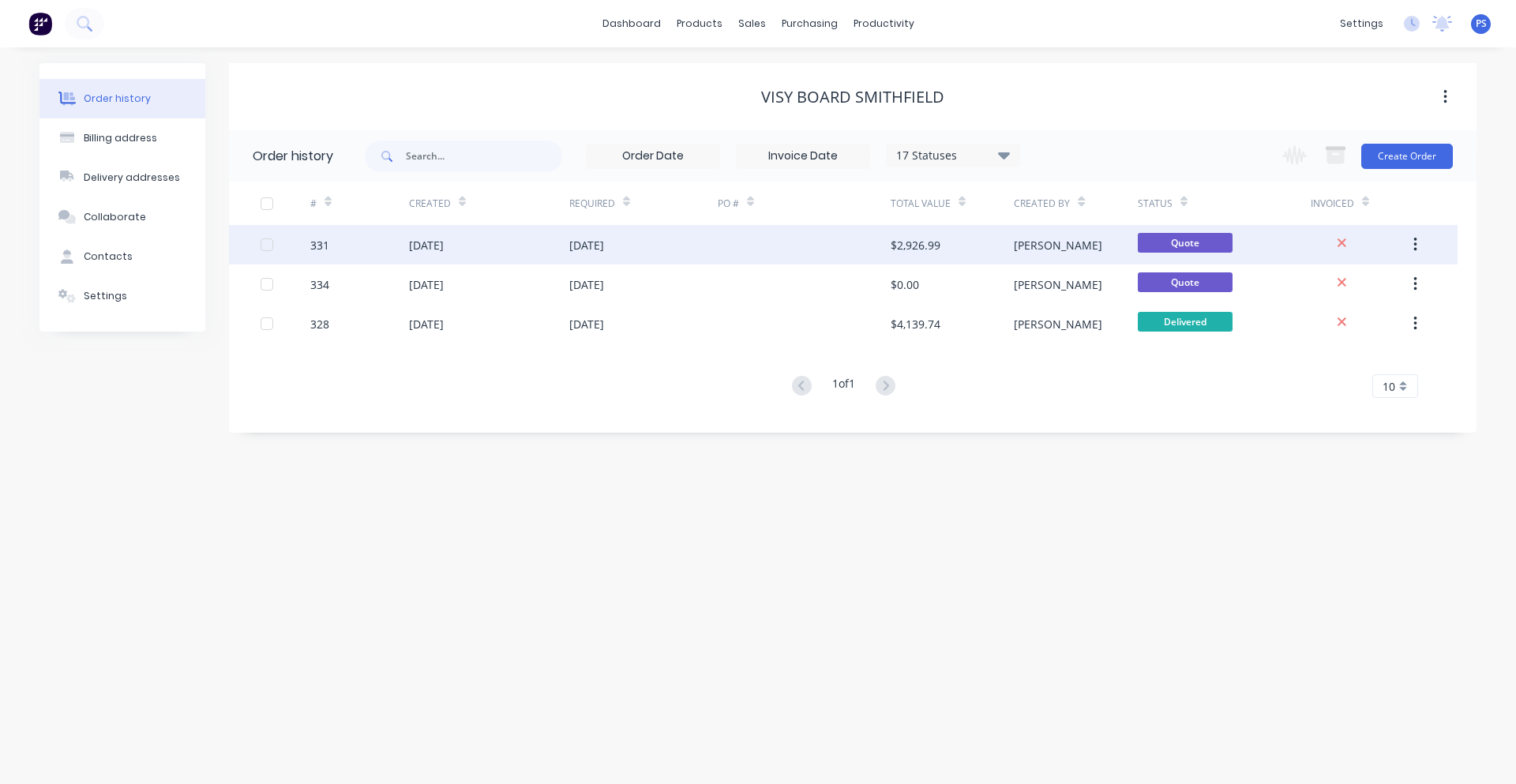
click at [1158, 245] on span "Quote" at bounding box center [1185, 242] width 95 height 20
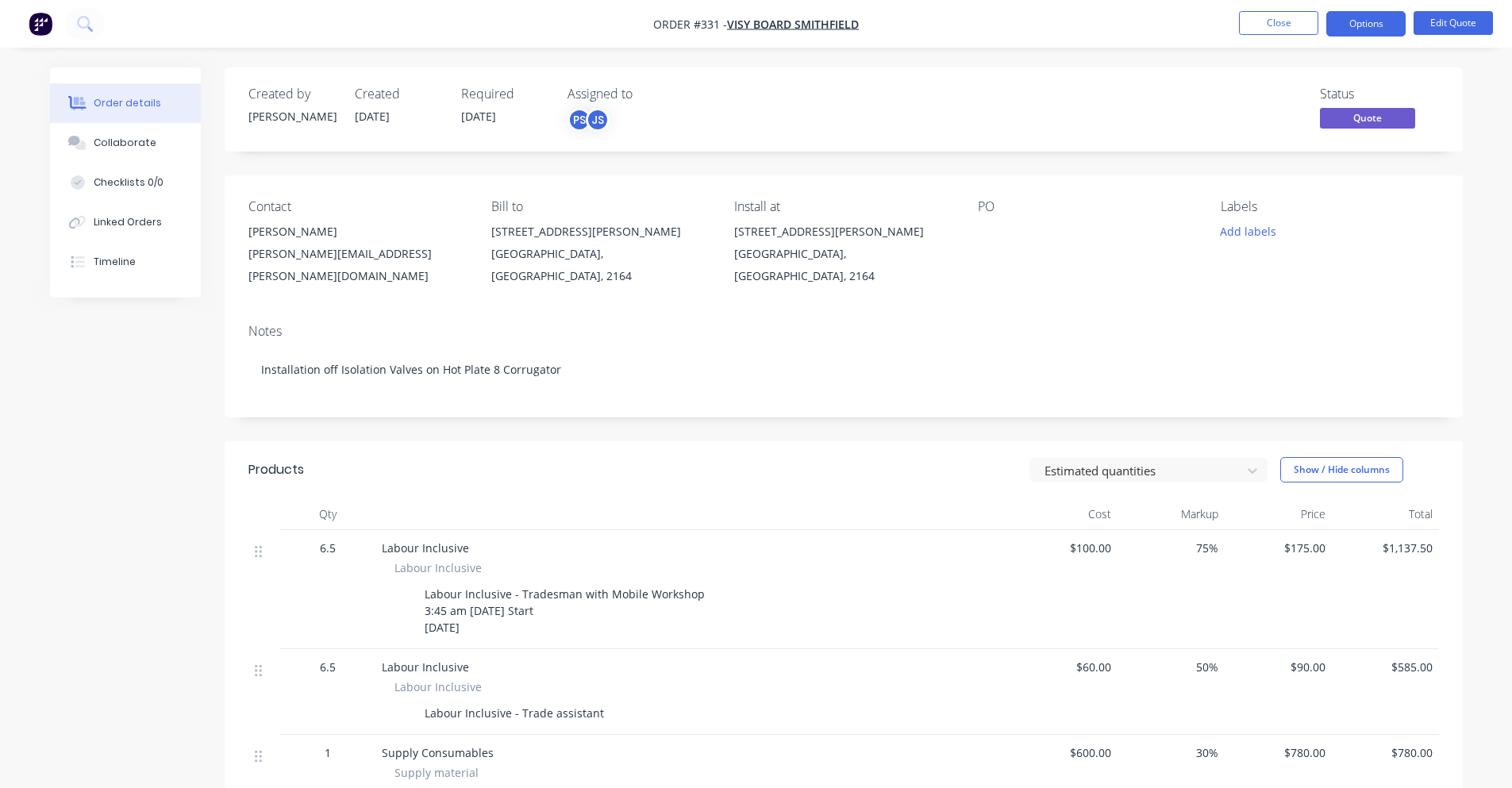
click at [1367, 107] on div "Status Quote" at bounding box center [1380, 109] width 119 height 46
click at [1442, 32] on button "Edit Quote" at bounding box center [1453, 23] width 79 height 24
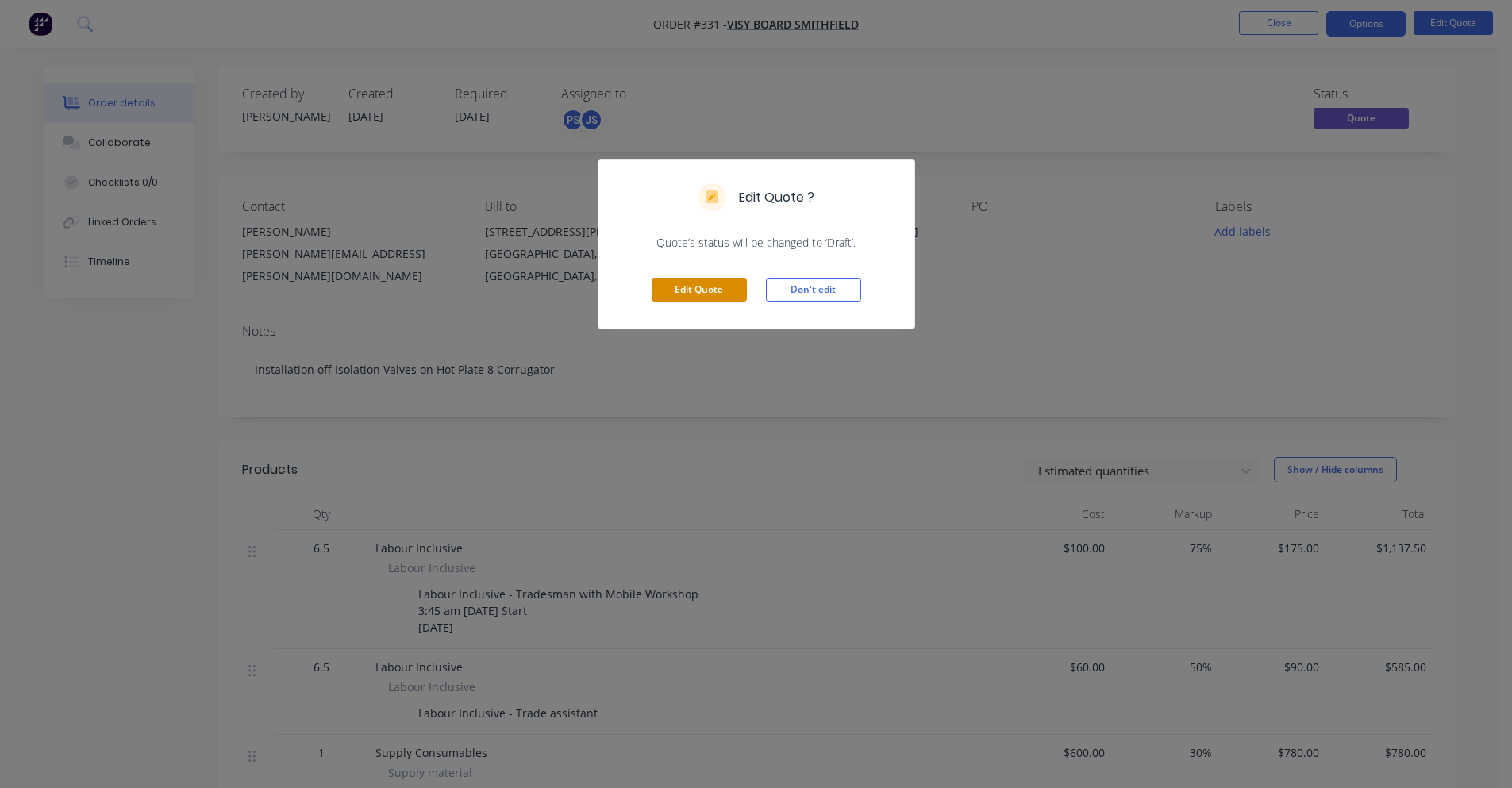
click at [714, 287] on button "Edit Quote" at bounding box center [699, 290] width 95 height 24
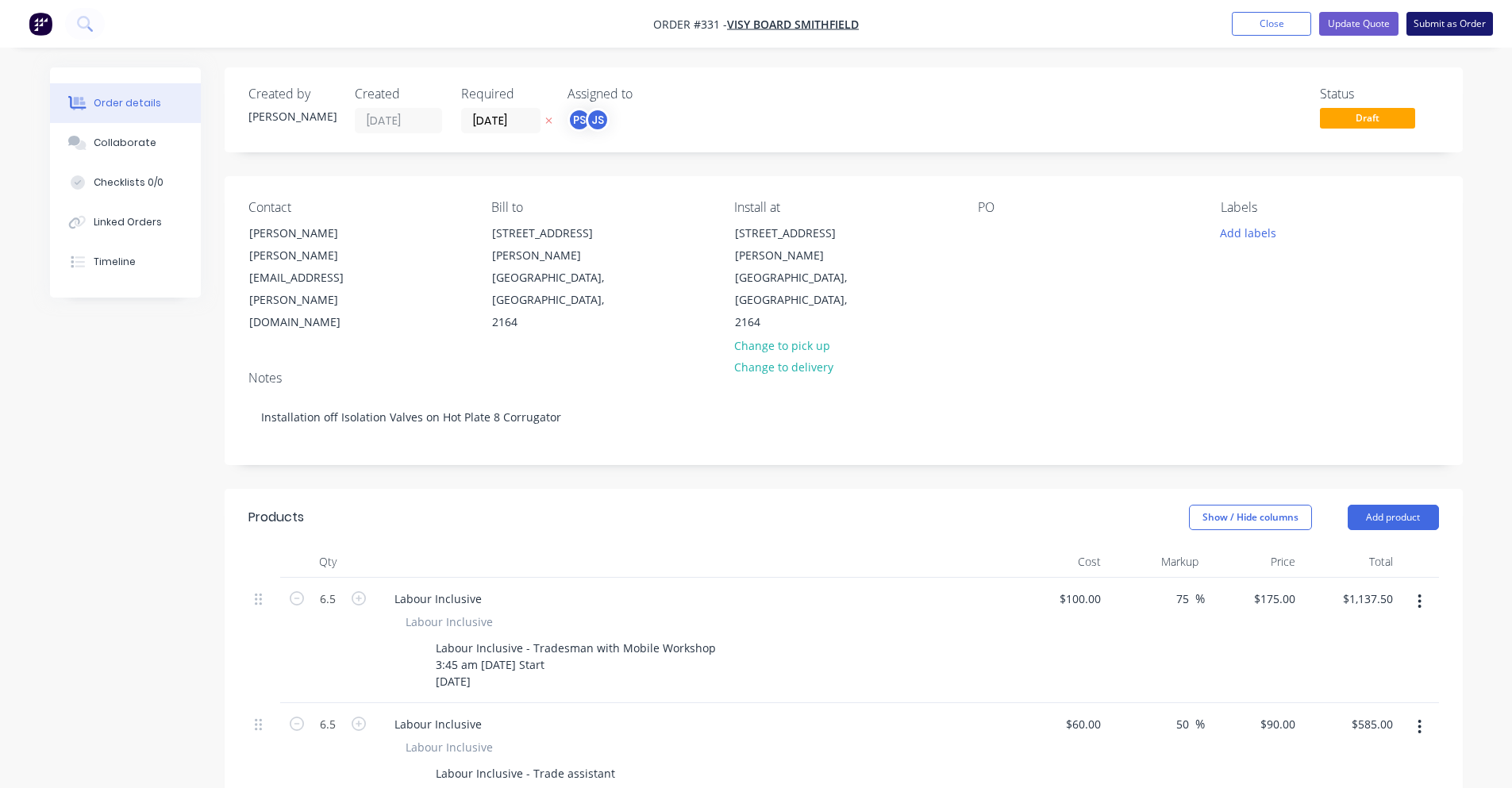
click at [1428, 24] on button "Submit as Order" at bounding box center [1450, 24] width 87 height 24
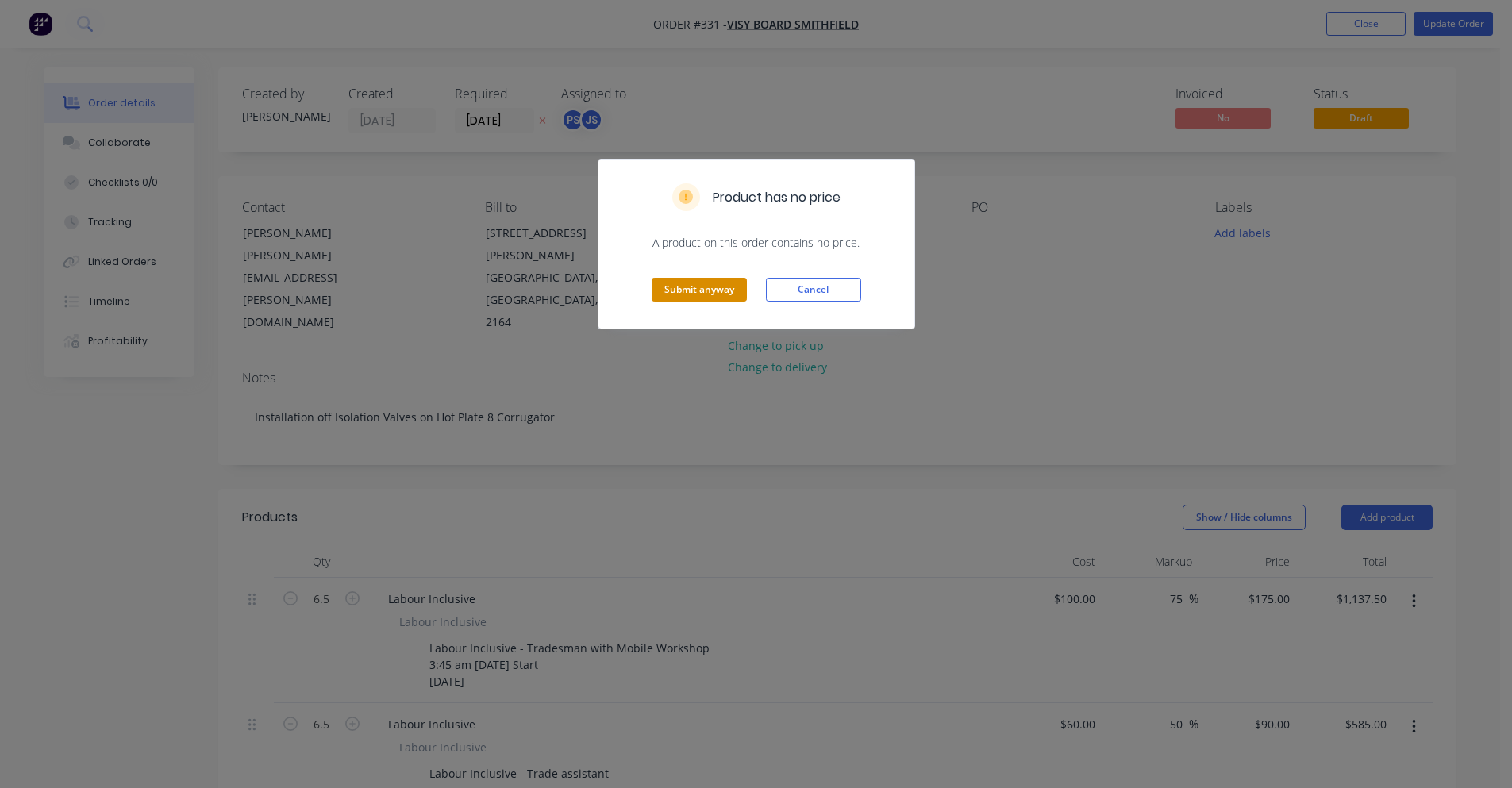
click at [705, 297] on button "Submit anyway" at bounding box center [699, 290] width 95 height 24
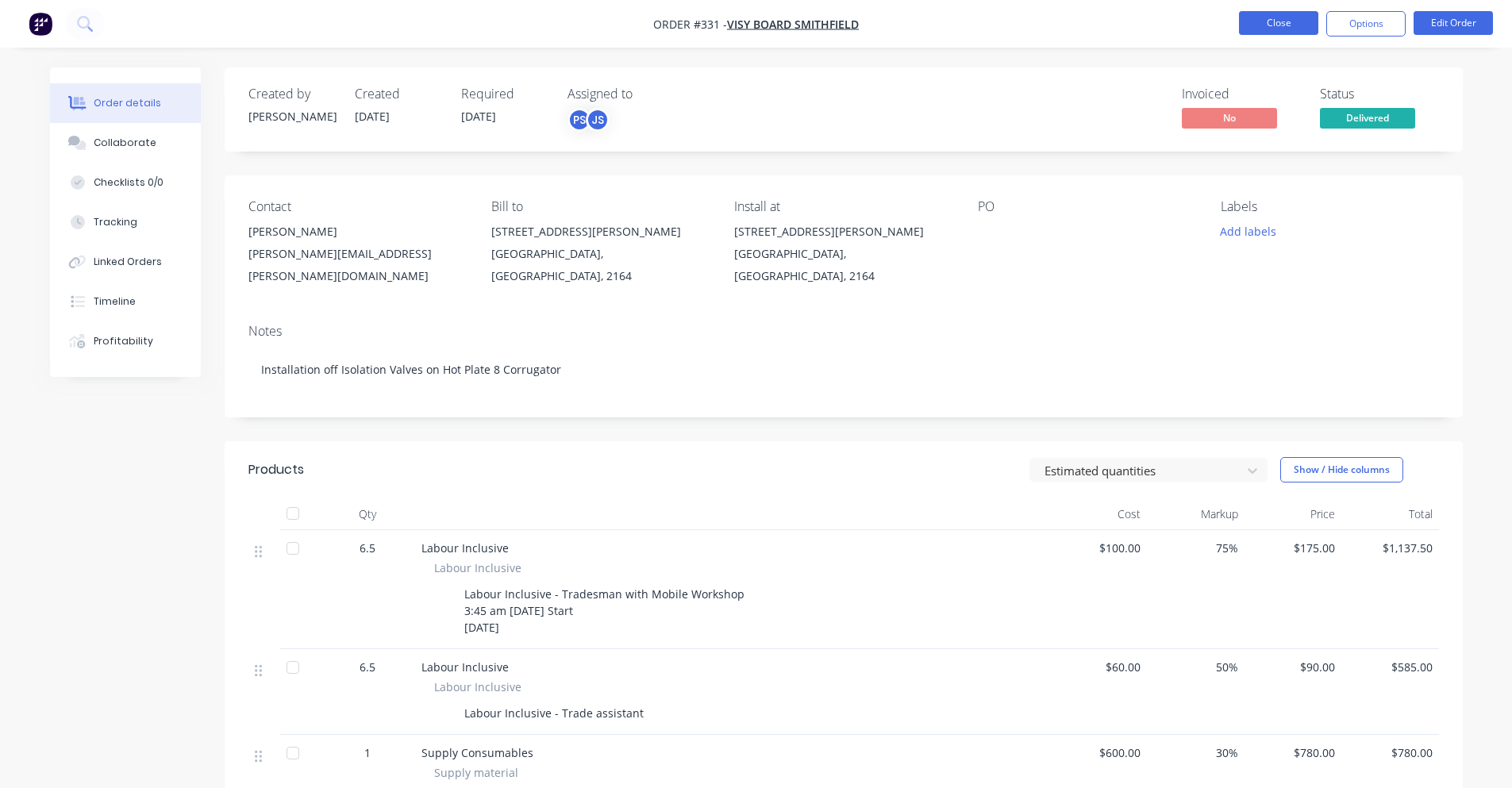
click at [1296, 33] on button "Close" at bounding box center [1278, 23] width 79 height 24
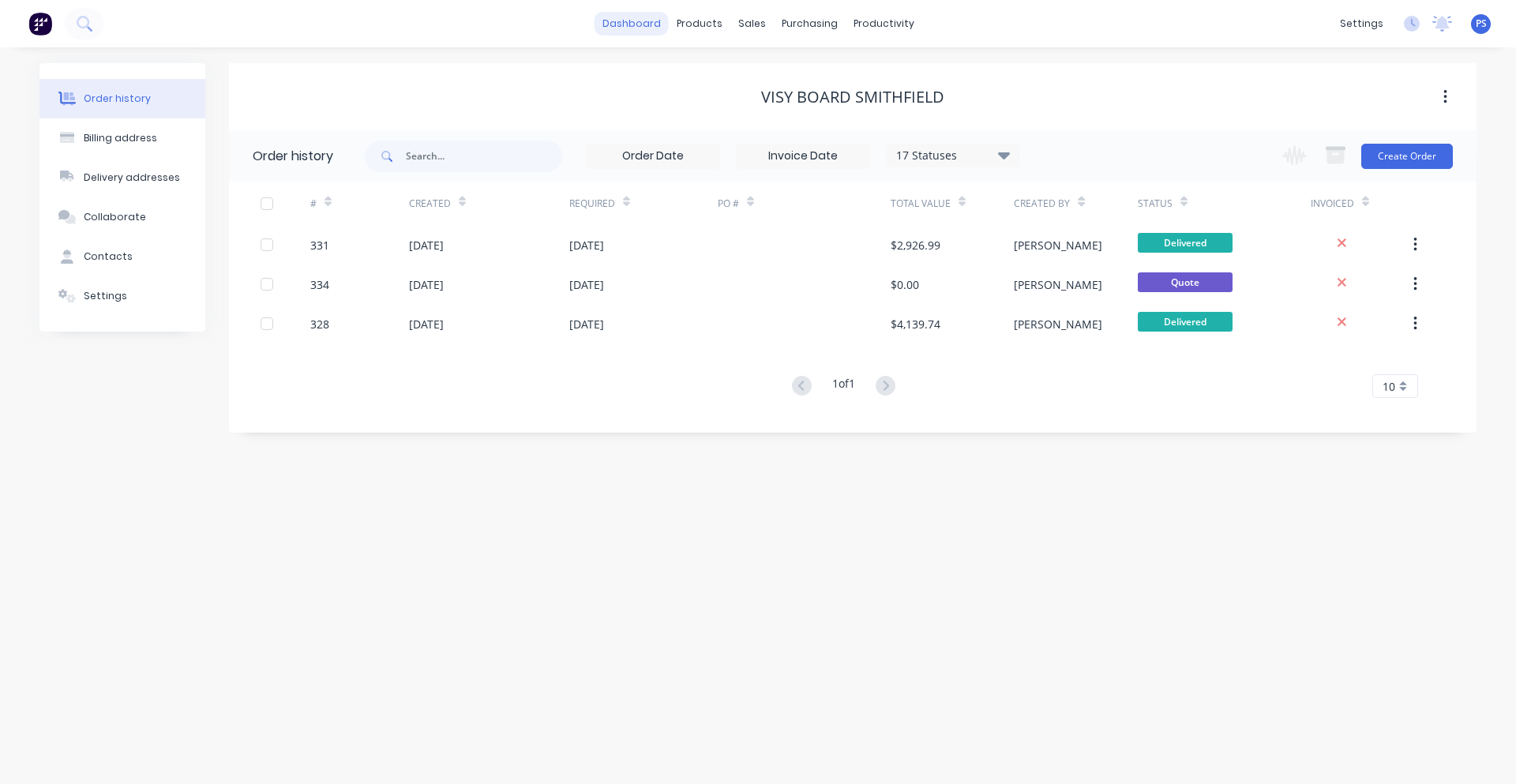
click at [624, 25] on link "dashboard" at bounding box center [631, 24] width 74 height 24
